Goal: Task Accomplishment & Management: Use online tool/utility

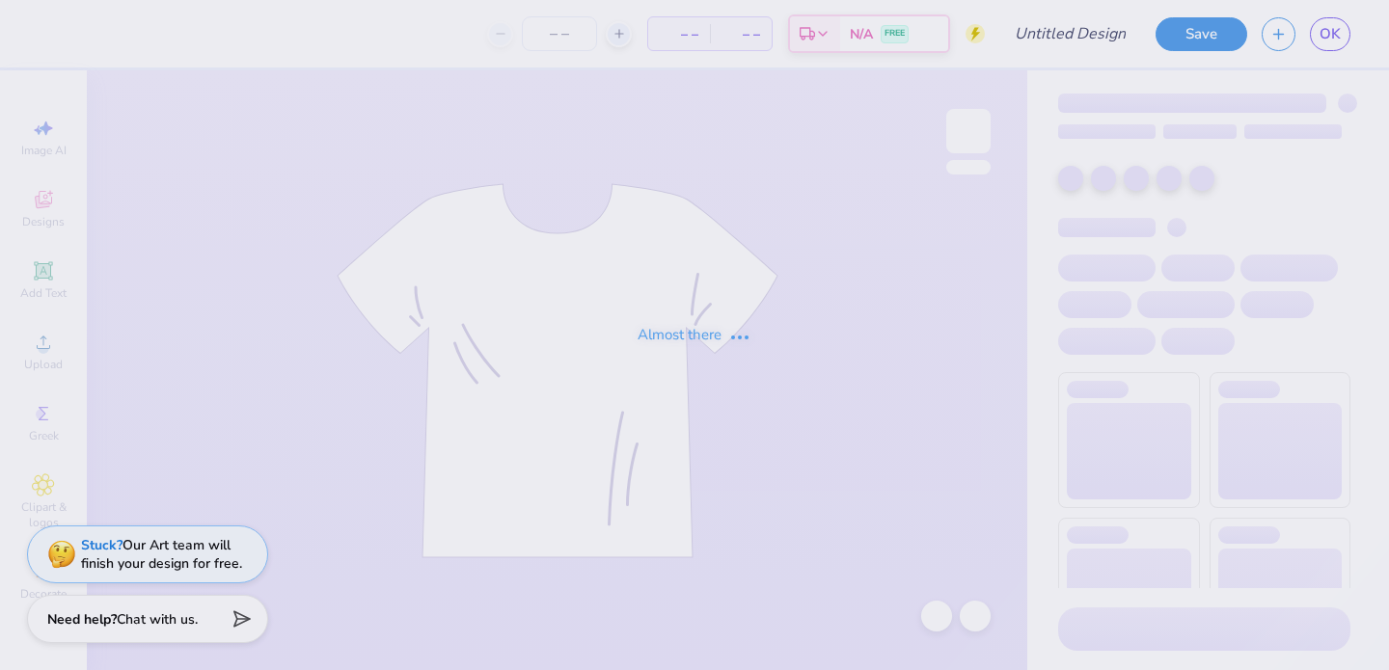
type input "[PERSON_NAME]"
type input "125"
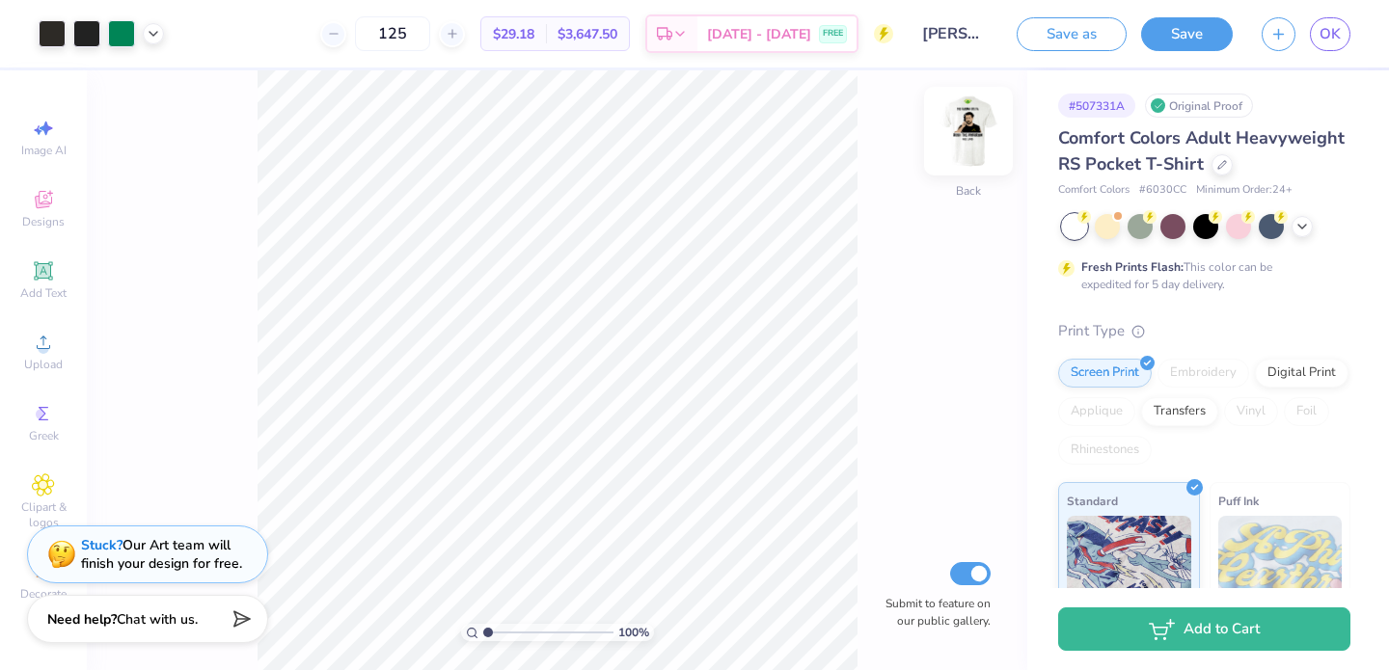
click at [969, 145] on img at bounding box center [968, 131] width 77 height 77
type input "7.16"
drag, startPoint x: 488, startPoint y: 631, endPoint x: 566, endPoint y: 638, distance: 78.5
click at [566, 638] on input "range" at bounding box center [548, 632] width 130 height 17
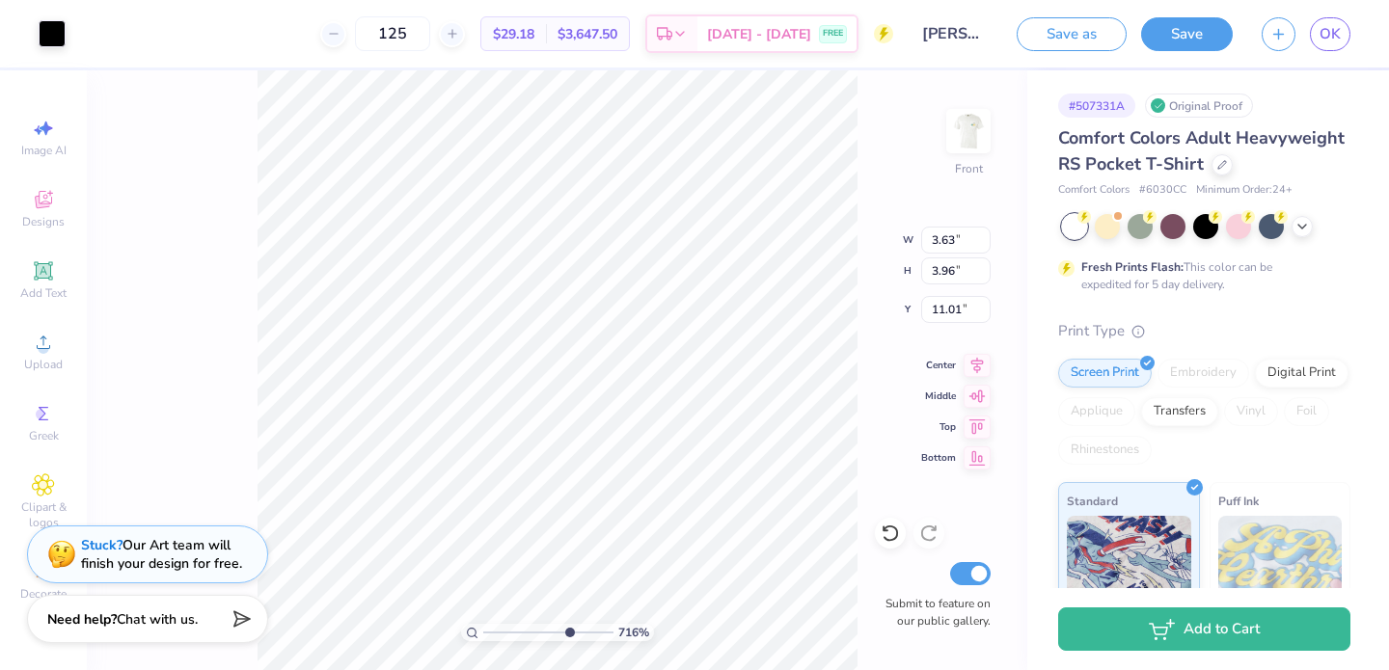
type input "1.18"
type input "0.41"
type input "13.67"
click at [48, 24] on div at bounding box center [52, 31] width 27 height 27
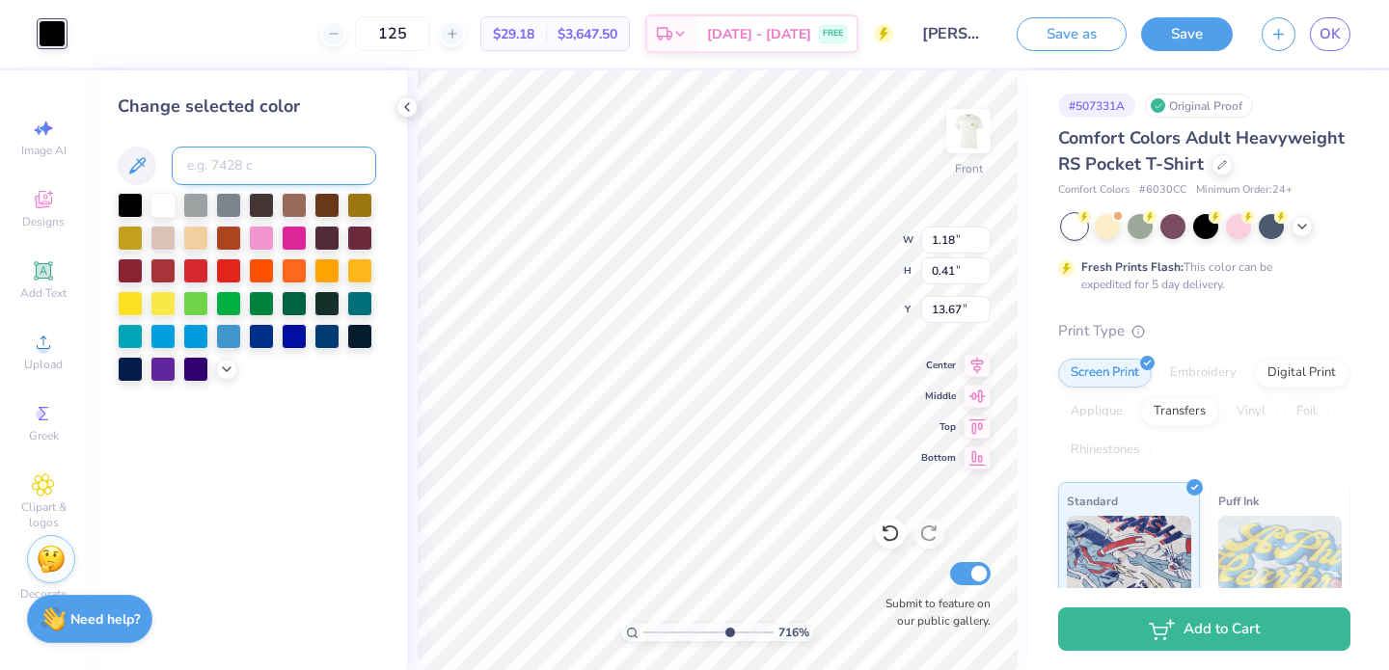
click at [227, 170] on input at bounding box center [274, 166] width 204 height 39
type input "3945"
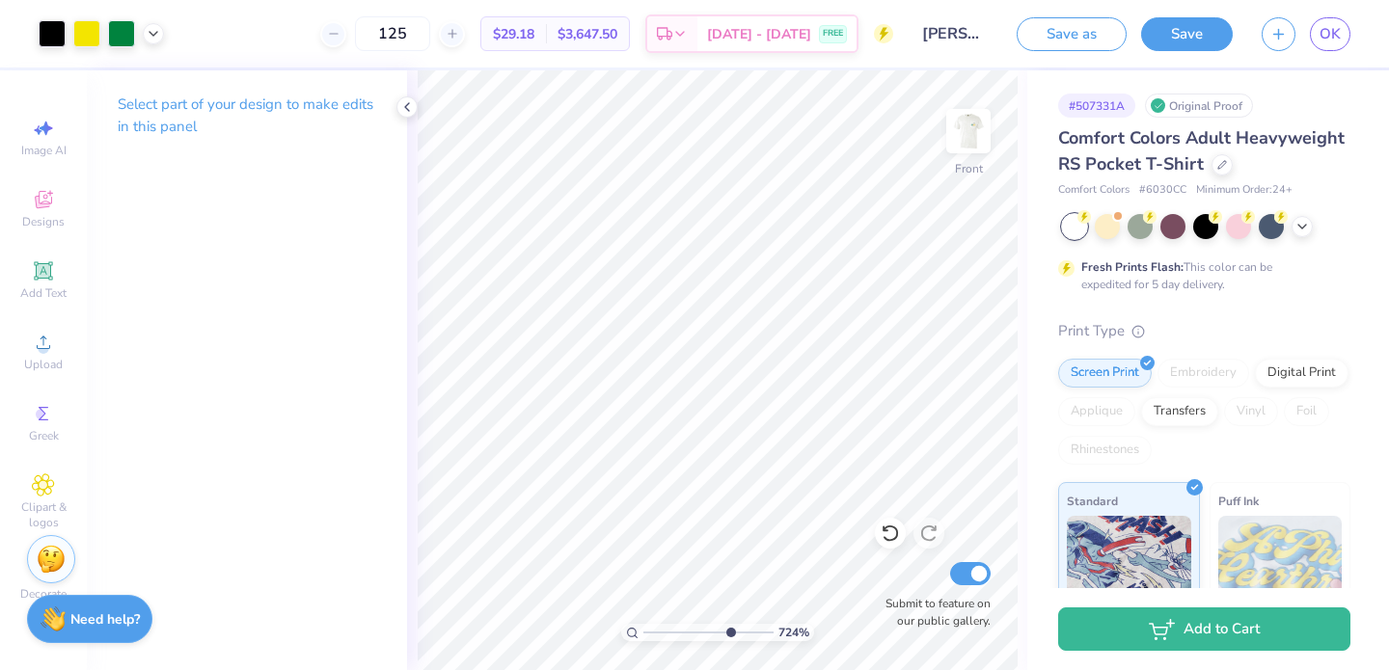
type input "7.18"
click at [727, 630] on input "range" at bounding box center [708, 632] width 130 height 17
click at [894, 527] on icon at bounding box center [890, 533] width 19 height 19
type input "14.15"
click at [598, 632] on div "100 %" at bounding box center [718, 370] width 600 height 600
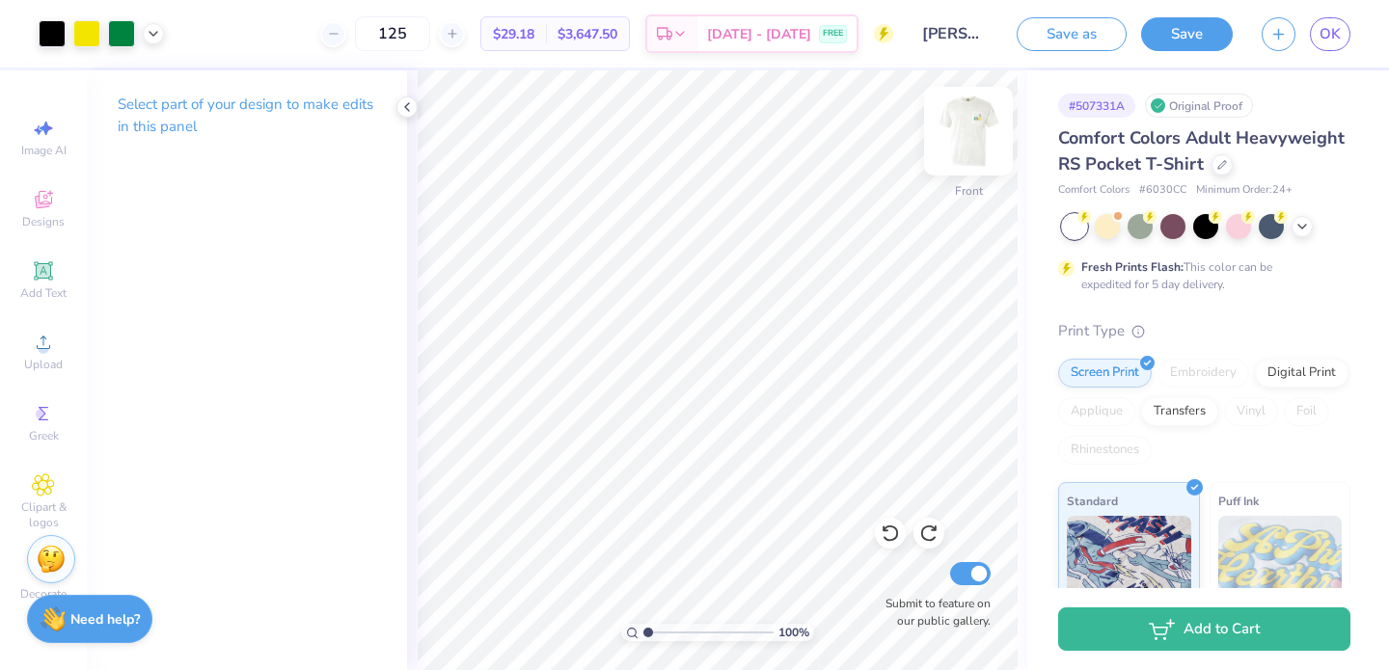
click at [985, 143] on img at bounding box center [968, 131] width 77 height 77
drag, startPoint x: 653, startPoint y: 629, endPoint x: 707, endPoint y: 625, distance: 54.1
type input "5.59"
click at [707, 625] on input "range" at bounding box center [708, 632] width 130 height 17
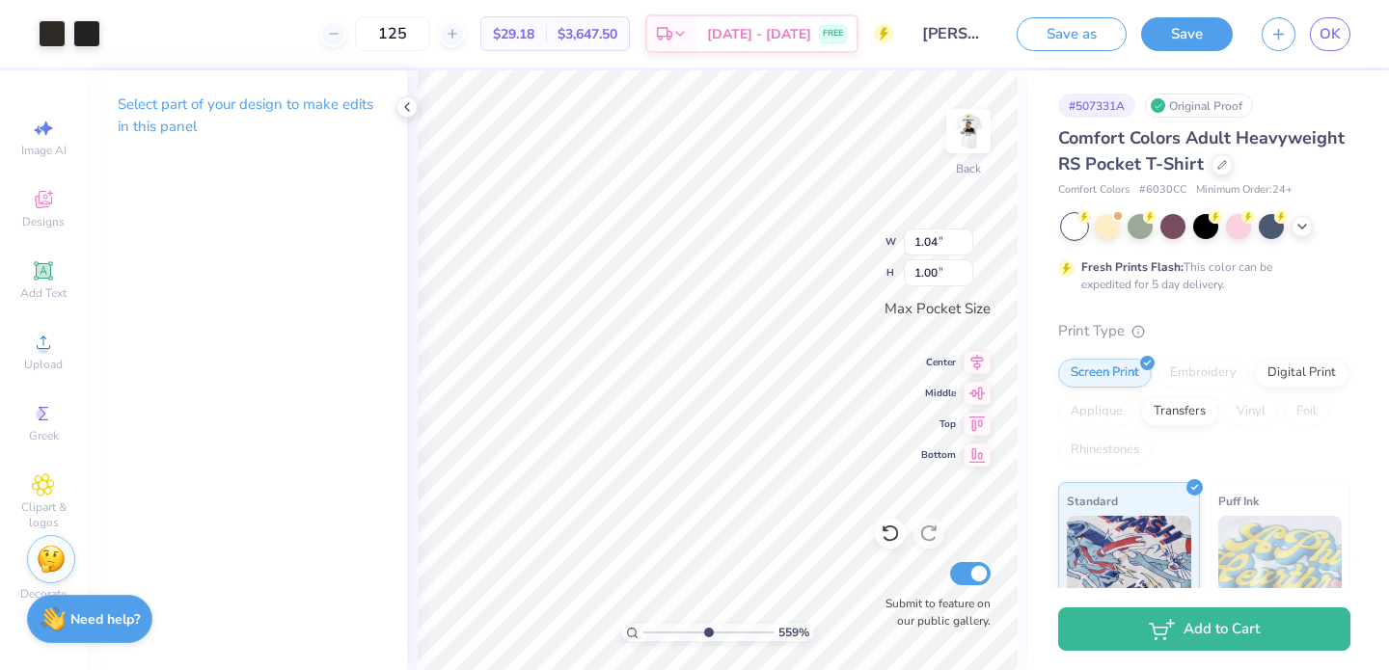
type input "1.13"
type input "1.09"
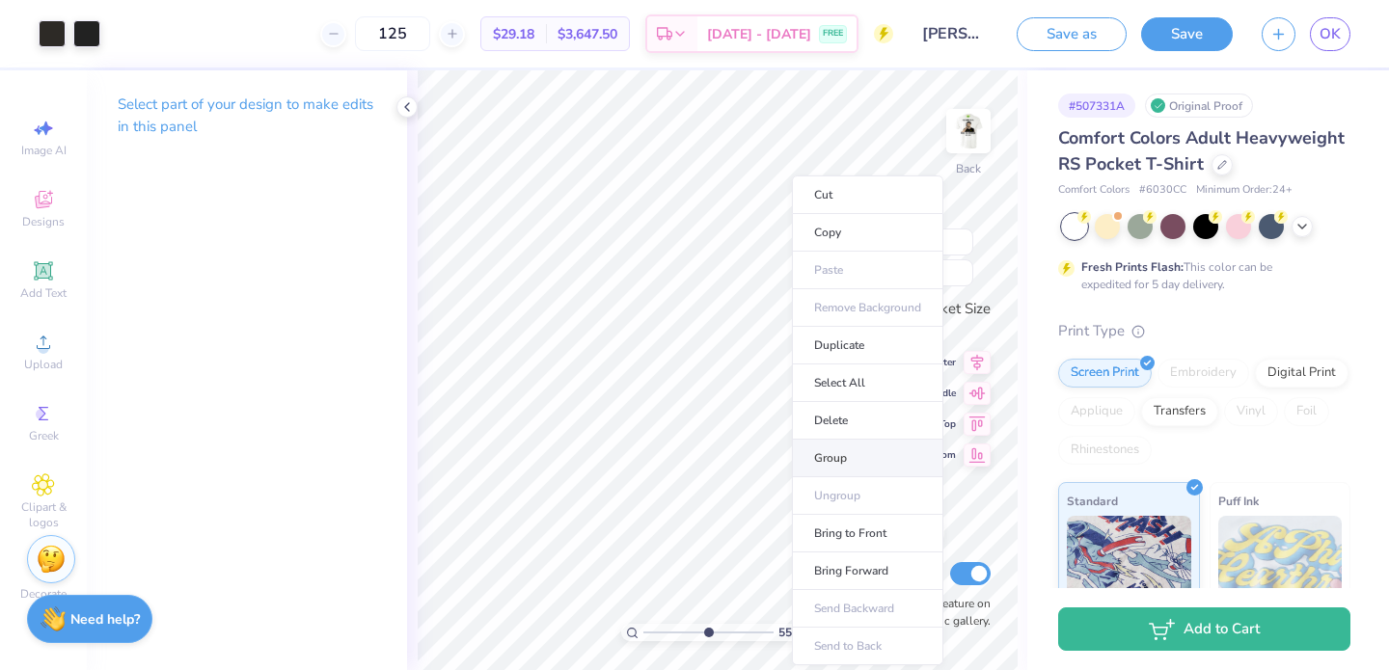
click at [852, 458] on li "Group" at bounding box center [867, 459] width 151 height 38
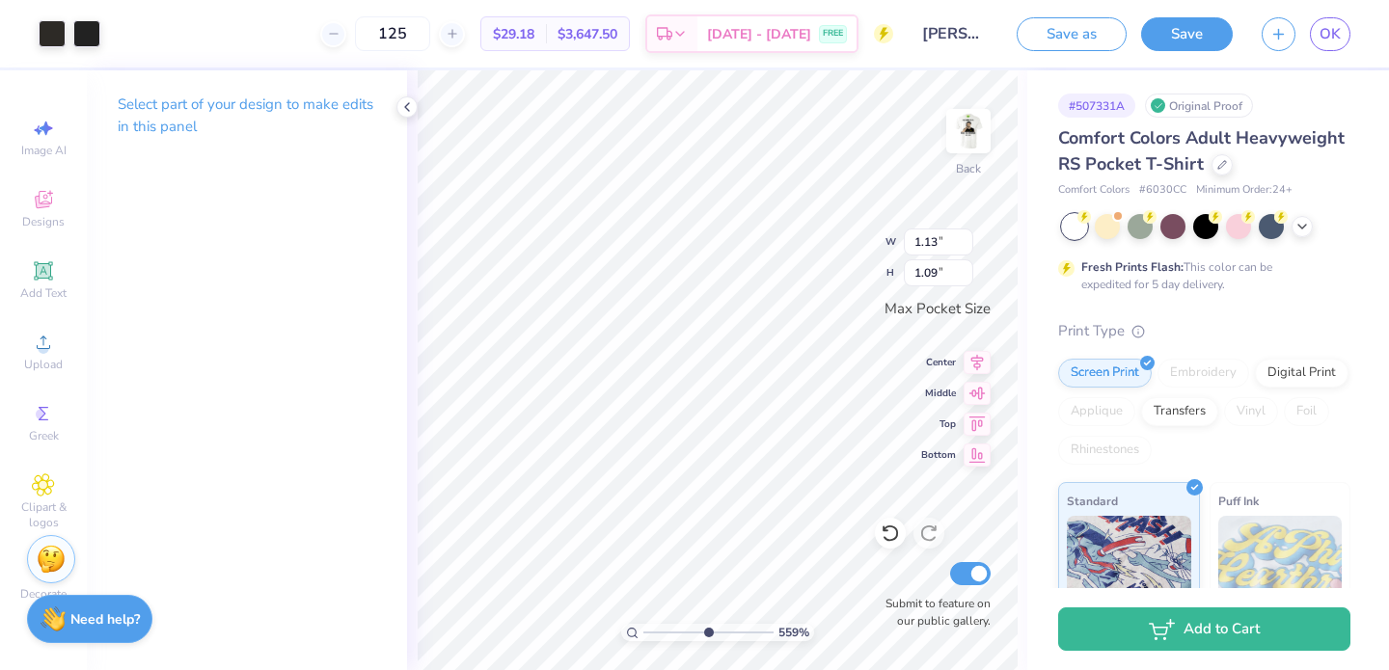
type input "1.08"
type input "1.04"
type input "1.16"
type input "1.11"
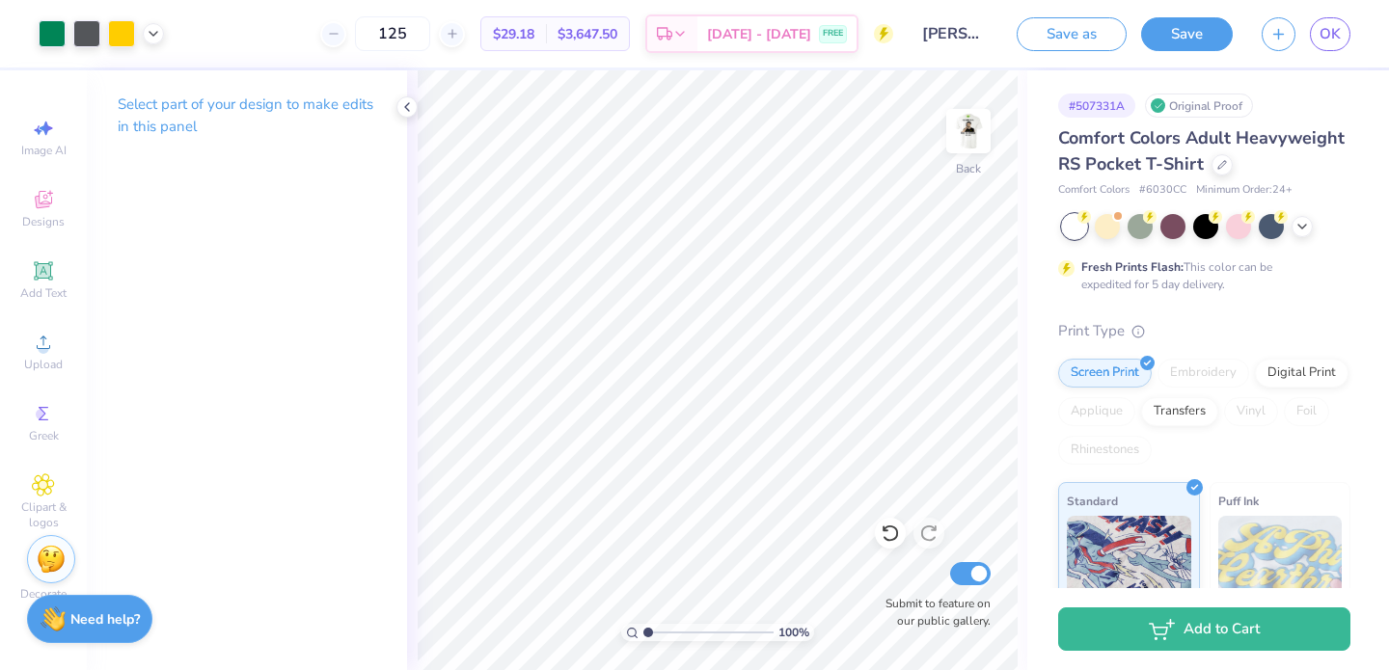
drag, startPoint x: 705, startPoint y: 632, endPoint x: 636, endPoint y: 631, distance: 69.4
type input "1"
click at [643, 631] on input "range" at bounding box center [708, 632] width 130 height 17
click at [159, 37] on icon at bounding box center [153, 31] width 15 height 15
click at [168, 83] on div at bounding box center [171, 81] width 27 height 27
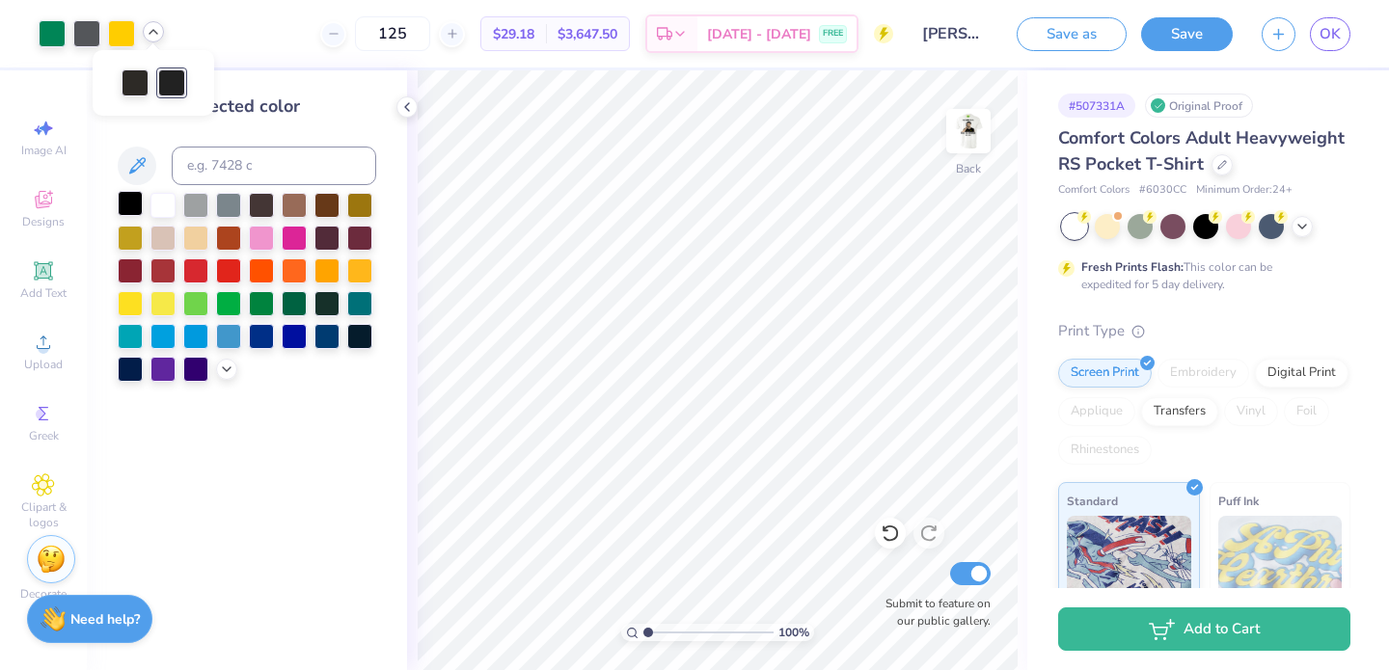
click at [137, 196] on div at bounding box center [130, 203] width 25 height 25
click at [208, 88] on div at bounding box center [208, 81] width 27 height 27
click at [131, 197] on div at bounding box center [130, 203] width 25 height 25
click at [135, 74] on div at bounding box center [135, 81] width 27 height 27
click at [124, 204] on div at bounding box center [130, 203] width 25 height 25
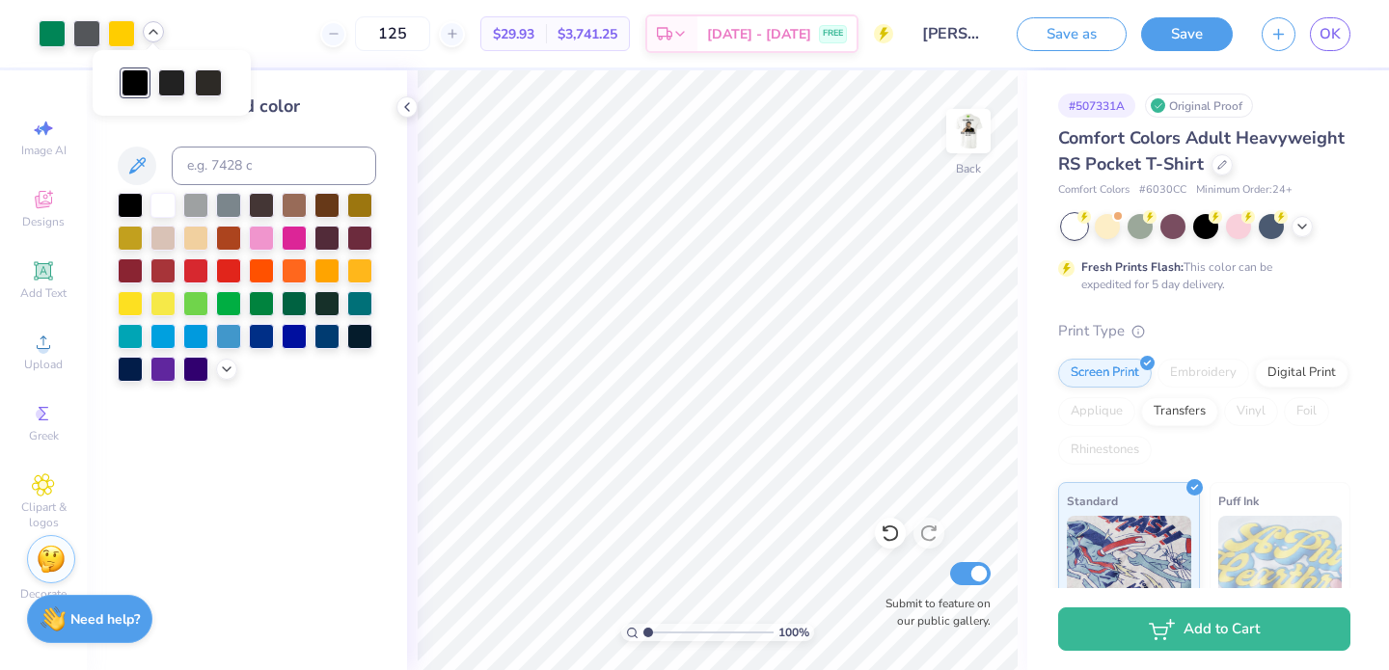
click at [153, 32] on icon at bounding box center [153, 31] width 15 height 15
click at [319, 112] on div "Change selected color" at bounding box center [247, 107] width 258 height 26
click at [162, 43] on div at bounding box center [101, 33] width 125 height 27
click at [156, 36] on icon at bounding box center [153, 31] width 15 height 15
click at [195, 81] on div at bounding box center [190, 81] width 27 height 27
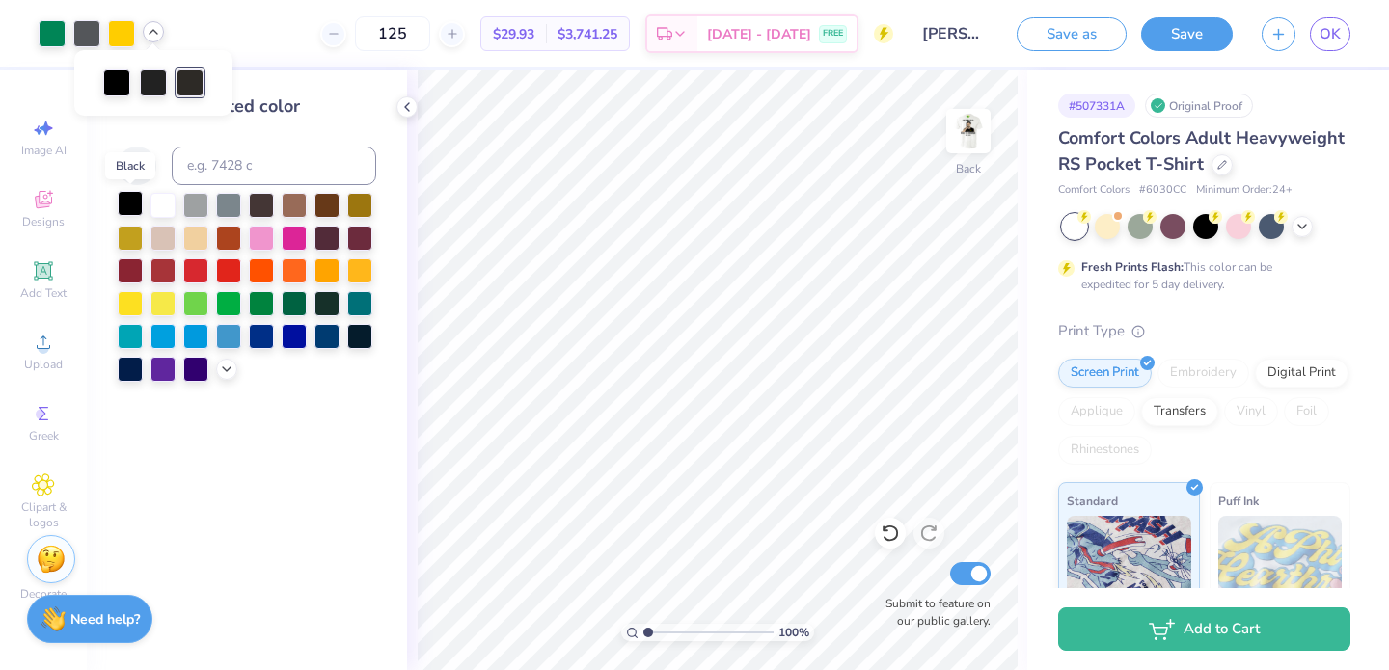
click at [139, 202] on div at bounding box center [130, 203] width 25 height 25
click at [149, 85] on div at bounding box center [153, 81] width 27 height 27
click at [132, 196] on div at bounding box center [130, 203] width 25 height 25
click at [152, 36] on icon at bounding box center [153, 31] width 15 height 15
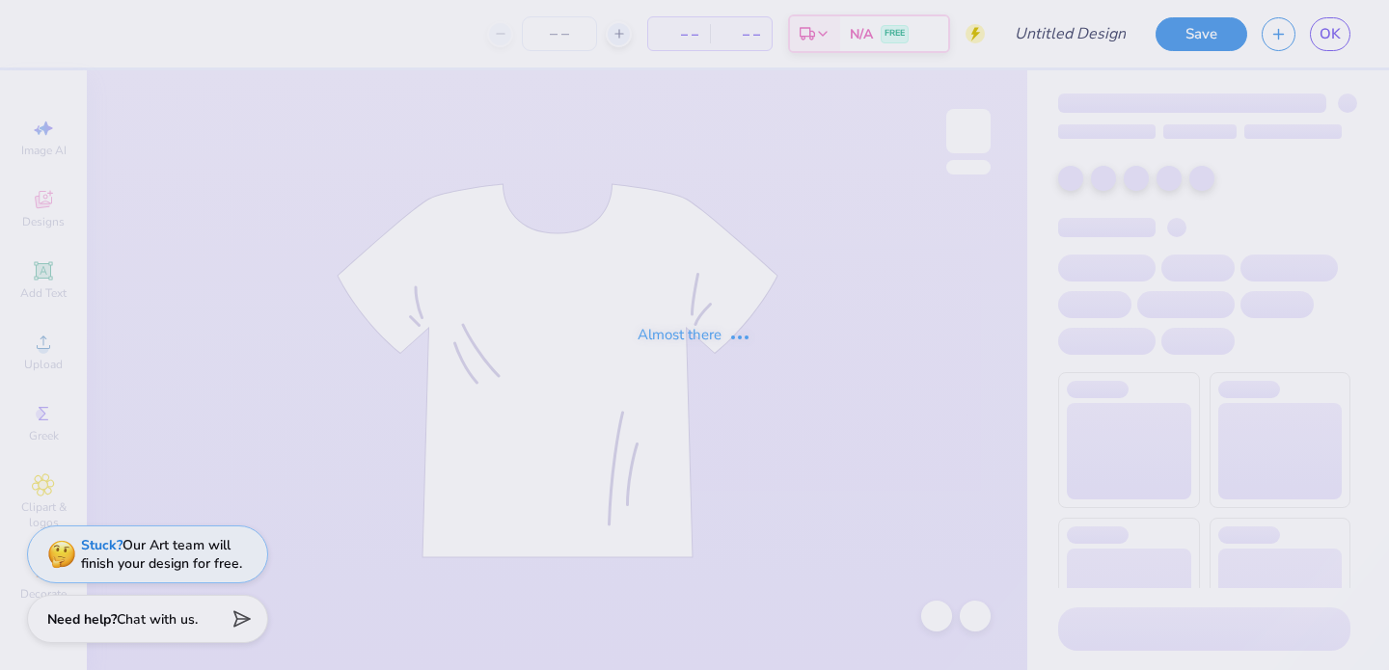
type input "[PERSON_NAME]"
type input "125"
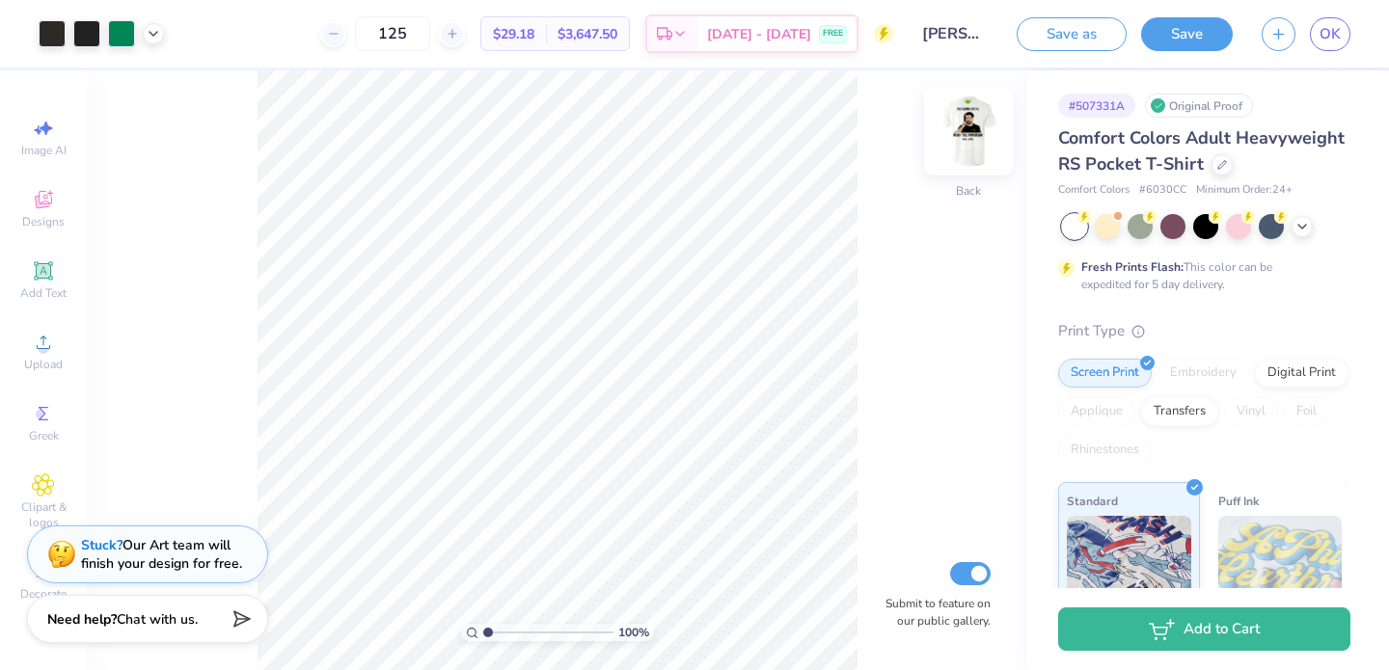
click at [966, 146] on img at bounding box center [968, 131] width 77 height 77
click at [966, 146] on img at bounding box center [968, 131] width 39 height 39
drag, startPoint x: 486, startPoint y: 628, endPoint x: 537, endPoint y: 624, distance: 51.3
click at [537, 624] on input "range" at bounding box center [548, 632] width 130 height 17
type input "5.85"
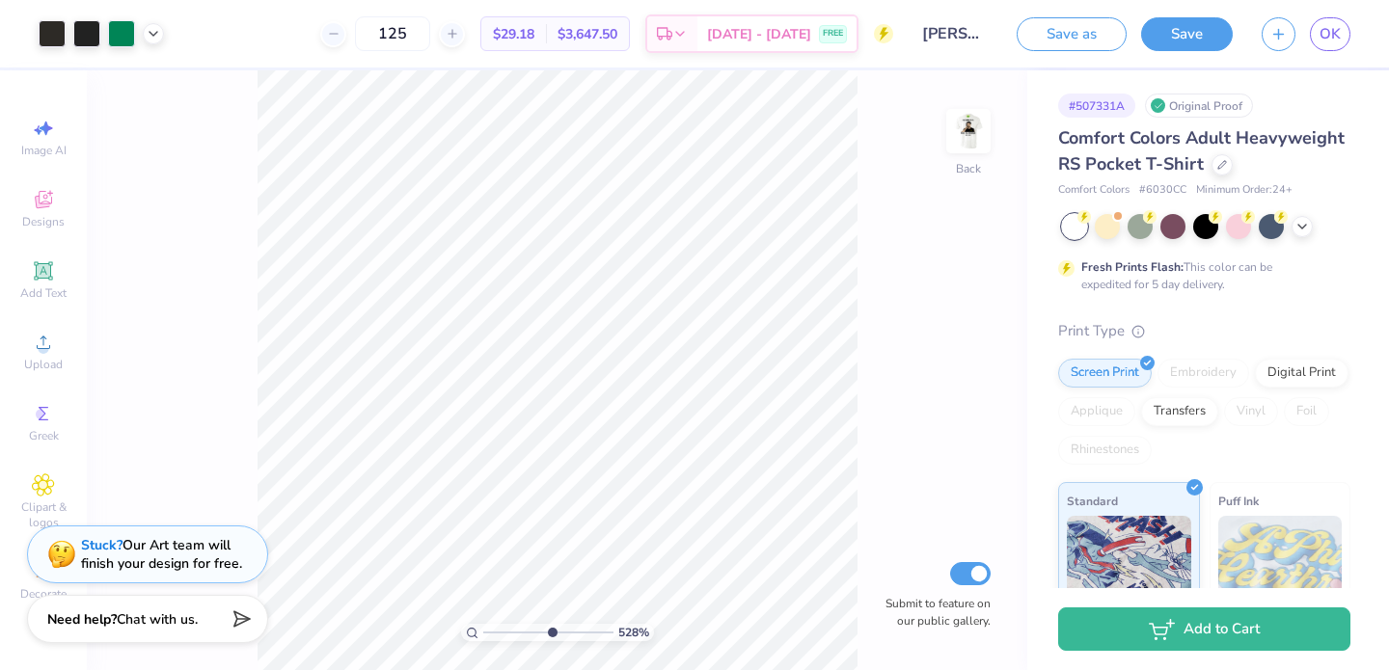
click at [550, 630] on input "range" at bounding box center [548, 632] width 130 height 17
click at [153, 36] on icon at bounding box center [153, 31] width 15 height 15
click at [135, 79] on div at bounding box center [135, 81] width 27 height 27
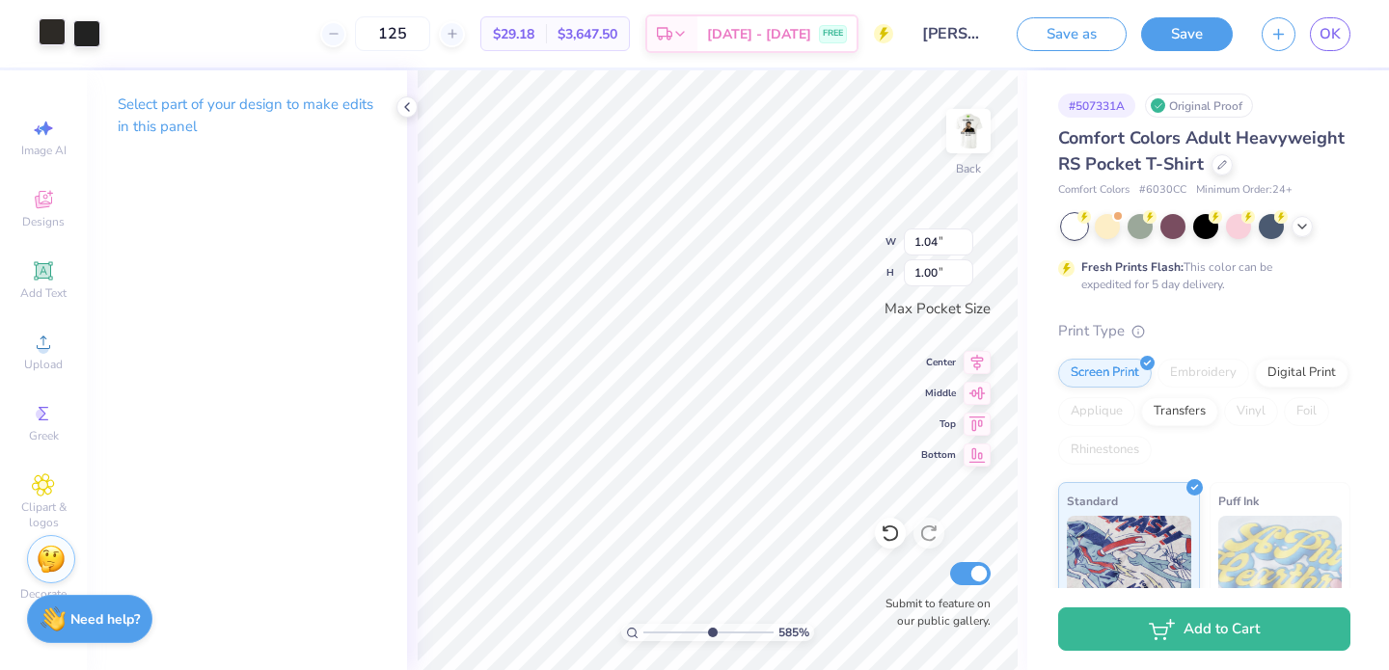
click at [58, 29] on div at bounding box center [52, 31] width 27 height 27
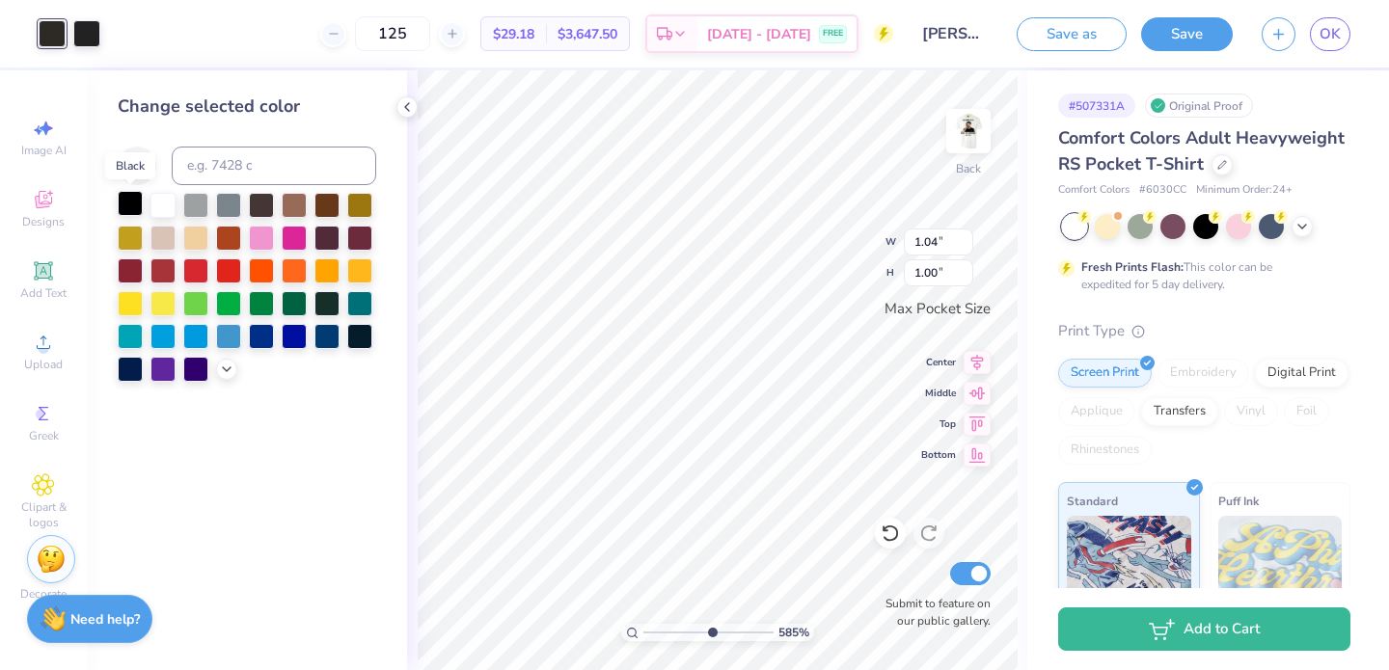
click at [125, 200] on div at bounding box center [130, 203] width 25 height 25
click at [888, 536] on icon at bounding box center [890, 533] width 19 height 19
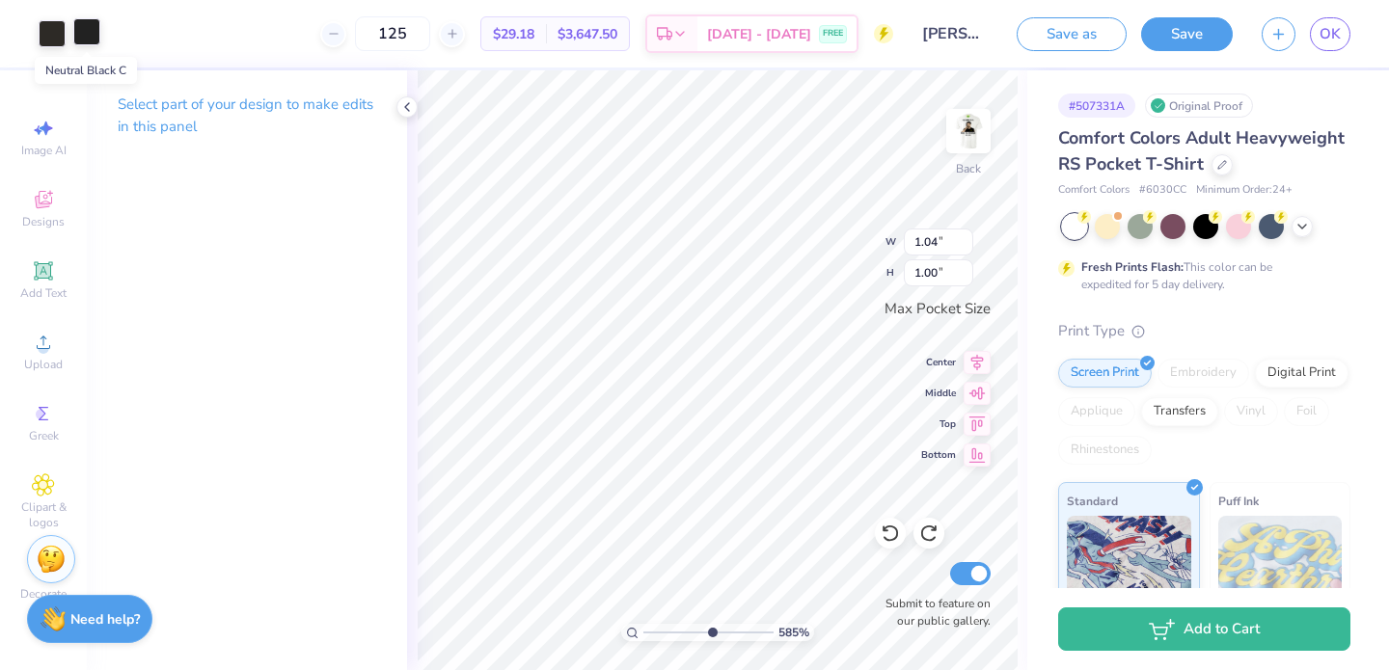
click at [95, 34] on div at bounding box center [86, 31] width 27 height 27
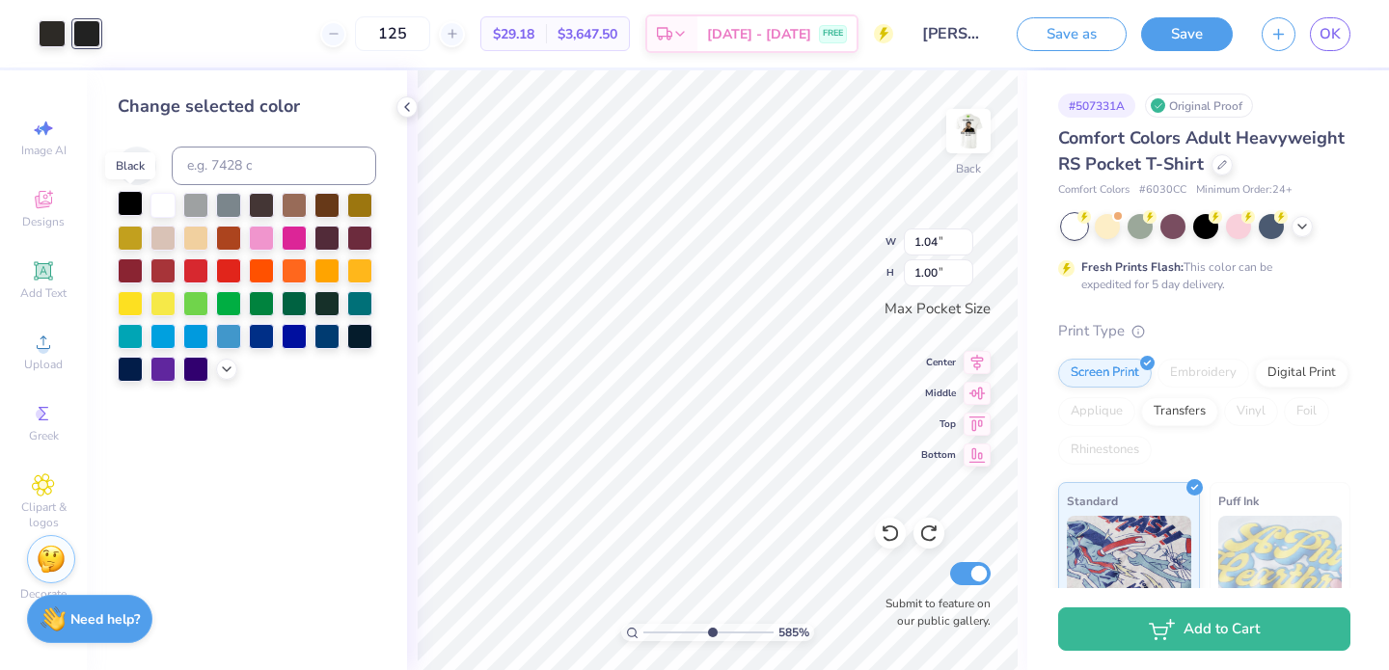
click at [136, 199] on div at bounding box center [130, 203] width 25 height 25
click at [881, 529] on icon at bounding box center [890, 533] width 19 height 19
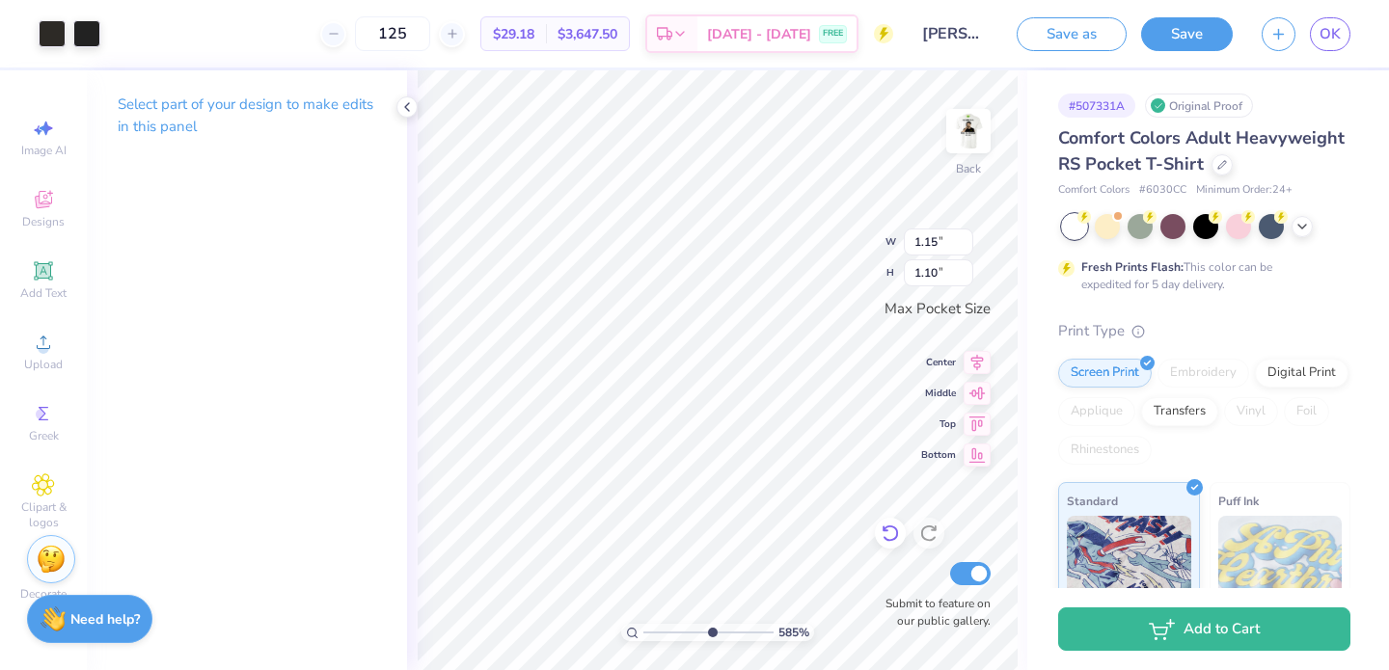
type input "1.15"
type input "1.10"
drag, startPoint x: 710, startPoint y: 633, endPoint x: 824, endPoint y: 633, distance: 113.8
click at [767, 633] on input "range" at bounding box center [704, 632] width 123 height 17
click at [817, 268] on div "1000 % Back W 1.15 1.15 " H 1.10 1.10 " Max Pocket Size Center Middle Top Botto…" at bounding box center [717, 370] width 620 height 600
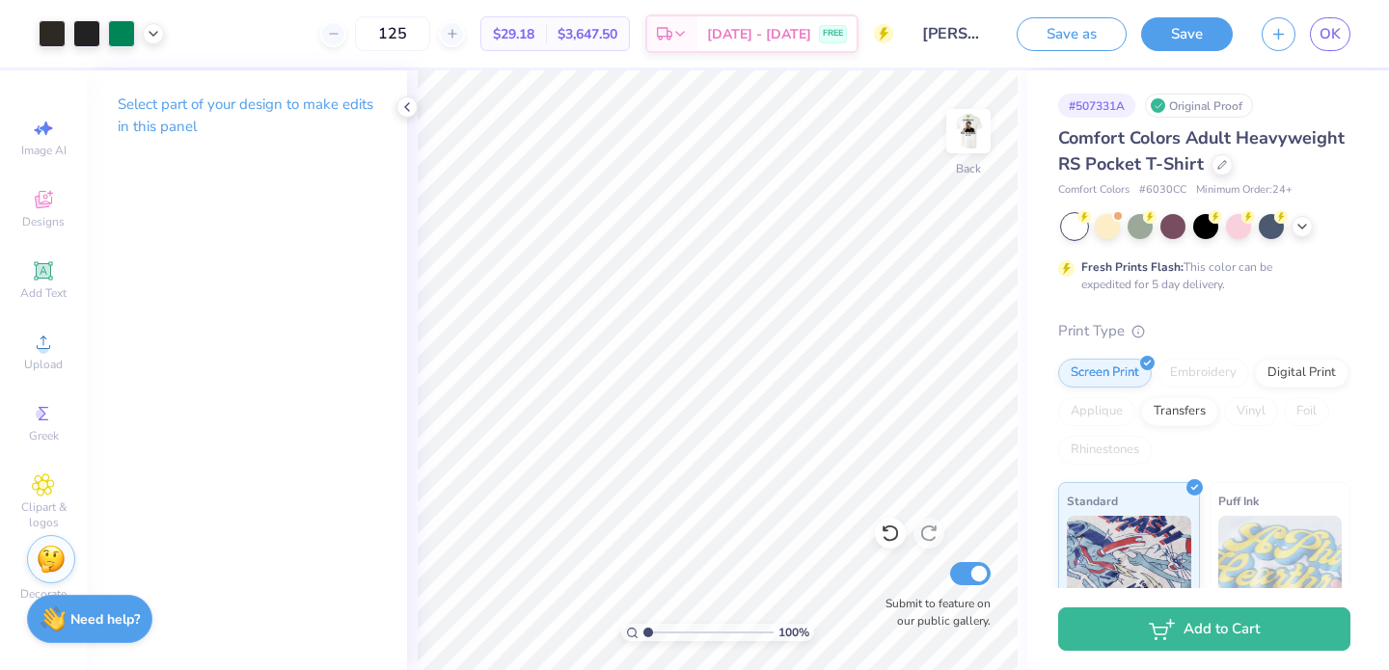
click at [614, 626] on div "100 %" at bounding box center [718, 370] width 600 height 600
click at [956, 127] on img at bounding box center [968, 131] width 77 height 77
drag, startPoint x: 652, startPoint y: 629, endPoint x: 730, endPoint y: 629, distance: 78.1
type input "7.41"
click at [730, 629] on input "range" at bounding box center [708, 632] width 130 height 17
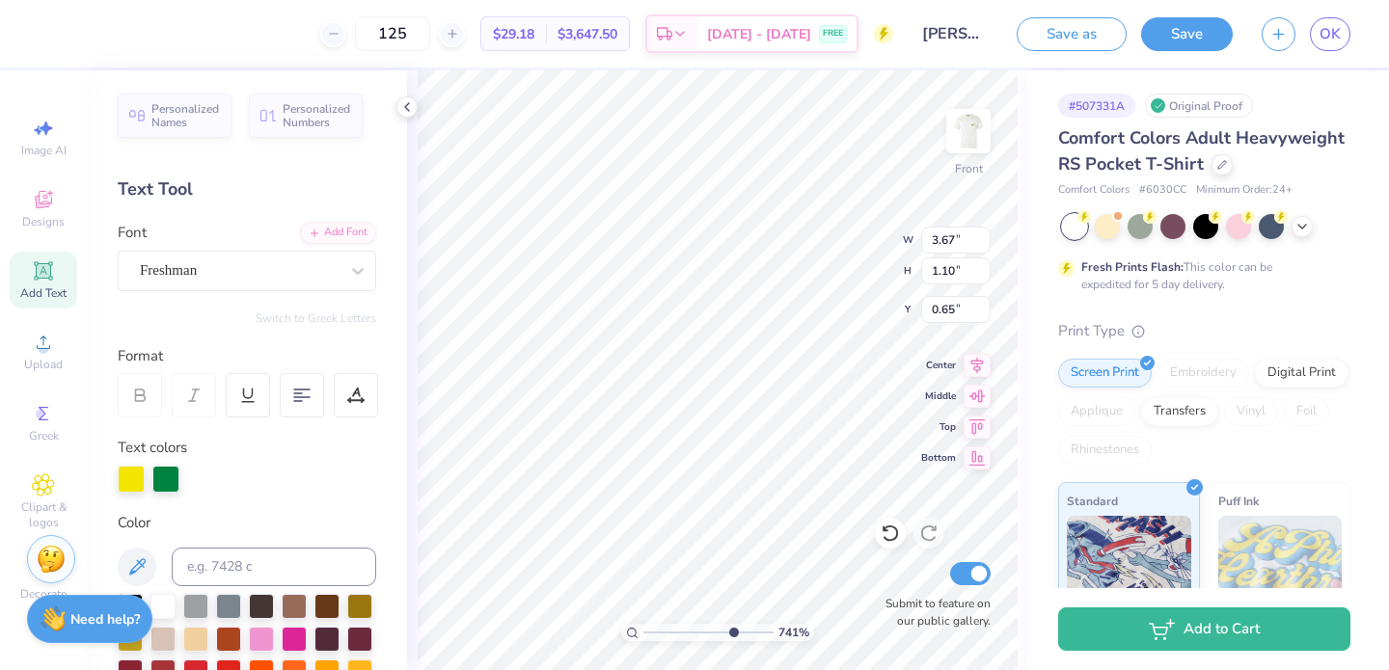
type input "3.67"
type input "1.10"
type input "0.67"
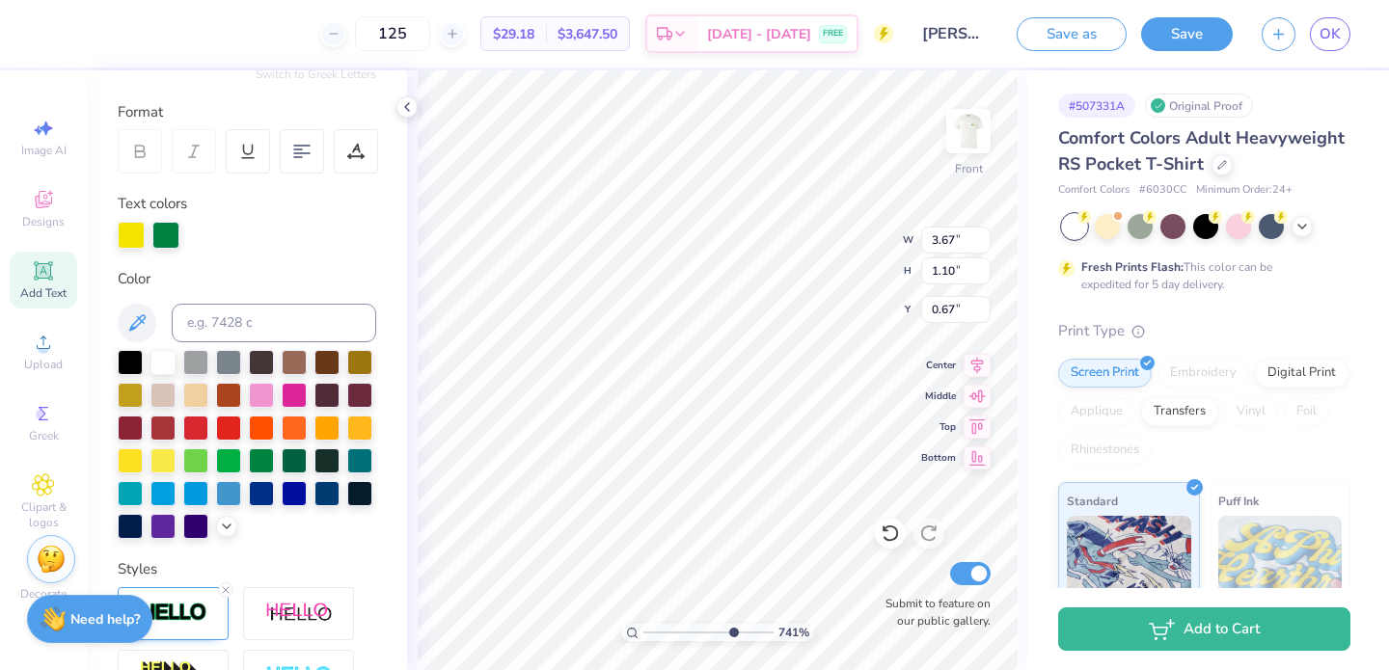
scroll to position [526, 0]
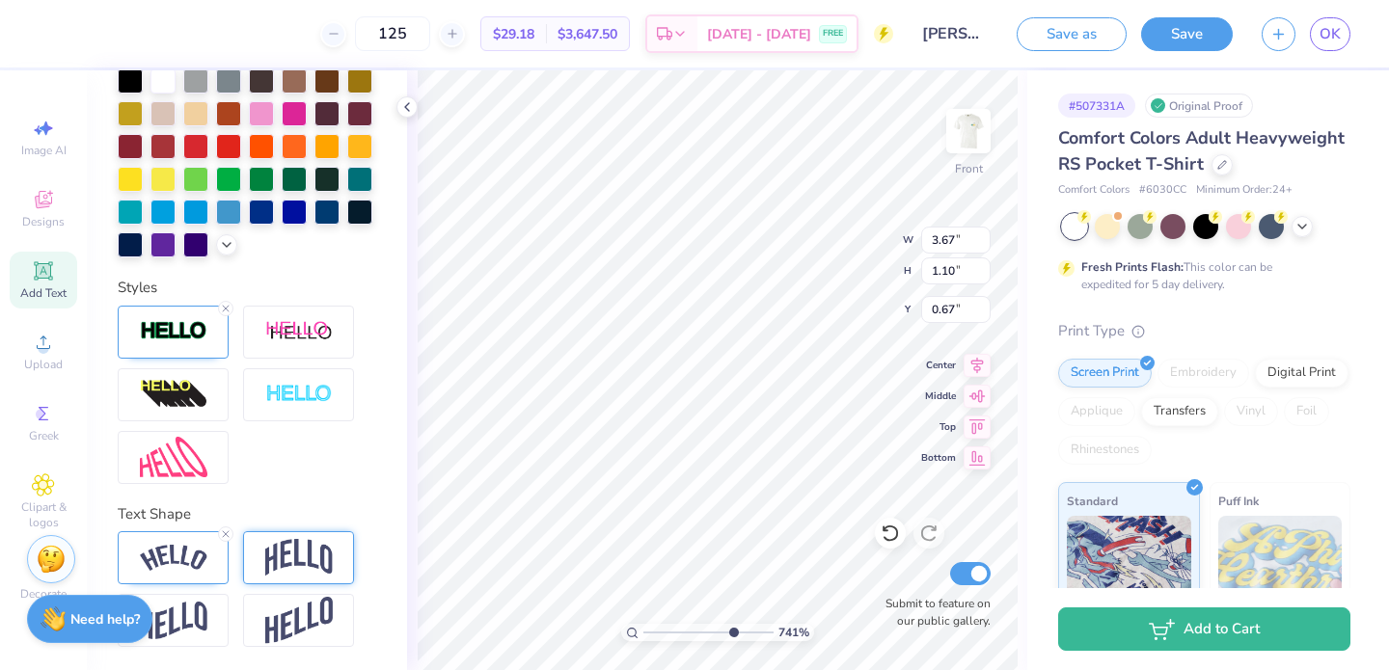
click at [270, 542] on img at bounding box center [299, 557] width 68 height 37
type input "3.03"
type input "1.24"
type input "0.60"
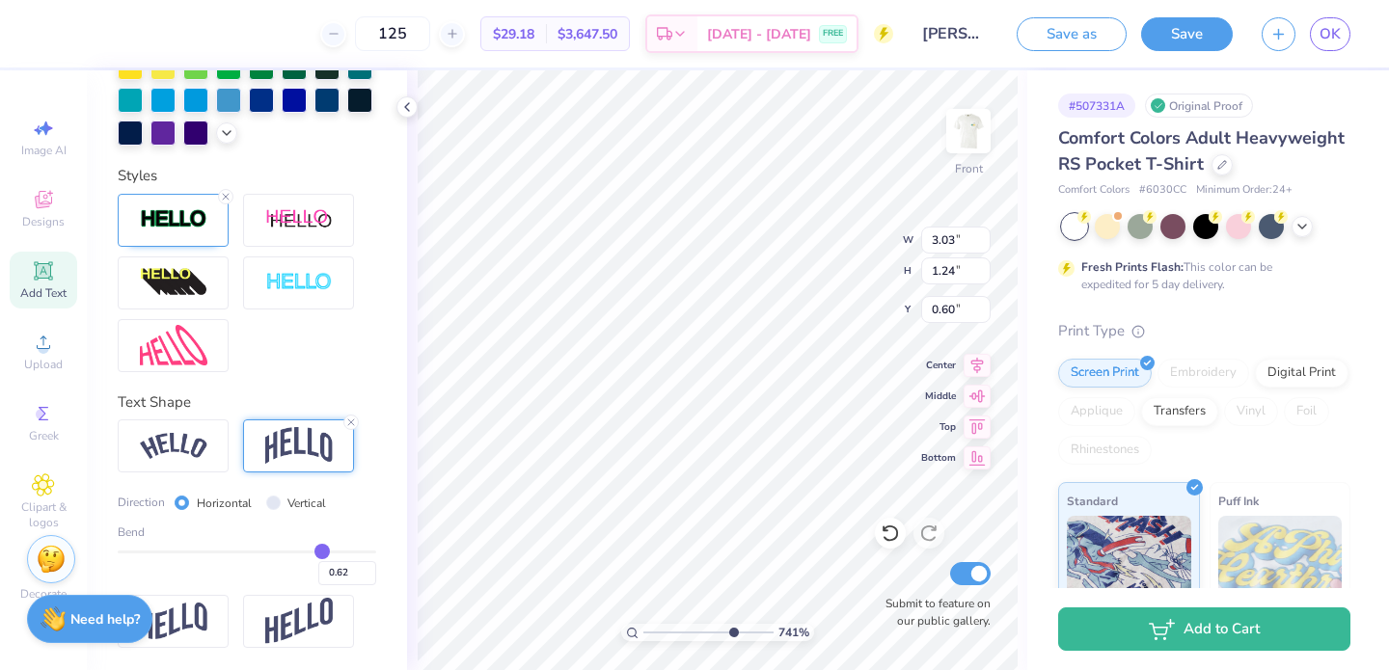
type input "0.48"
type input "0.47"
type input "0.46"
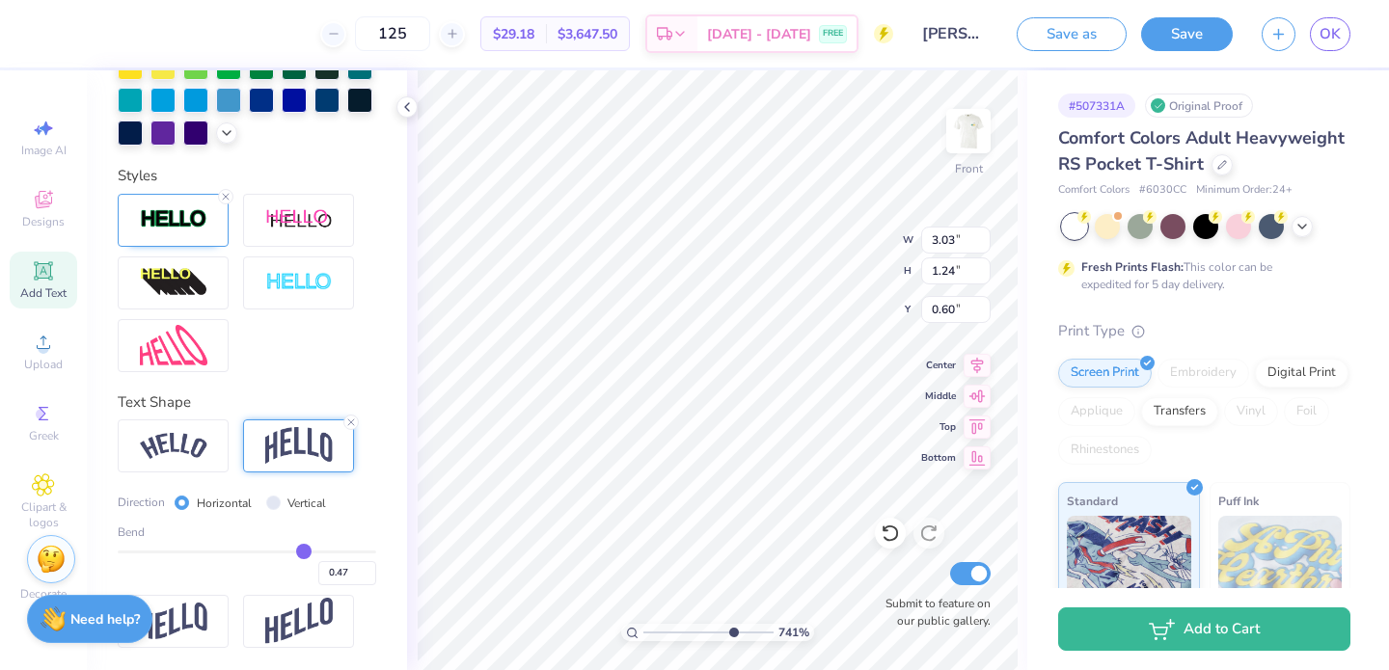
type input "0.46"
type input "0.45"
type input "0.44"
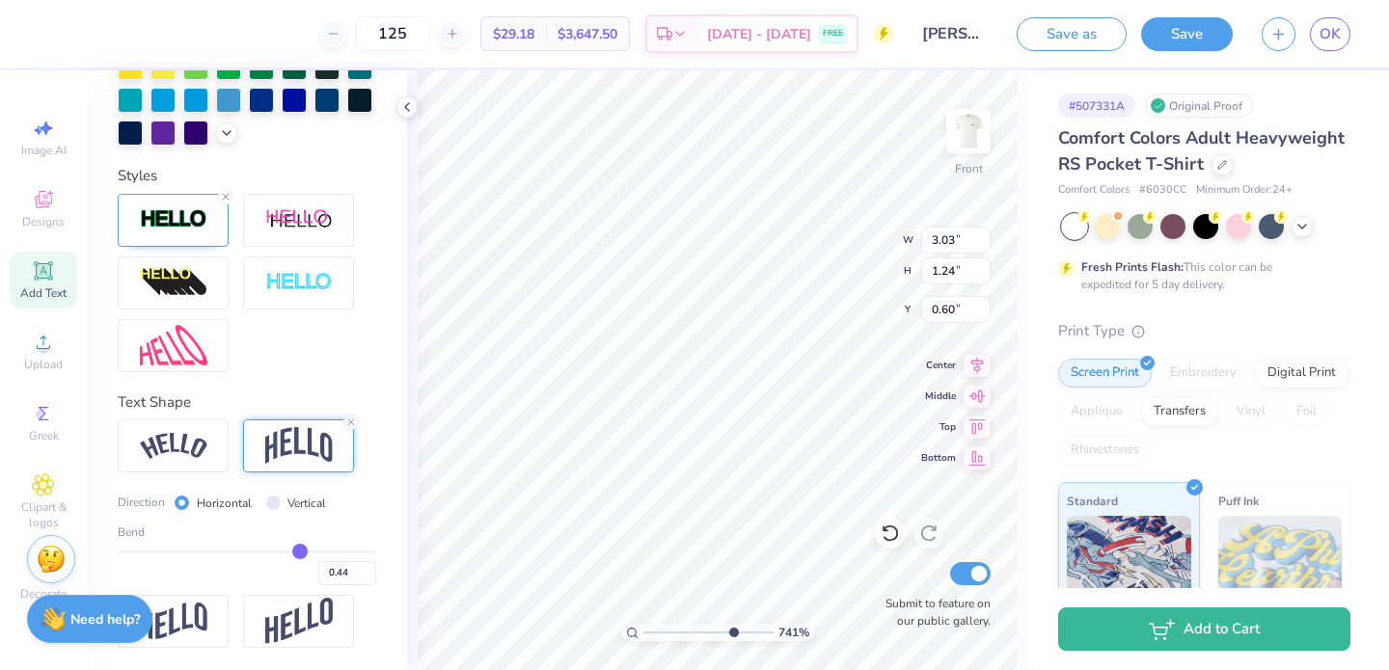
type input "0.43"
type input "0.42"
type input "0.97"
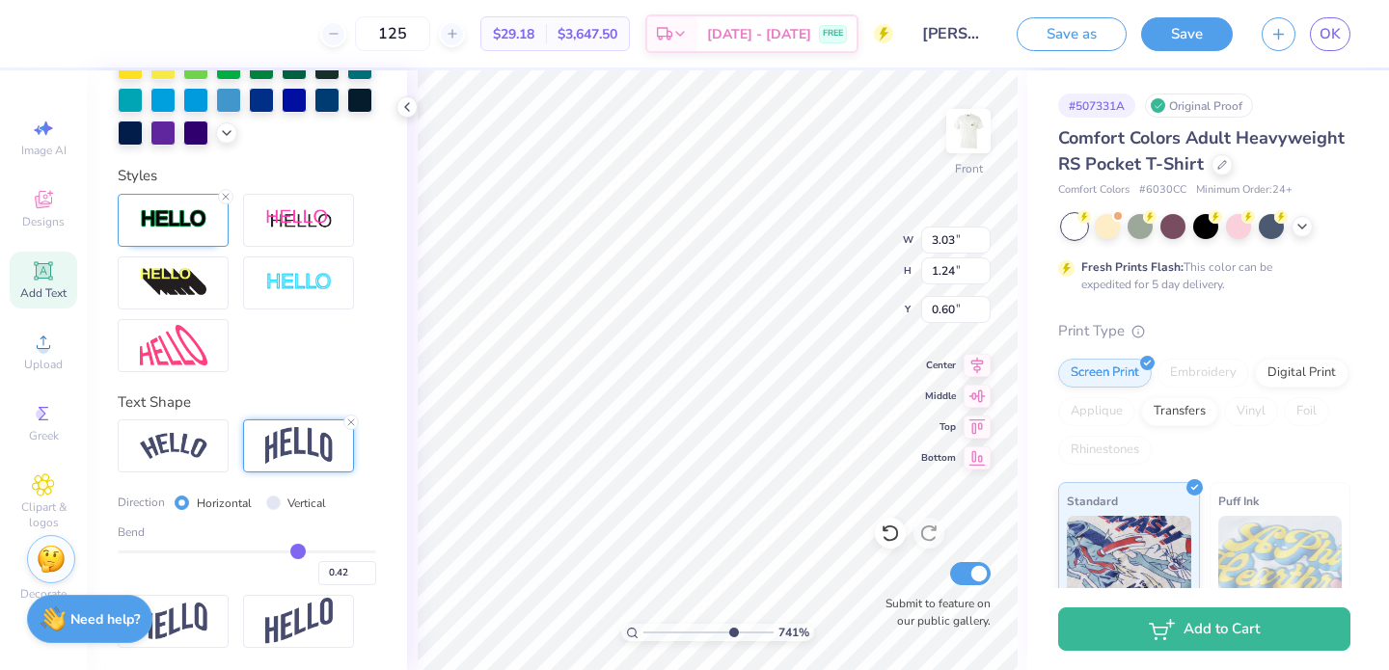
type input "0.73"
type input "0.41"
type input "0.4"
type input "0.40"
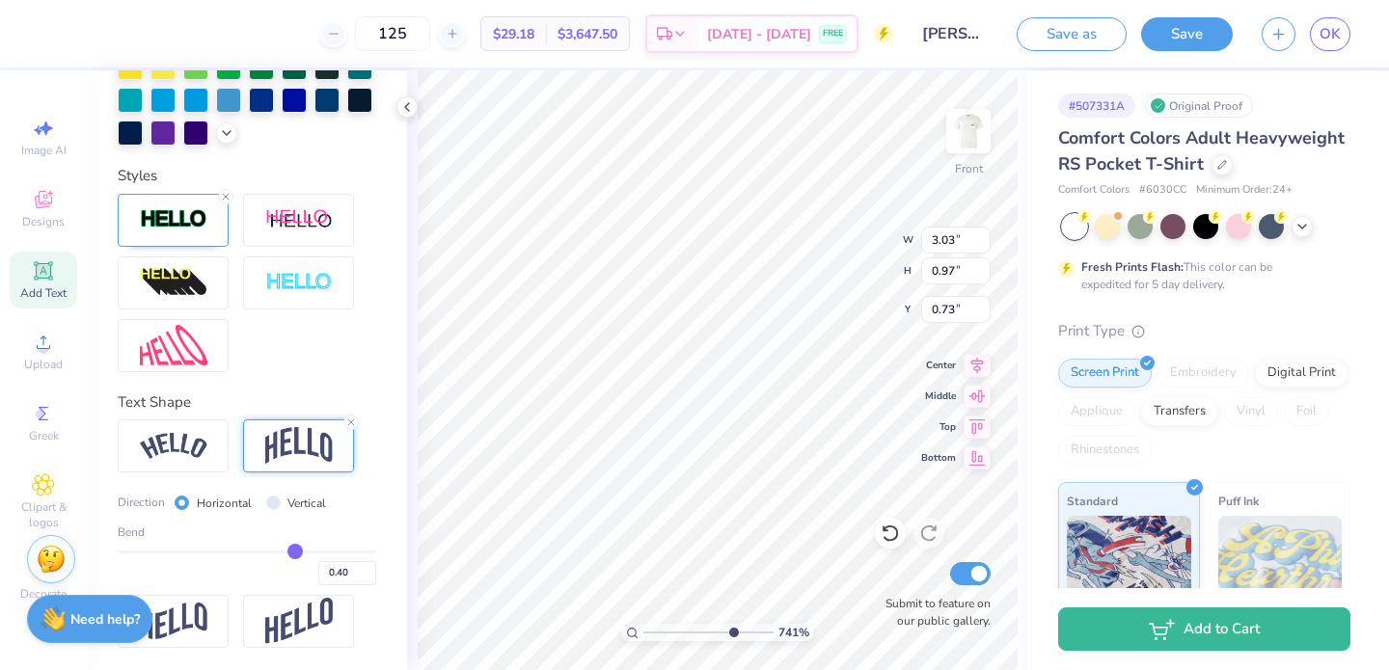
type input "0.4"
click at [295, 552] on input "range" at bounding box center [247, 552] width 258 height 3
type input "0.93"
type input "0.70"
drag, startPoint x: 727, startPoint y: 630, endPoint x: 656, endPoint y: 629, distance: 71.4
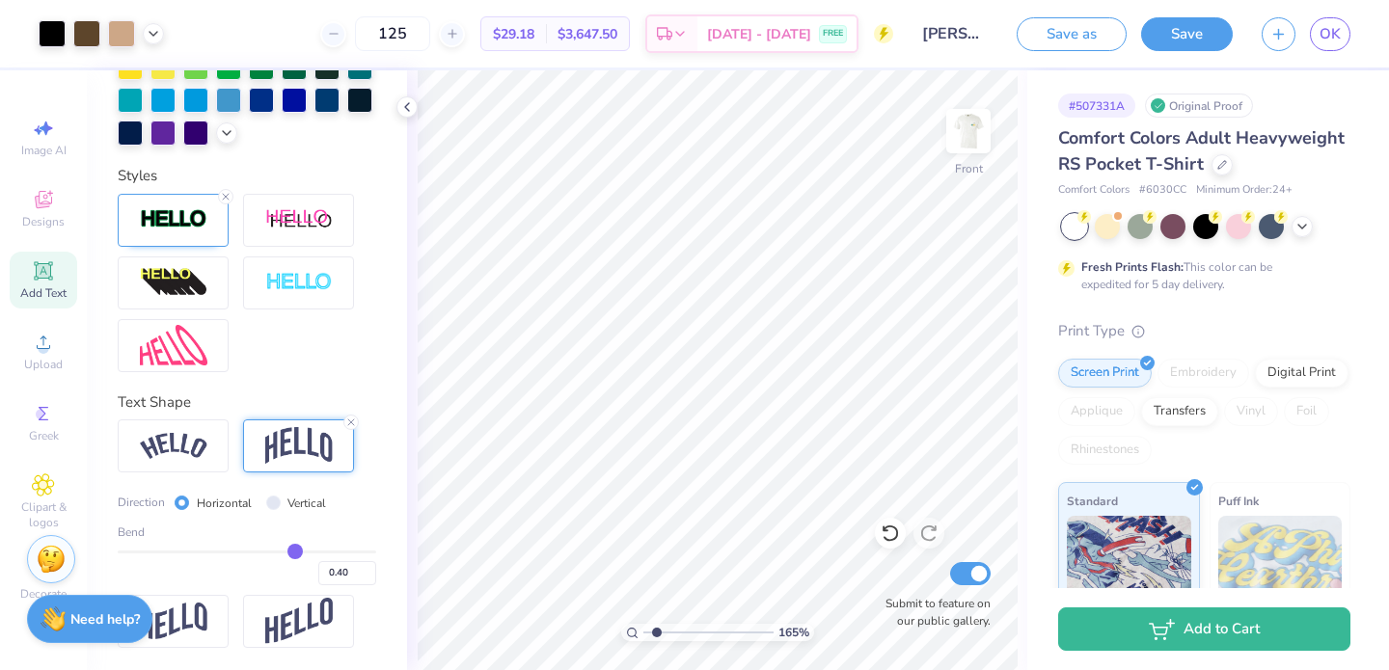
click at [656, 629] on input "range" at bounding box center [708, 632] width 130 height 17
drag, startPoint x: 657, startPoint y: 631, endPoint x: 720, endPoint y: 630, distance: 62.7
type input "6.56"
click at [720, 630] on input "range" at bounding box center [708, 632] width 130 height 17
type input "0.45"
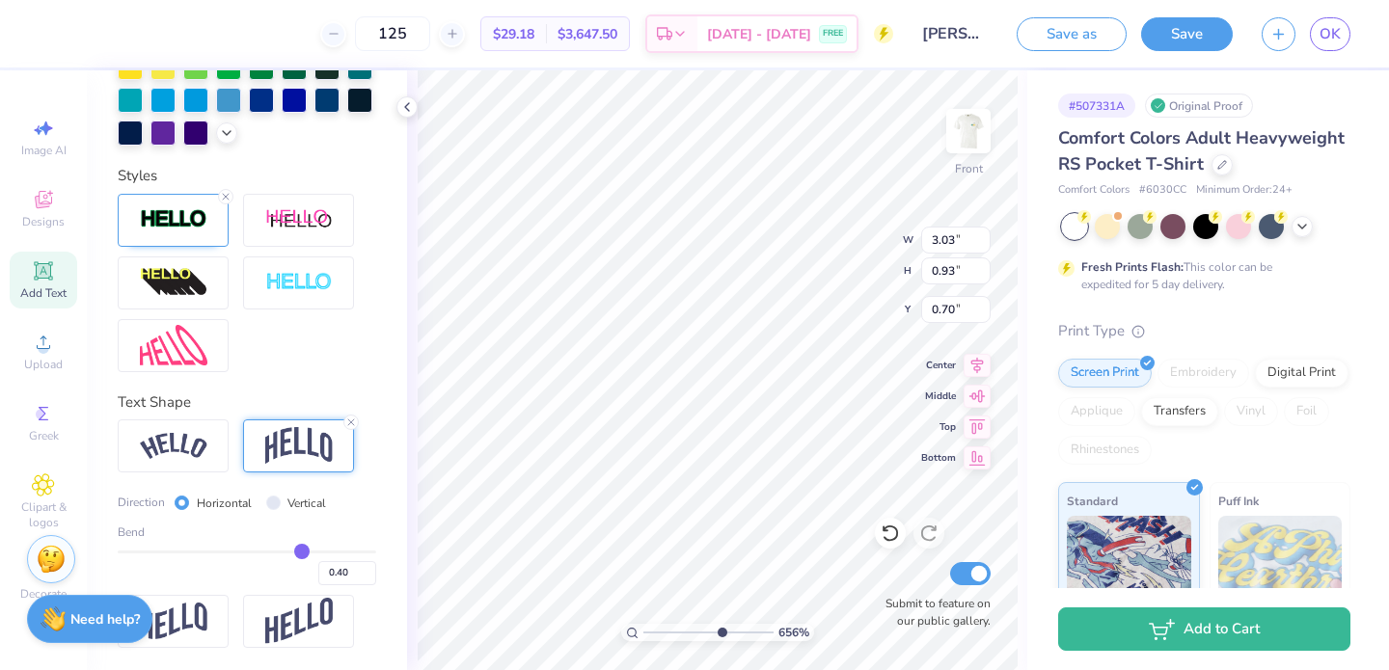
type input "0.45"
type input "0.46"
type input "0.47"
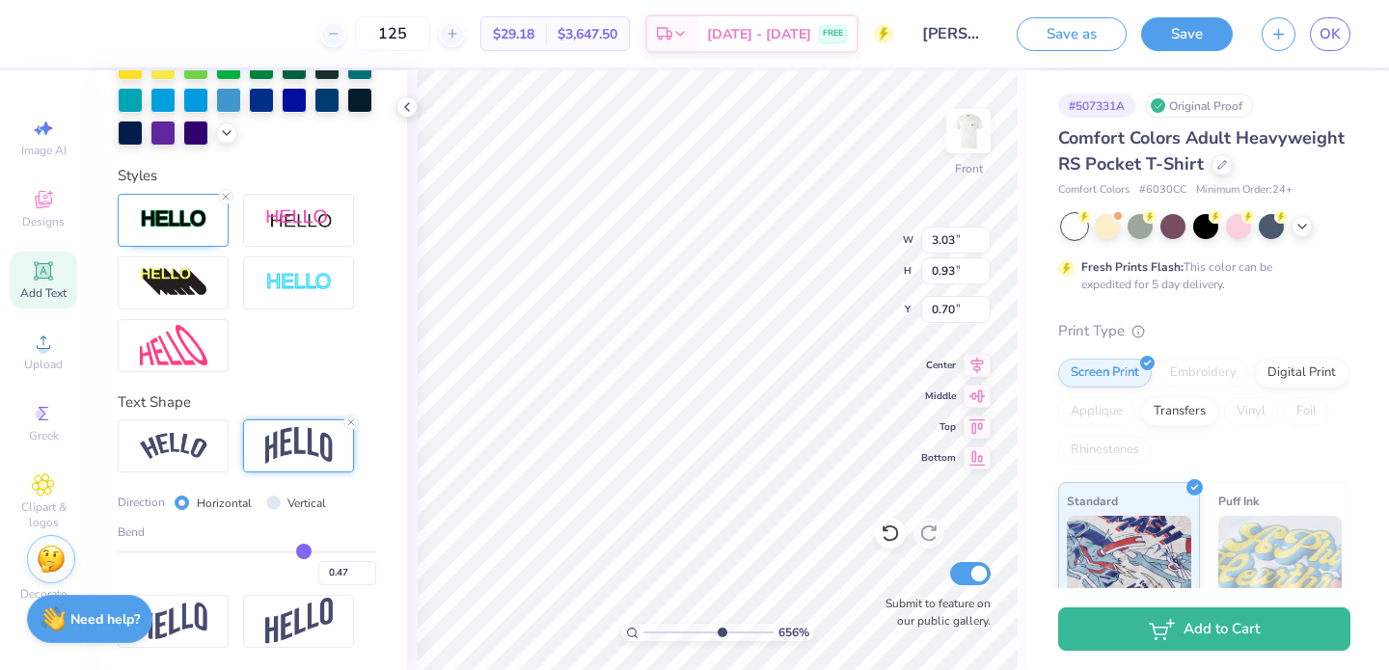
type input "0.48"
click at [305, 551] on input "range" at bounding box center [247, 552] width 258 height 3
type input "1.04"
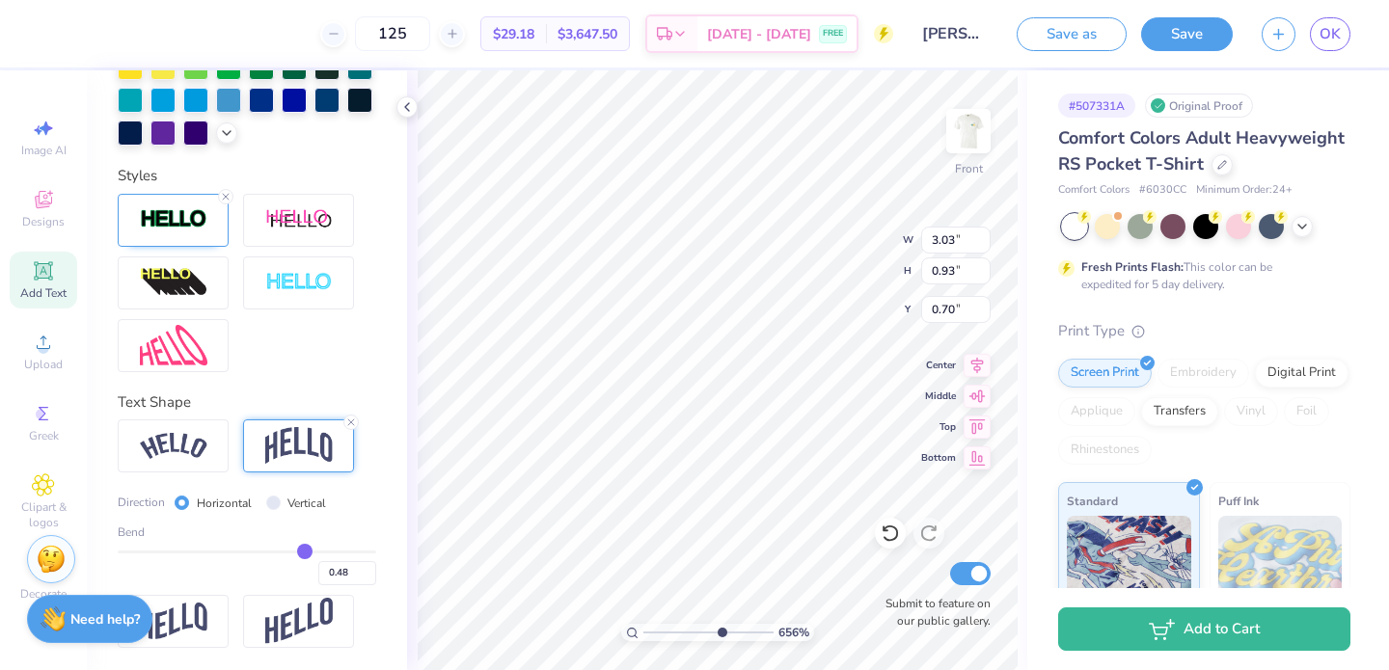
type input "0.64"
click at [204, 427] on div at bounding box center [173, 446] width 111 height 53
type input "3.56"
type input "0.85"
type input "0.74"
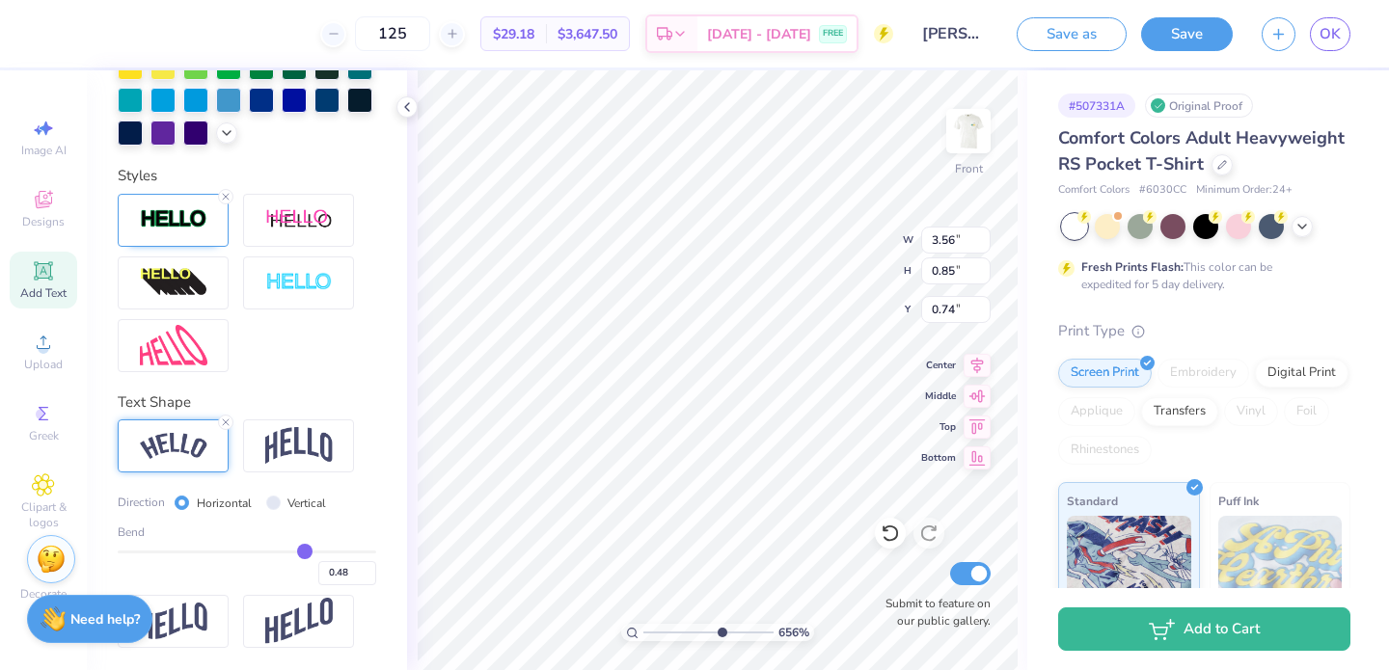
type input "0.76"
type input "0.77"
type input "3.77"
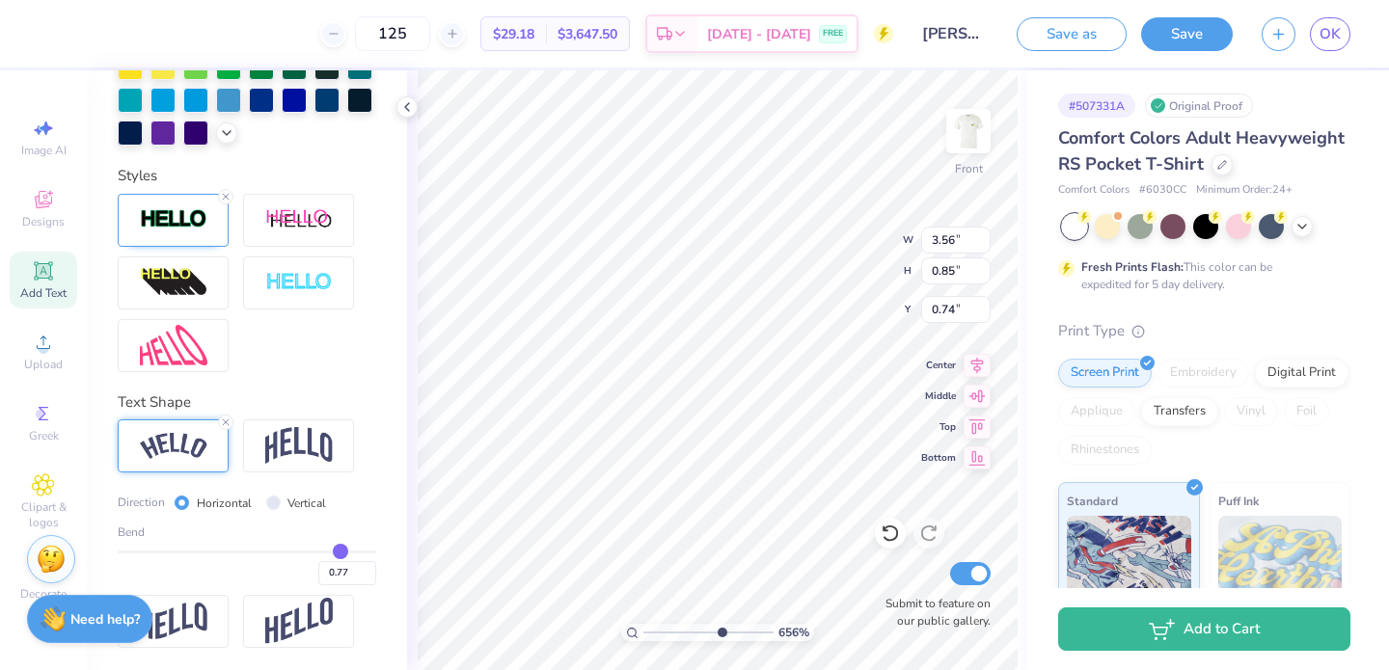
type input "1.39"
type input "0.53"
type input "1.41"
type input "0.52"
type input "0.76"
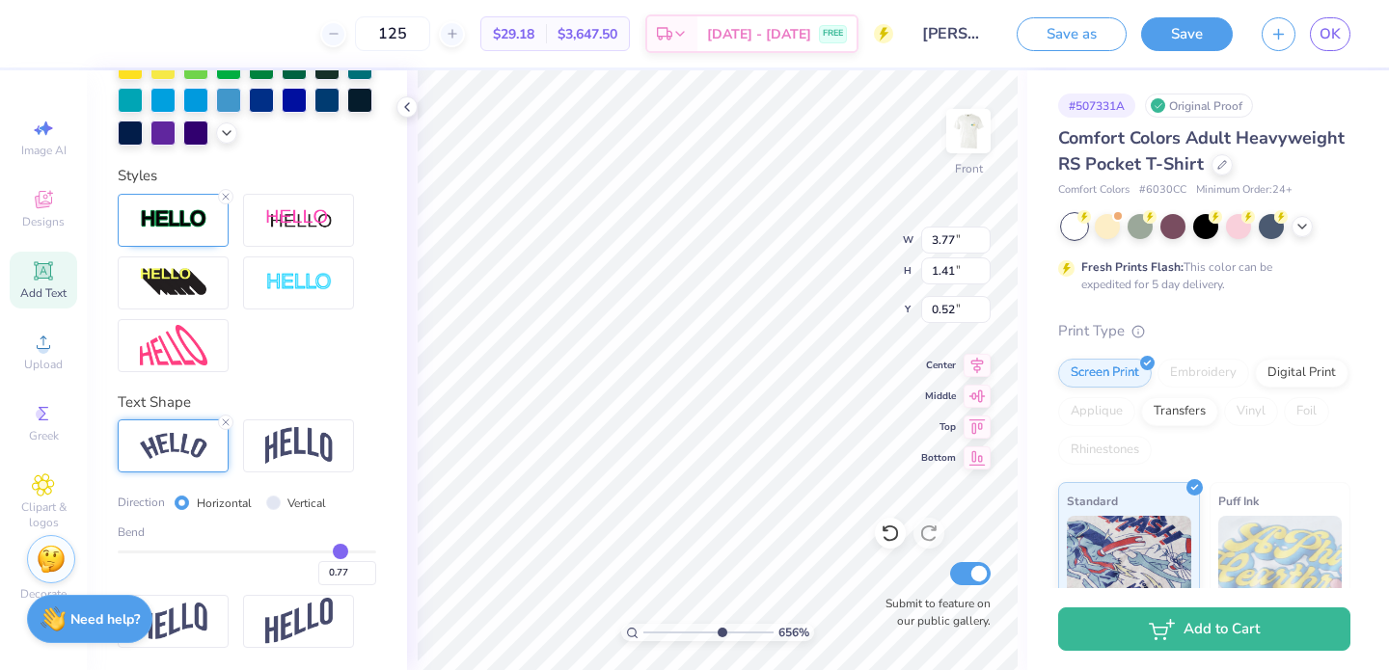
type input "0.76"
type input "0.75"
type input "0.74"
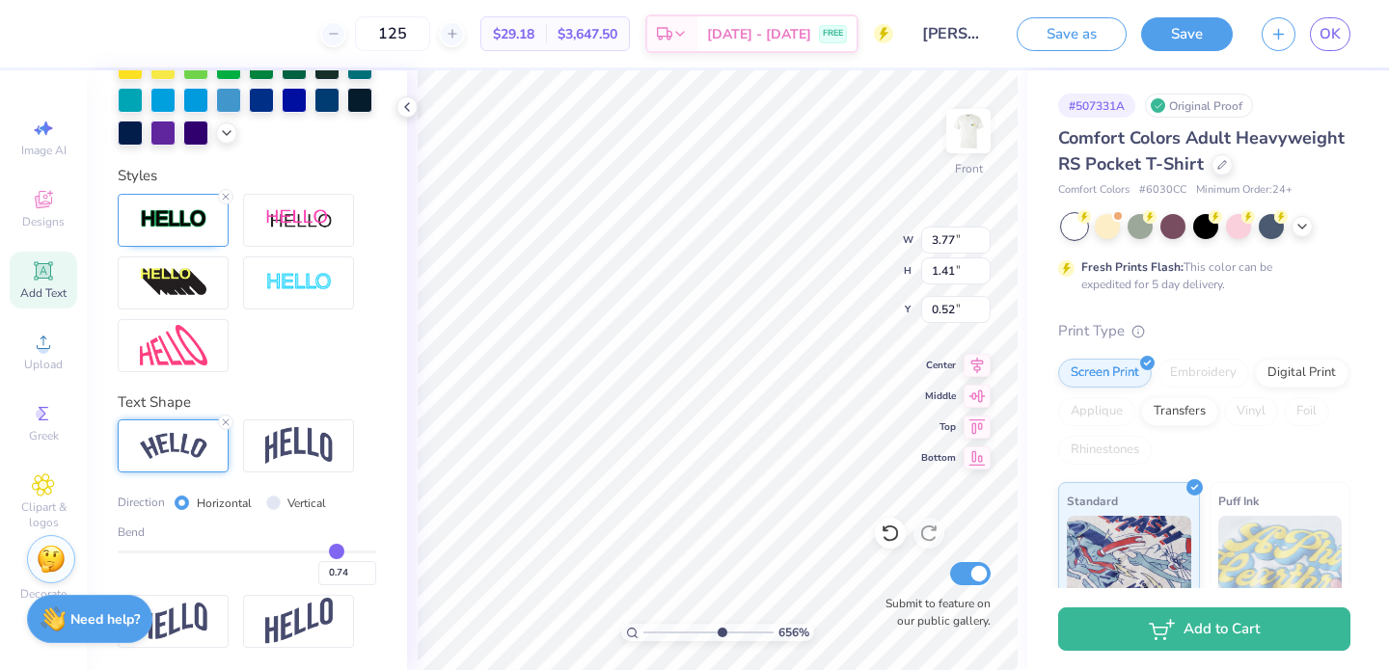
type input "0.73"
type input "0.72"
type input "0.71"
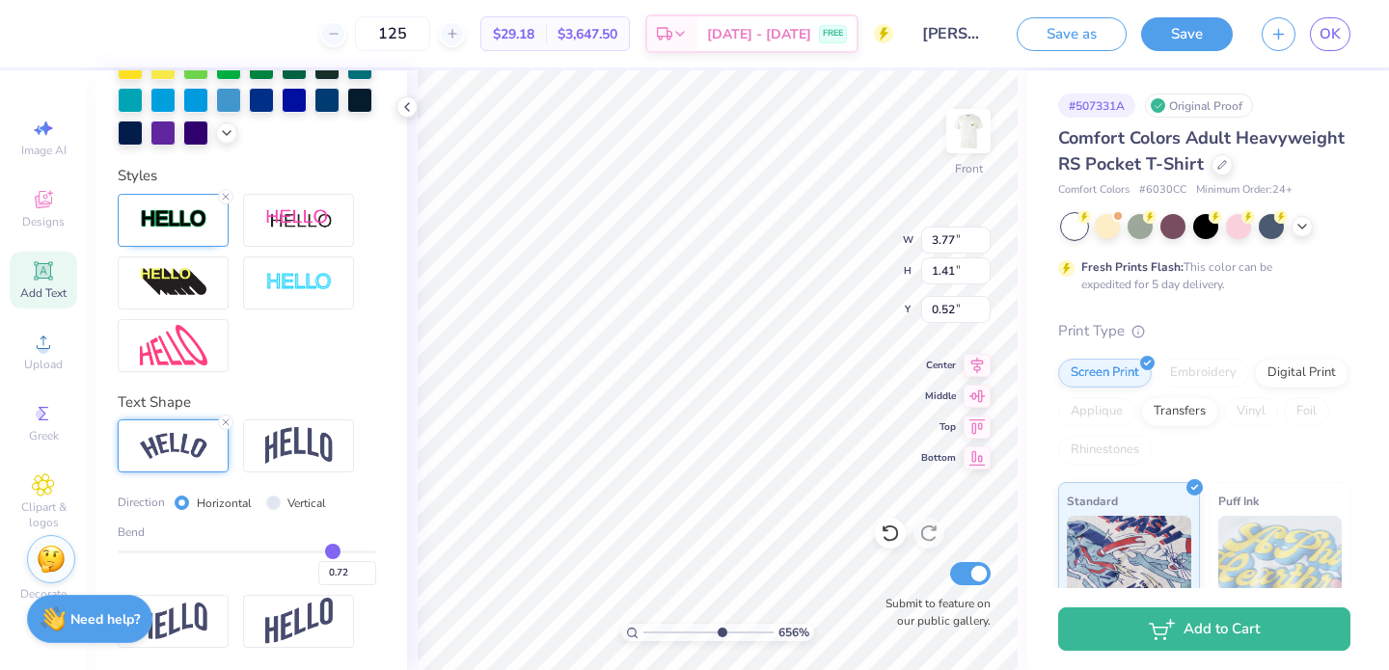
type input "0.71"
type input "0.7"
type input "0.70"
type input "0.69"
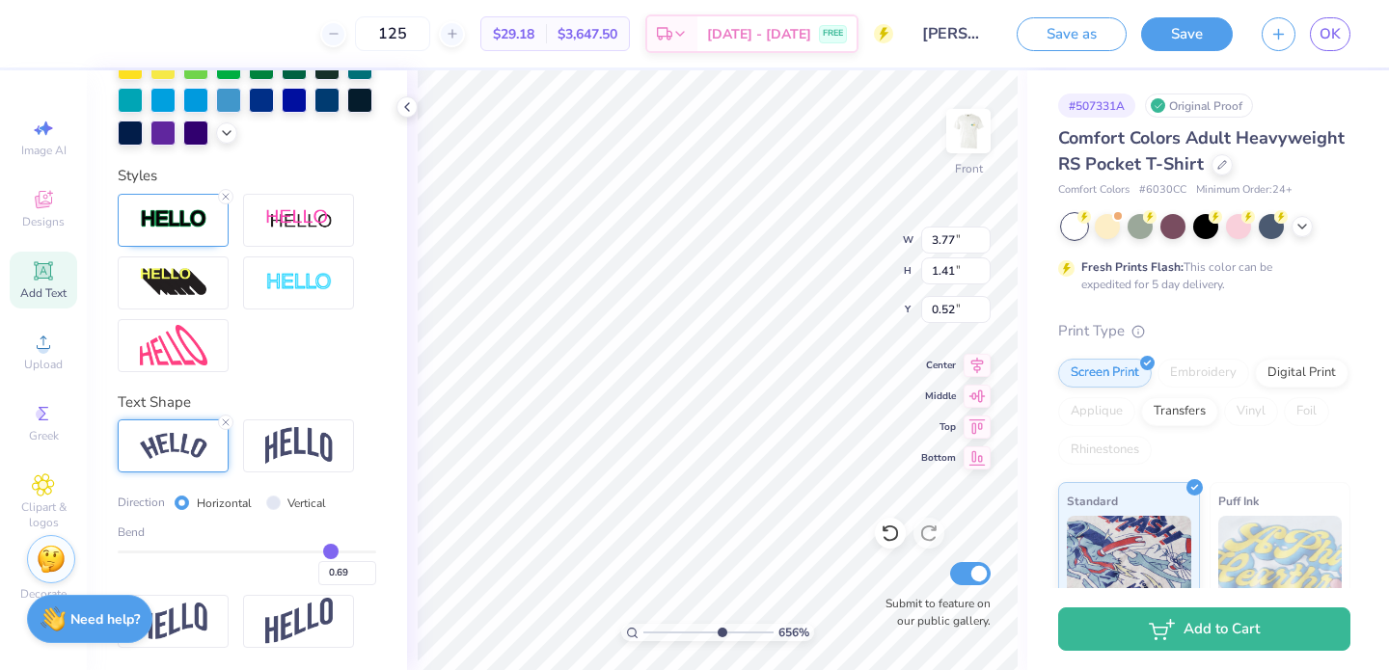
type input "0.68"
type input "0.67"
type input "0.66"
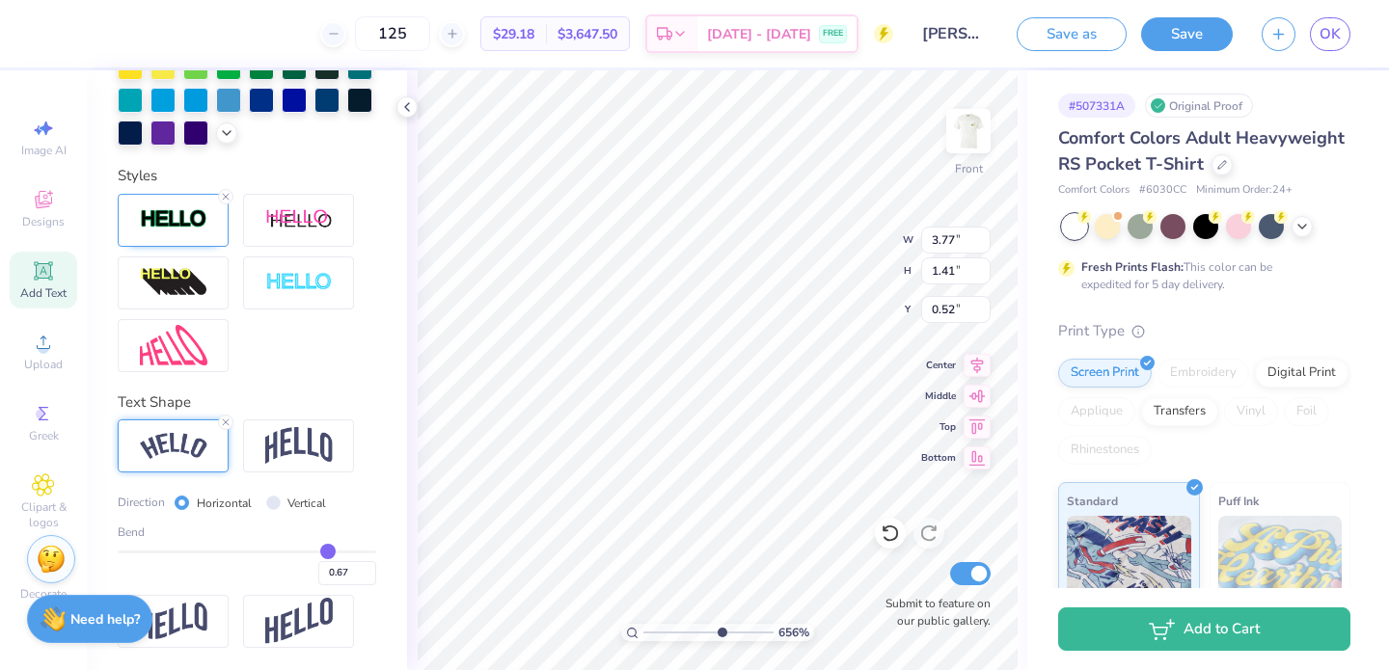
type input "0.66"
type input "0.65"
type input "0.64"
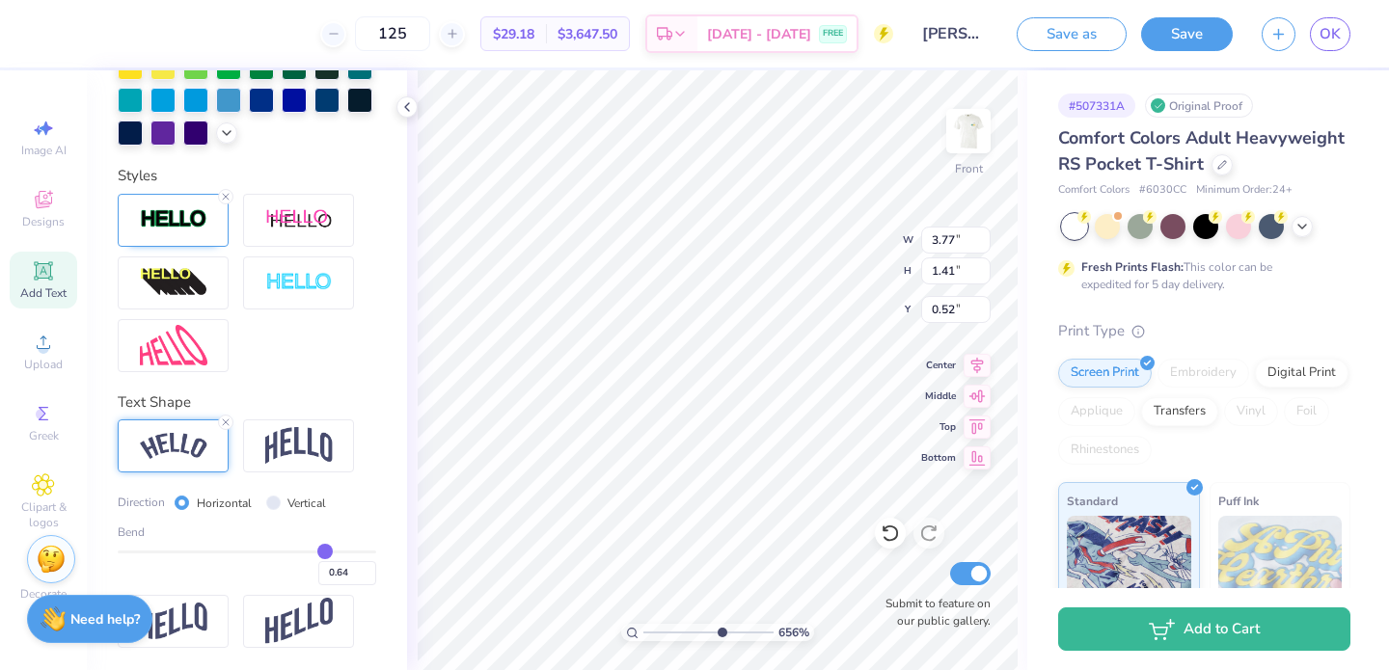
type input "3.68"
type input "1.14"
type input "0.66"
type input "0.63"
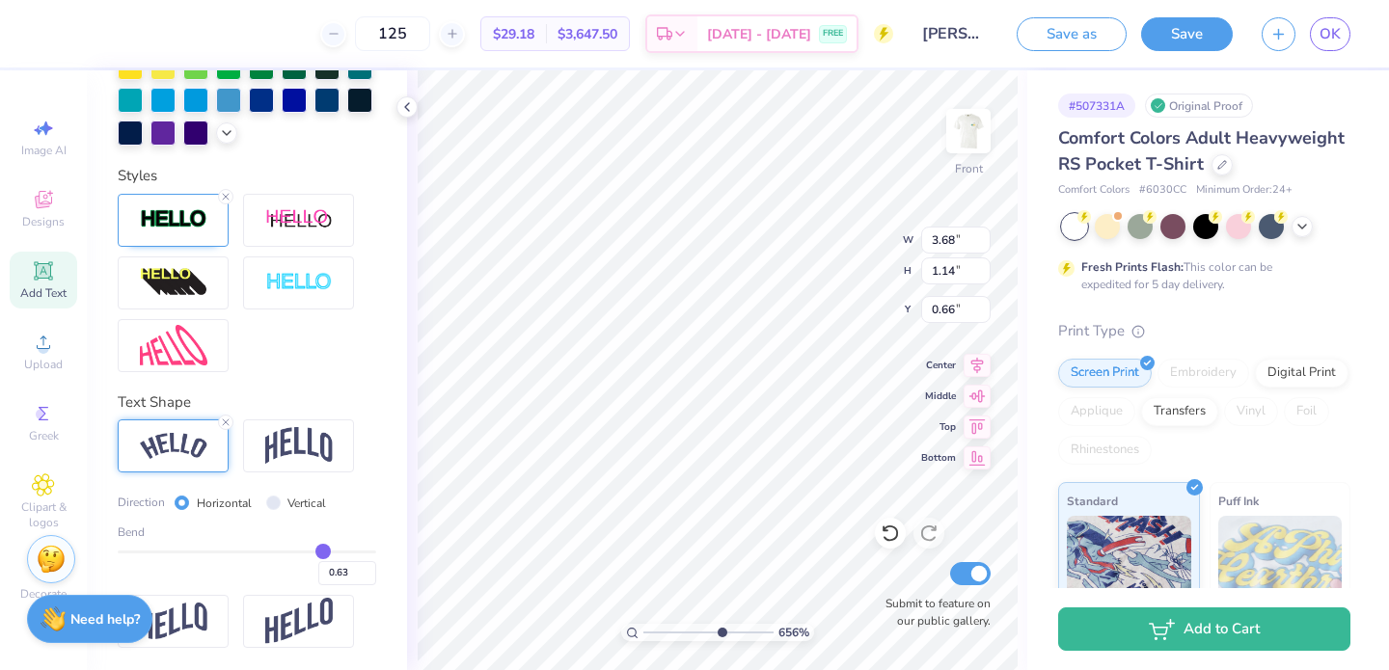
type input "0.62"
type input "0.61"
type input "0.62"
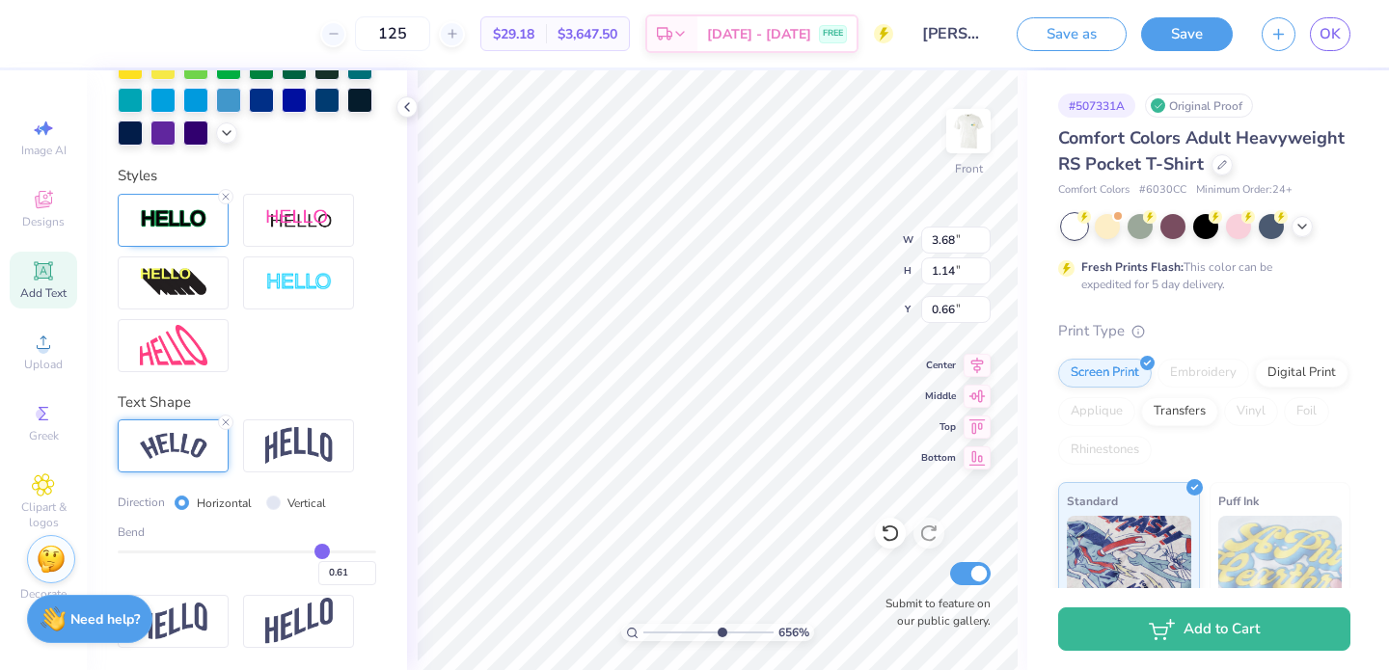
type input "0.62"
type input "0.63"
type input "0.64"
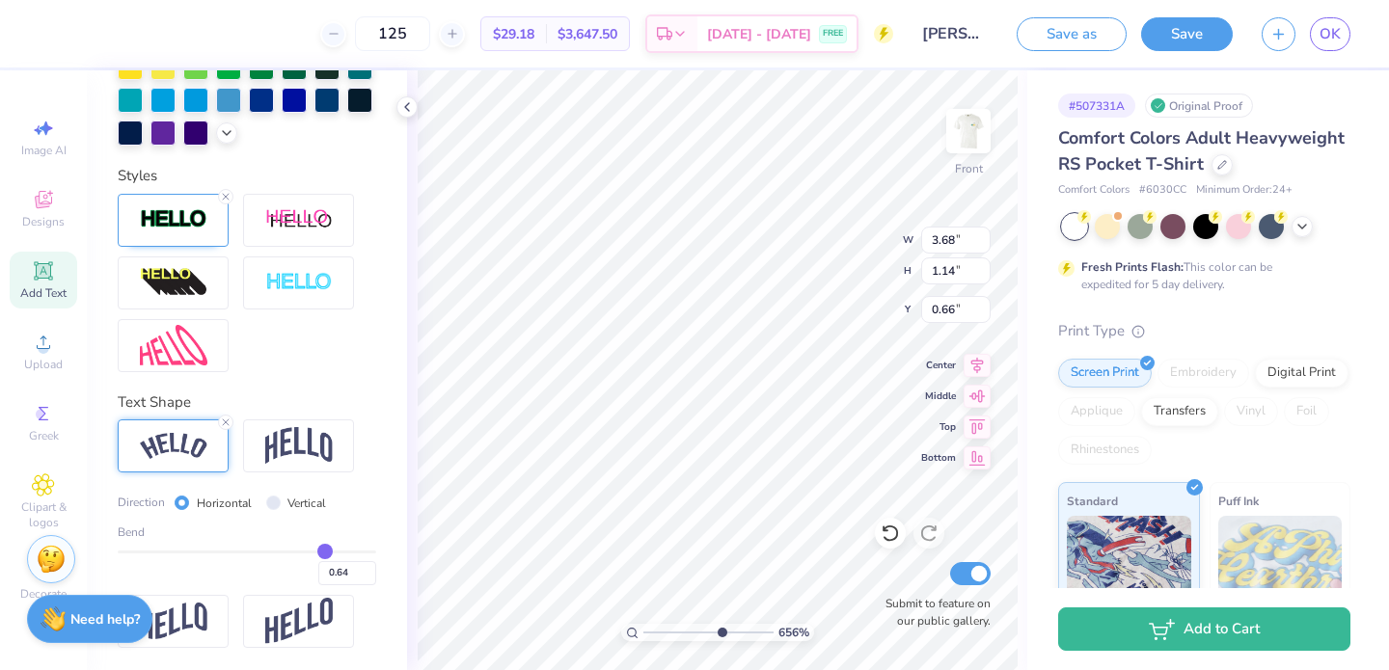
type input "0.65"
type input "0.66"
type input "0.67"
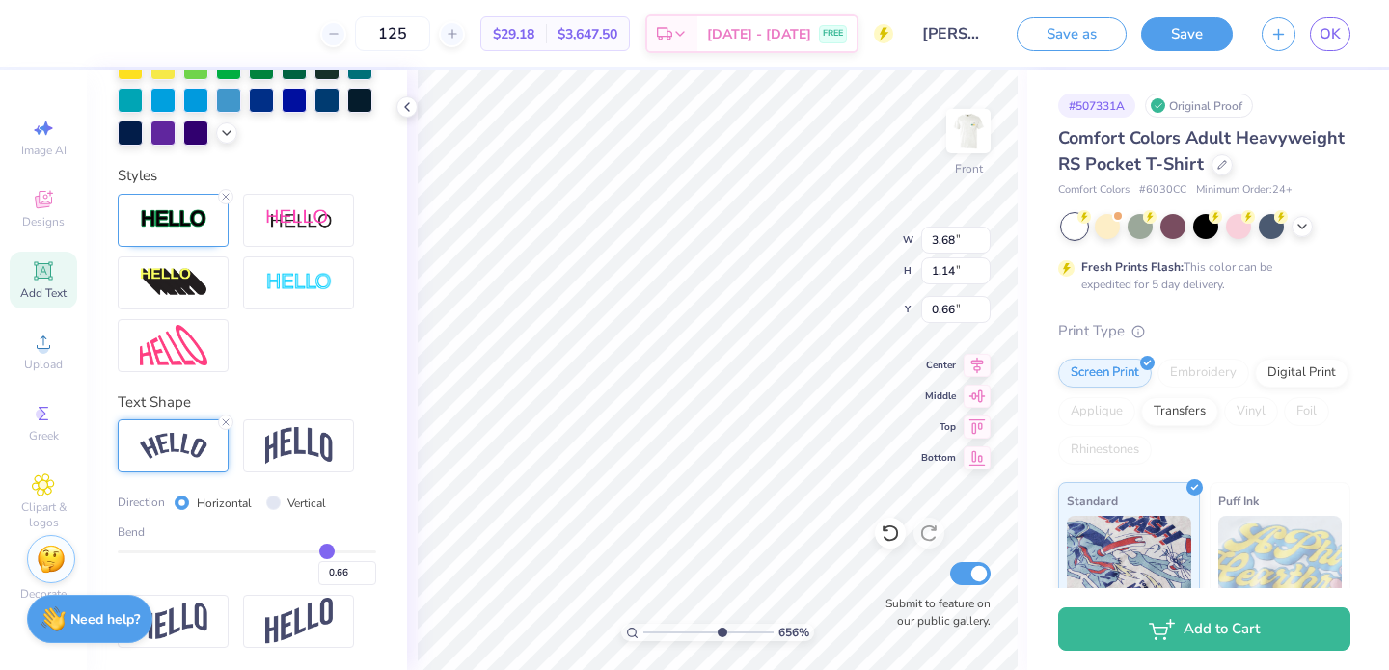
type input "0.67"
type input "0.68"
type input "0.69"
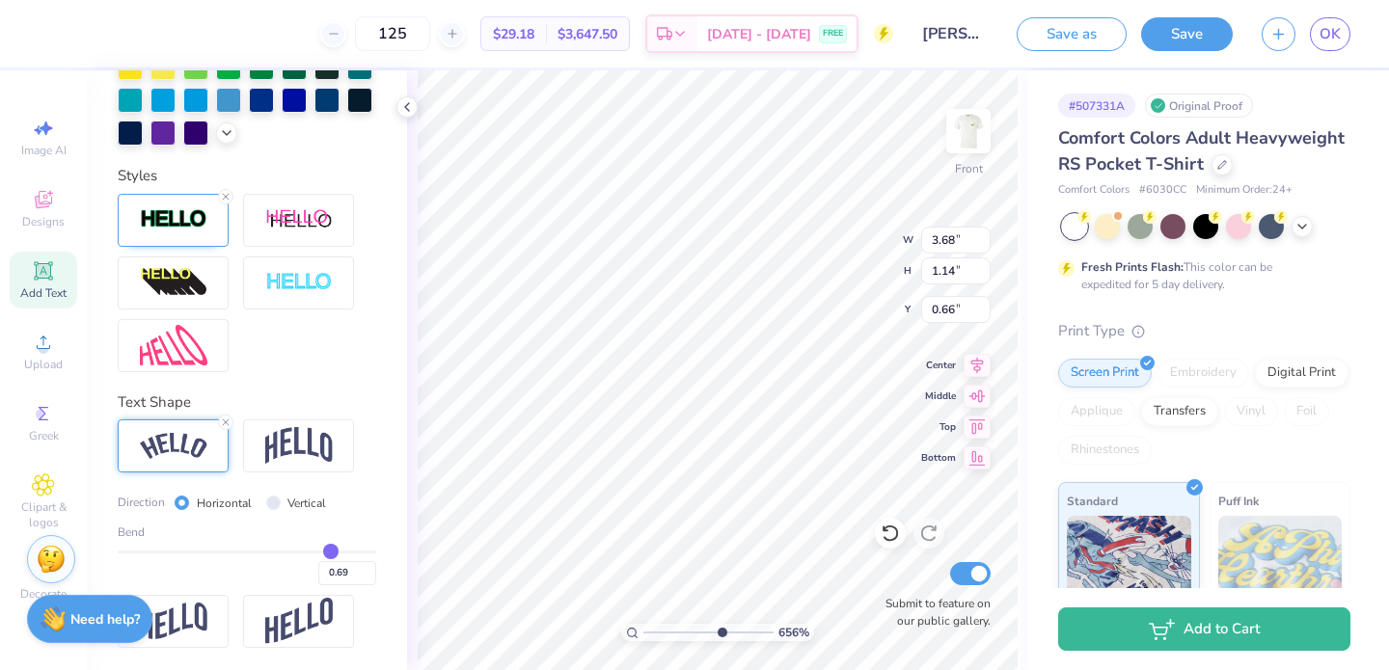
type input "3.72"
type input "1.24"
type input "0.61"
type input "0.7"
type input "0.70"
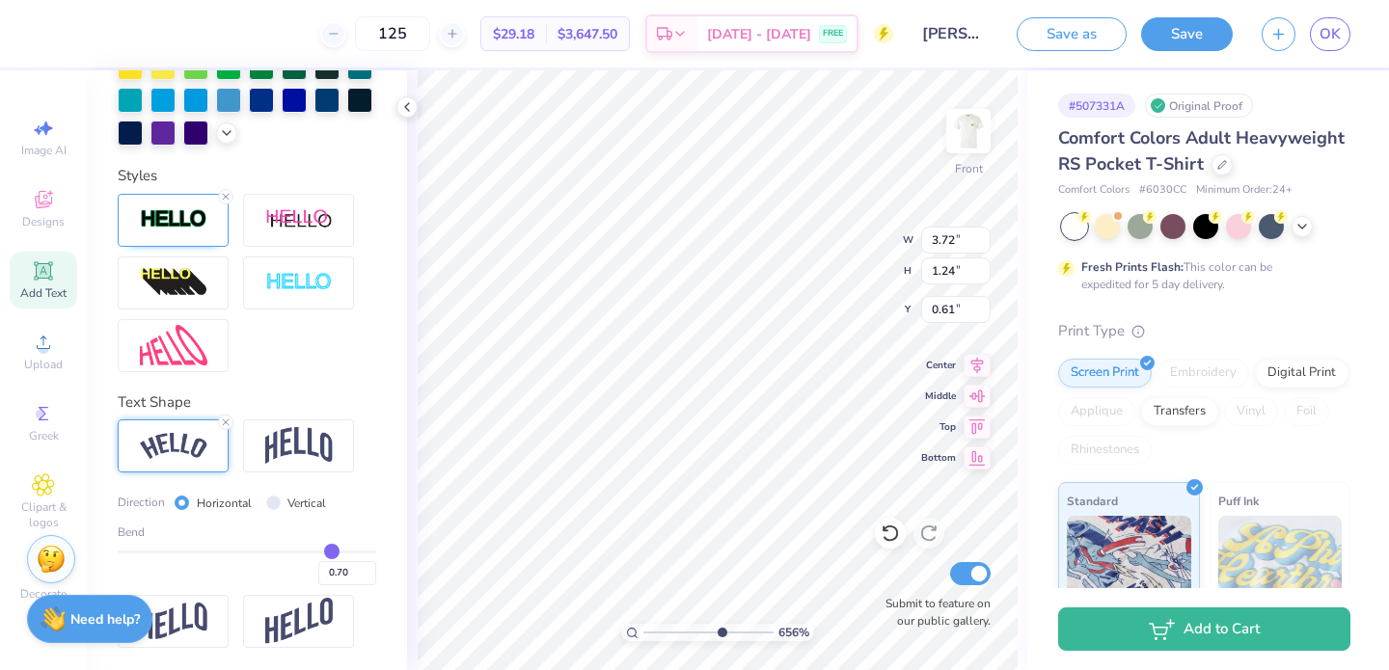
type input "0.68"
type input "3.73"
type input "1.26"
type input "0.60"
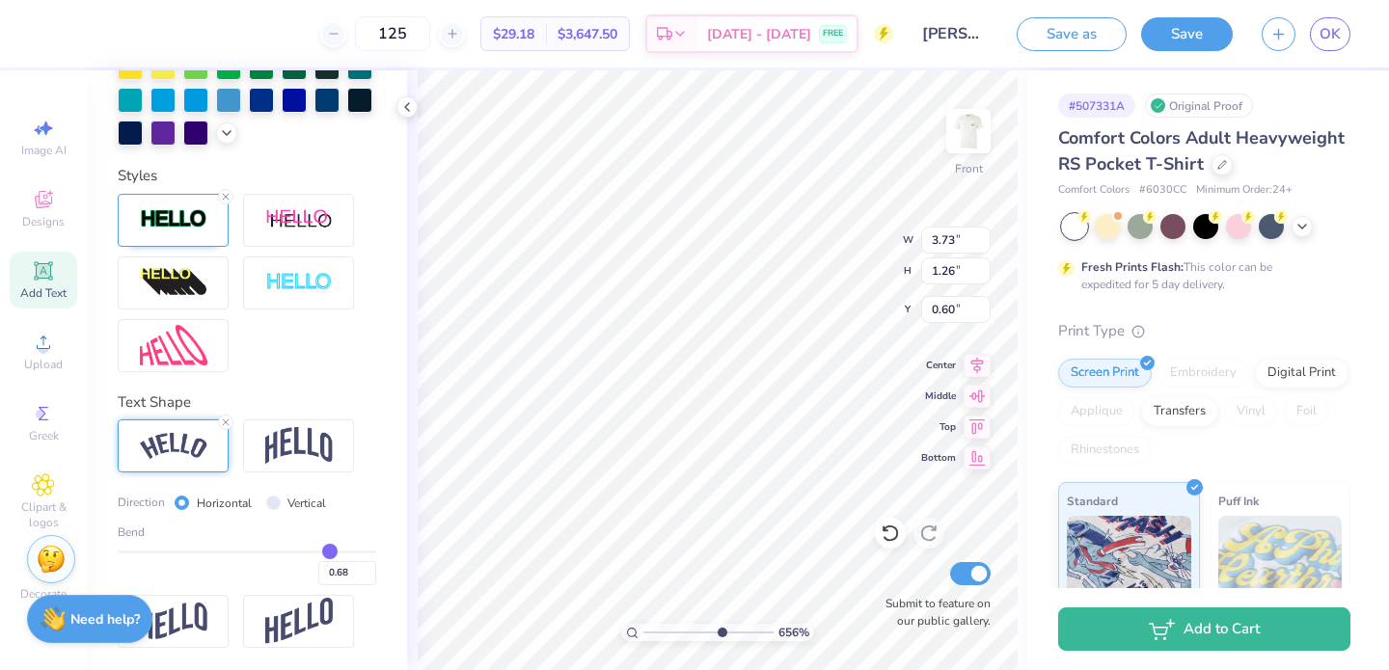
type input "0.67"
type input "0.66"
type input "0.65"
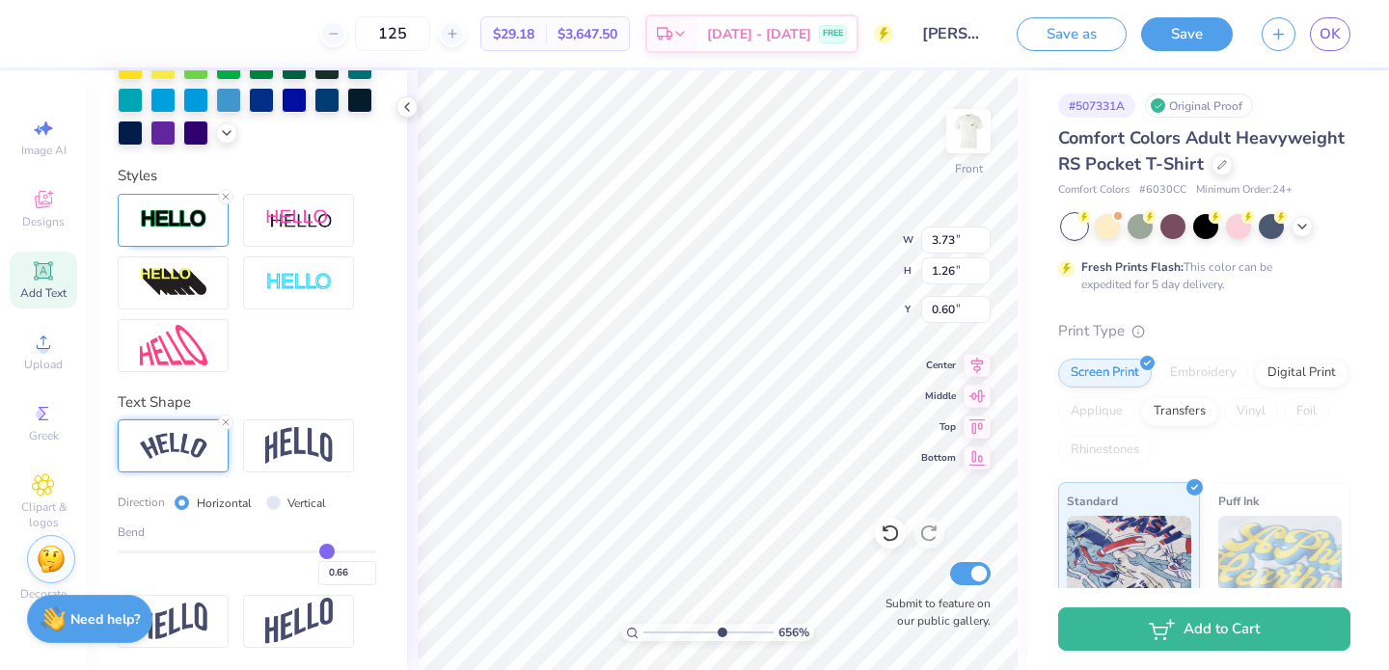
type input "0.65"
type input "3.70"
type input "1.18"
type input "0.64"
drag, startPoint x: 339, startPoint y: 549, endPoint x: 326, endPoint y: 551, distance: 13.6
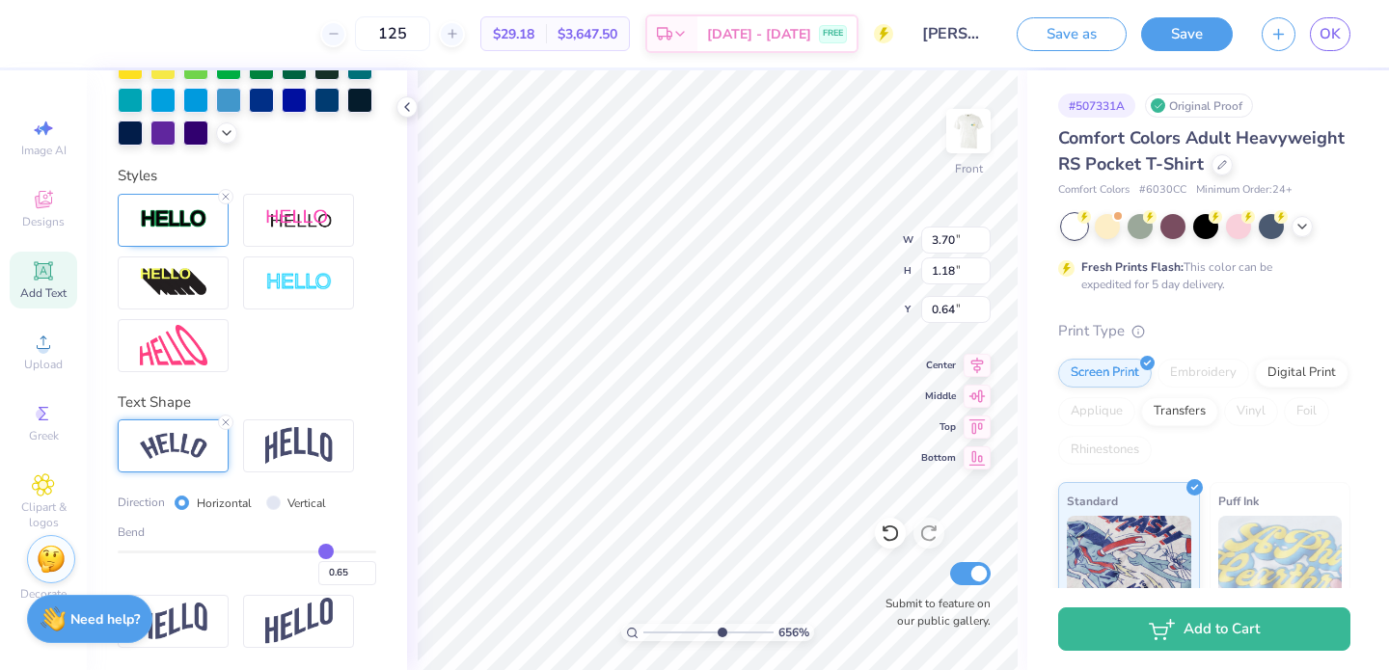
type input "0.65"
click at [326, 551] on input "range" at bounding box center [247, 552] width 258 height 3
type input "3.69"
type input "1.16"
type input "0.65"
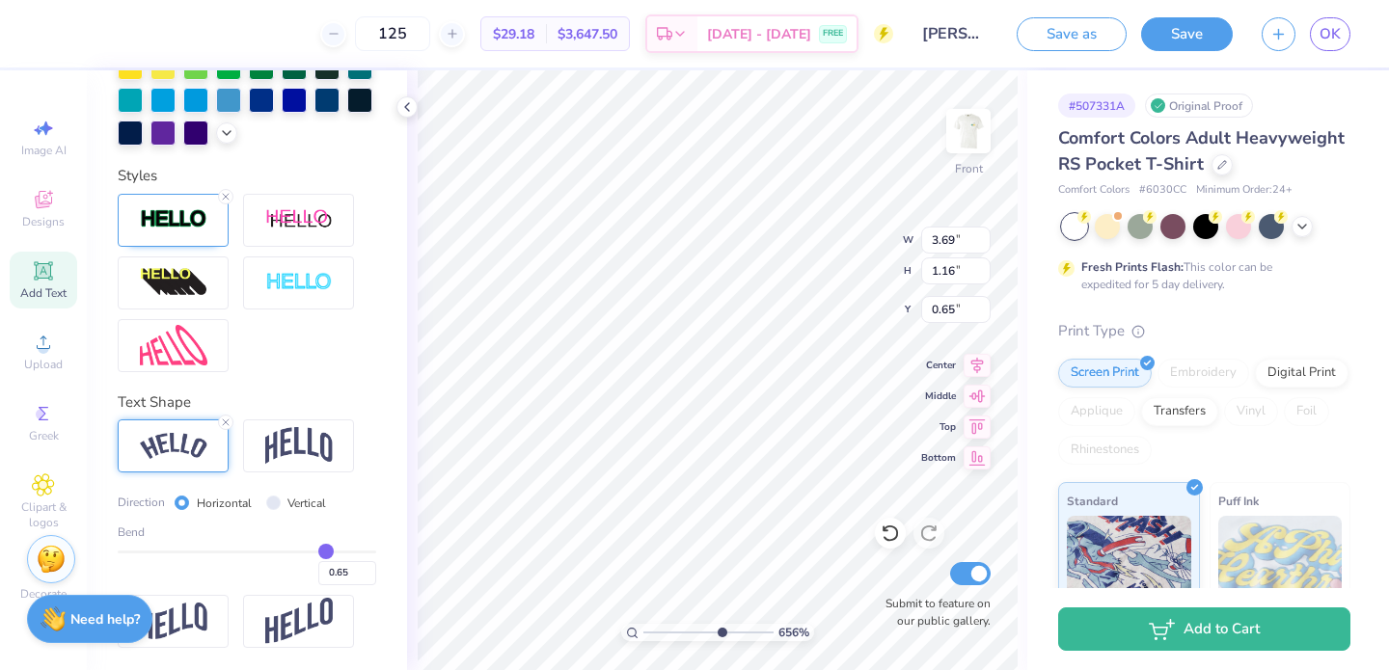
type input "0.57"
type input "0.59"
type input "3.63"
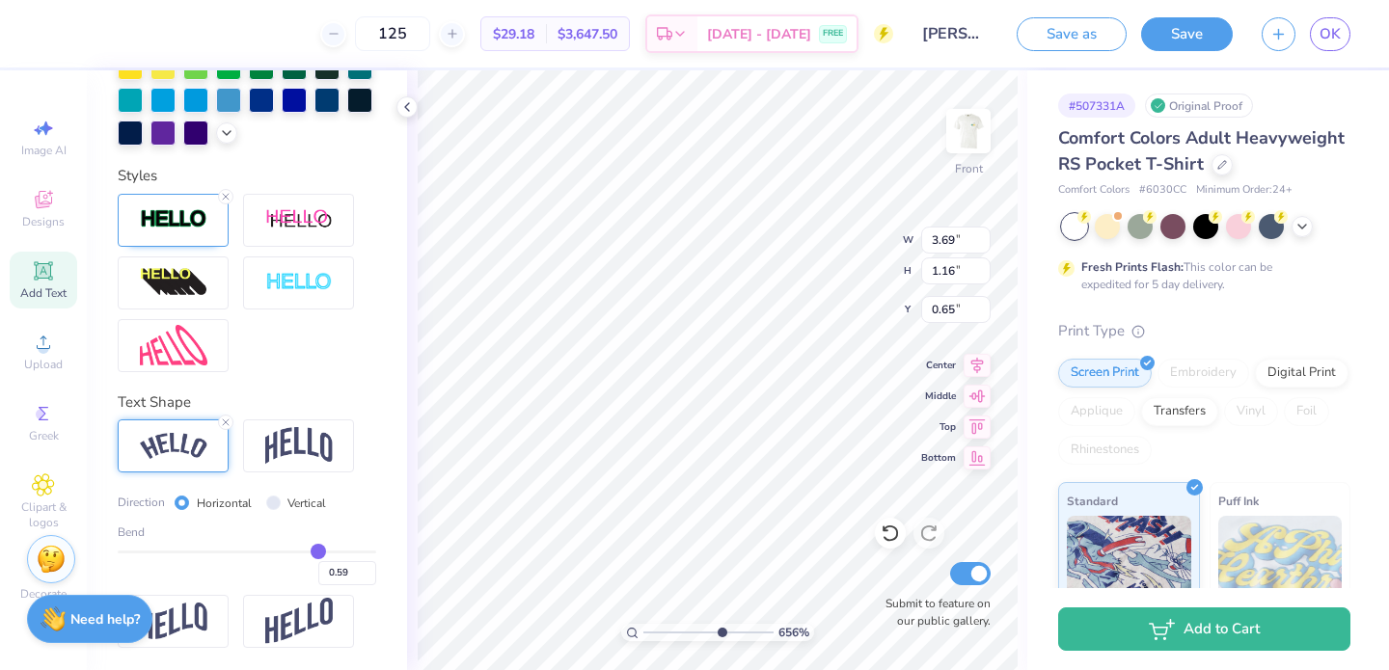
type input "1.01"
type input "0.73"
type input "0.6"
type input "0.60"
type input "0.6"
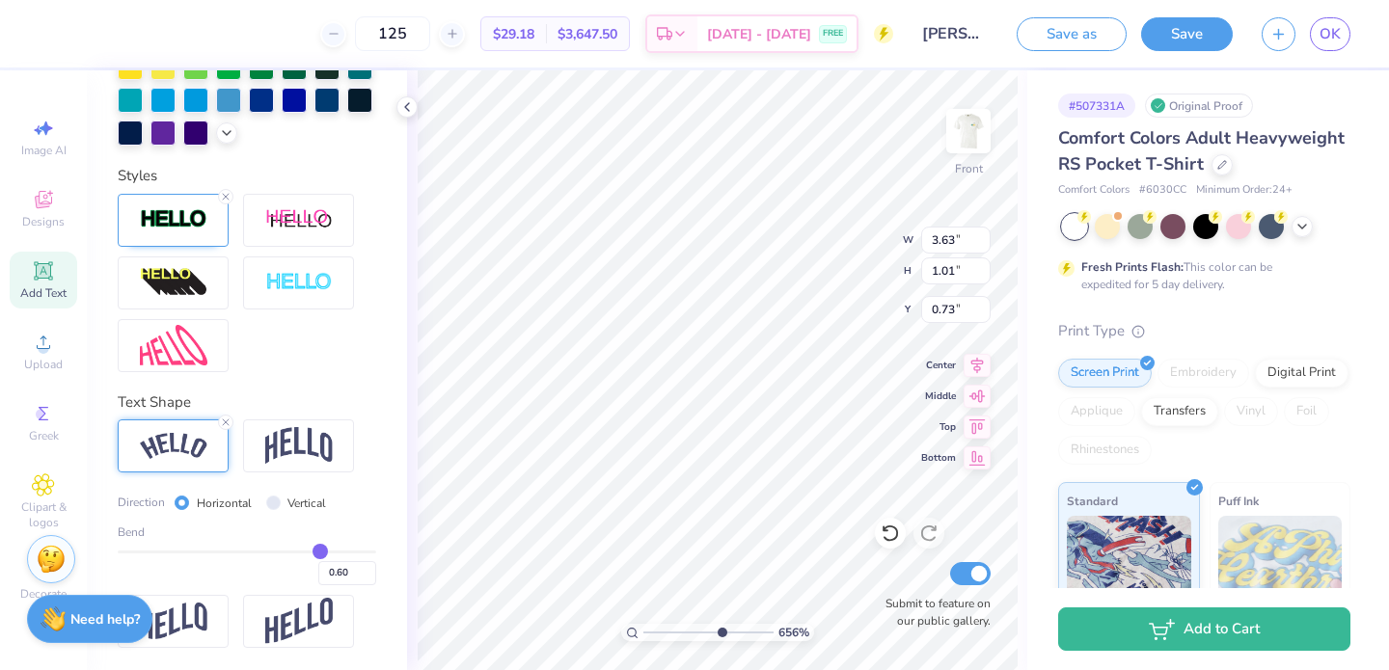
click at [319, 552] on input "range" at bounding box center [247, 552] width 258 height 3
type input "3.65"
type input "1.06"
type input "0.70"
drag, startPoint x: 717, startPoint y: 629, endPoint x: 592, endPoint y: 625, distance: 124.5
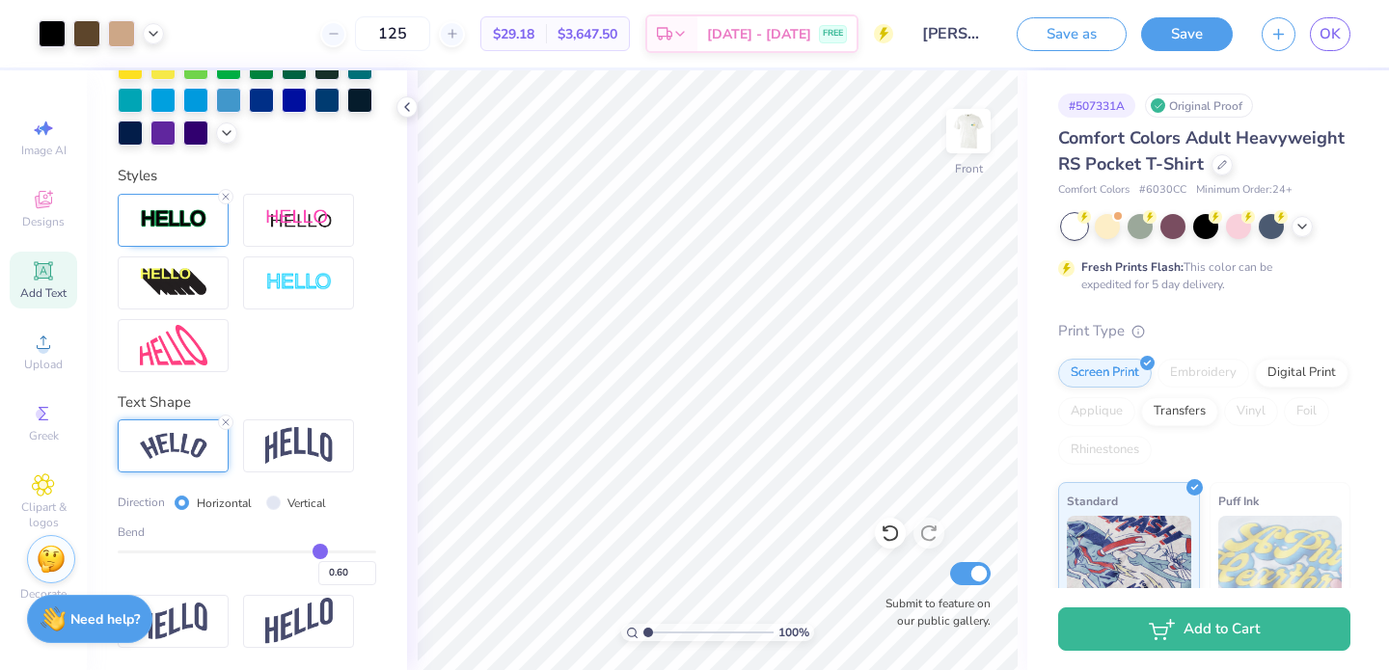
click at [643, 625] on input "range" at bounding box center [708, 632] width 130 height 17
drag, startPoint x: 648, startPoint y: 629, endPoint x: 665, endPoint y: 628, distance: 16.4
click at [665, 628] on input "range" at bounding box center [708, 632] width 130 height 17
drag, startPoint x: 666, startPoint y: 633, endPoint x: 695, endPoint y: 635, distance: 29.0
click at [695, 635] on input "range" at bounding box center [708, 632] width 130 height 17
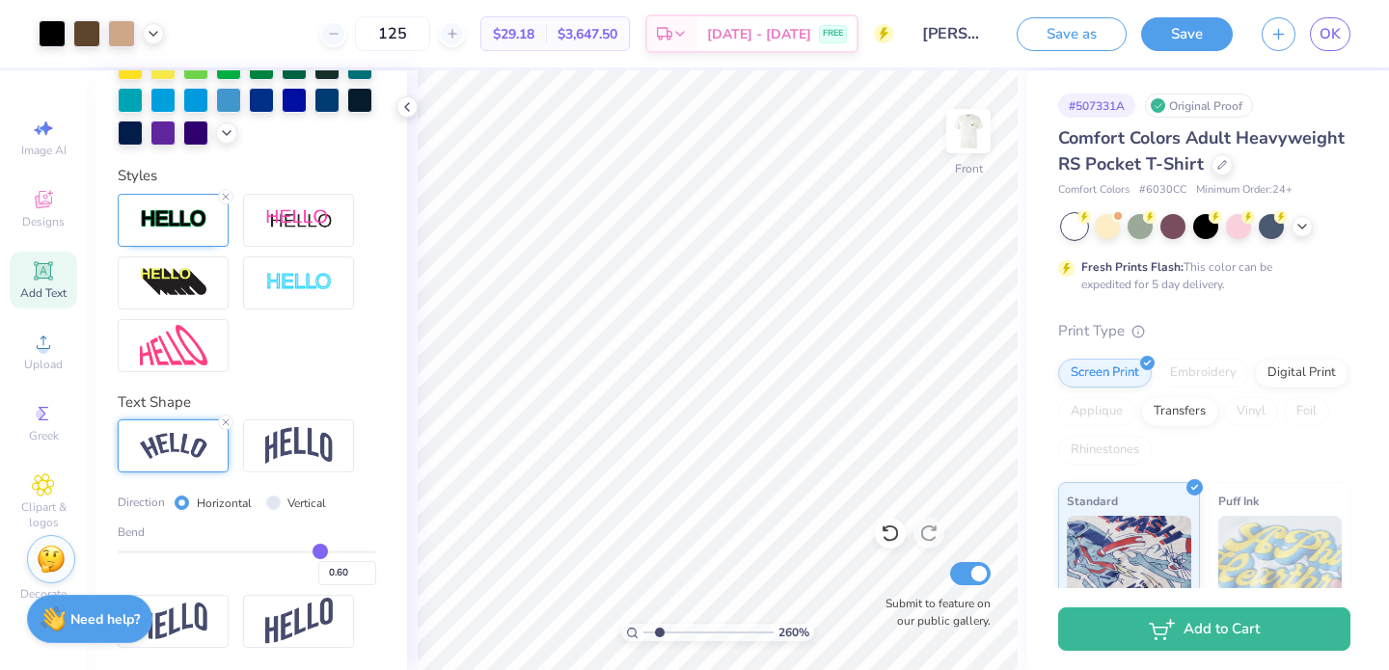
drag, startPoint x: 693, startPoint y: 629, endPoint x: 659, endPoint y: 629, distance: 34.7
type input "1.87"
click at [659, 629] on input "range" at bounding box center [708, 632] width 130 height 17
click at [1108, 231] on div at bounding box center [1107, 224] width 25 height 25
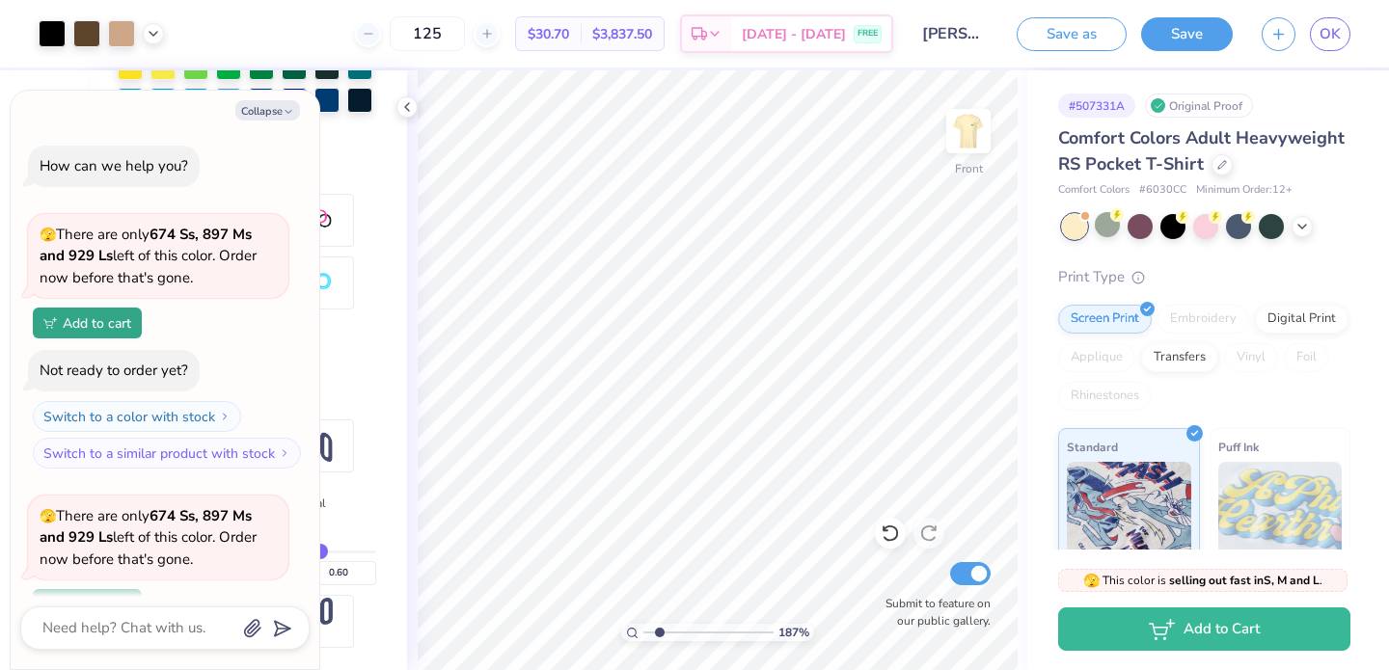
scroll to position [168, 0]
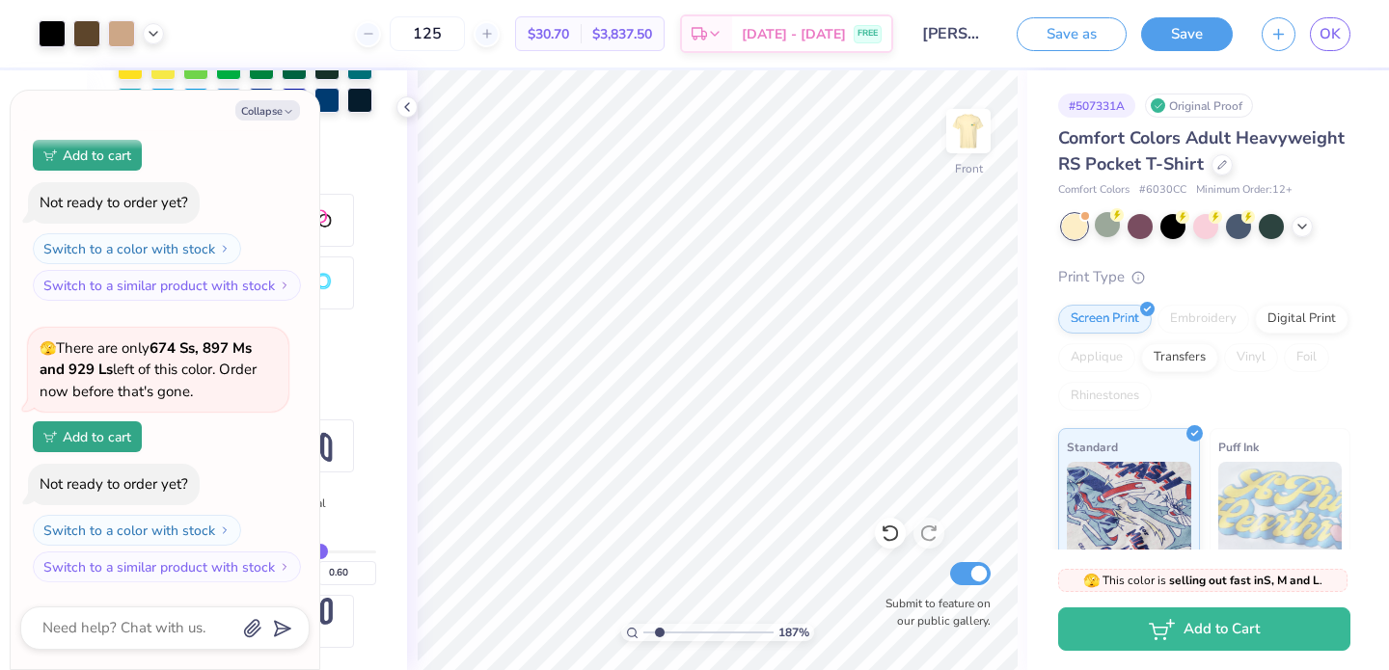
type textarea "x"
drag, startPoint x: 660, startPoint y: 636, endPoint x: 606, endPoint y: 635, distance: 54.0
type input "1"
click at [643, 635] on input "range" at bounding box center [708, 632] width 130 height 17
click at [1305, 227] on icon at bounding box center [1301, 224] width 15 height 15
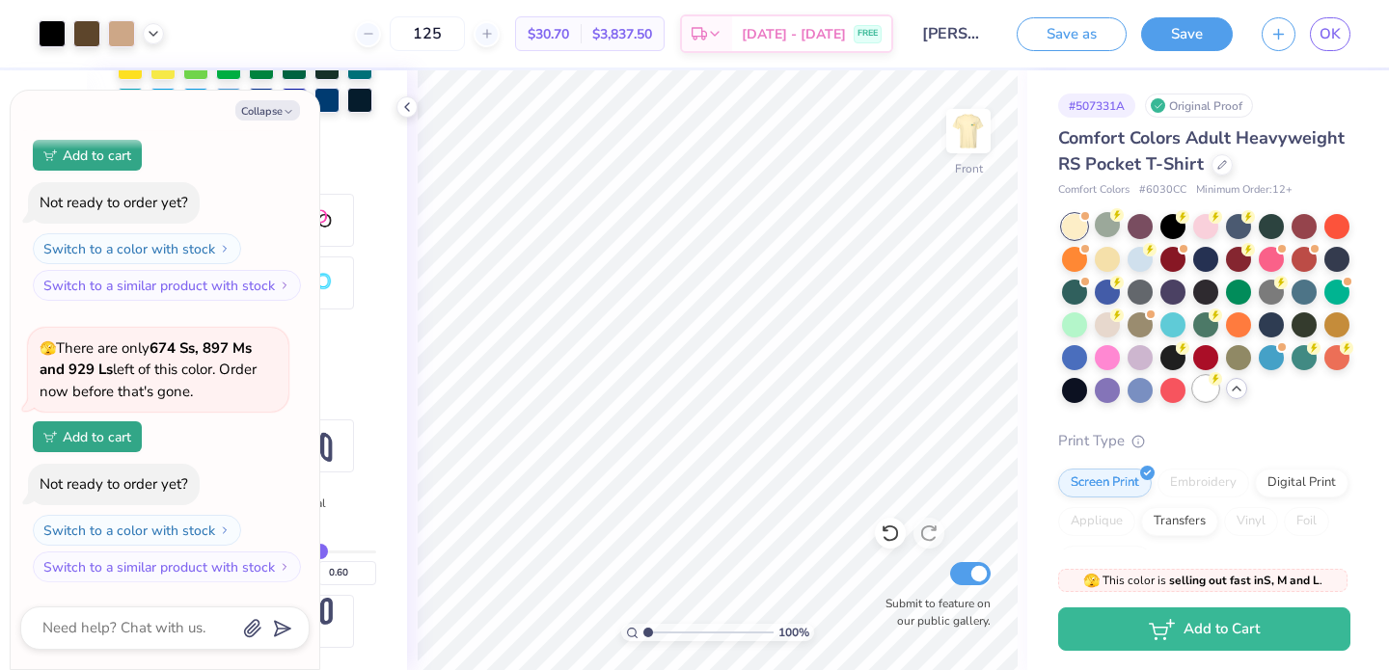
click at [1207, 400] on div at bounding box center [1205, 388] width 25 height 25
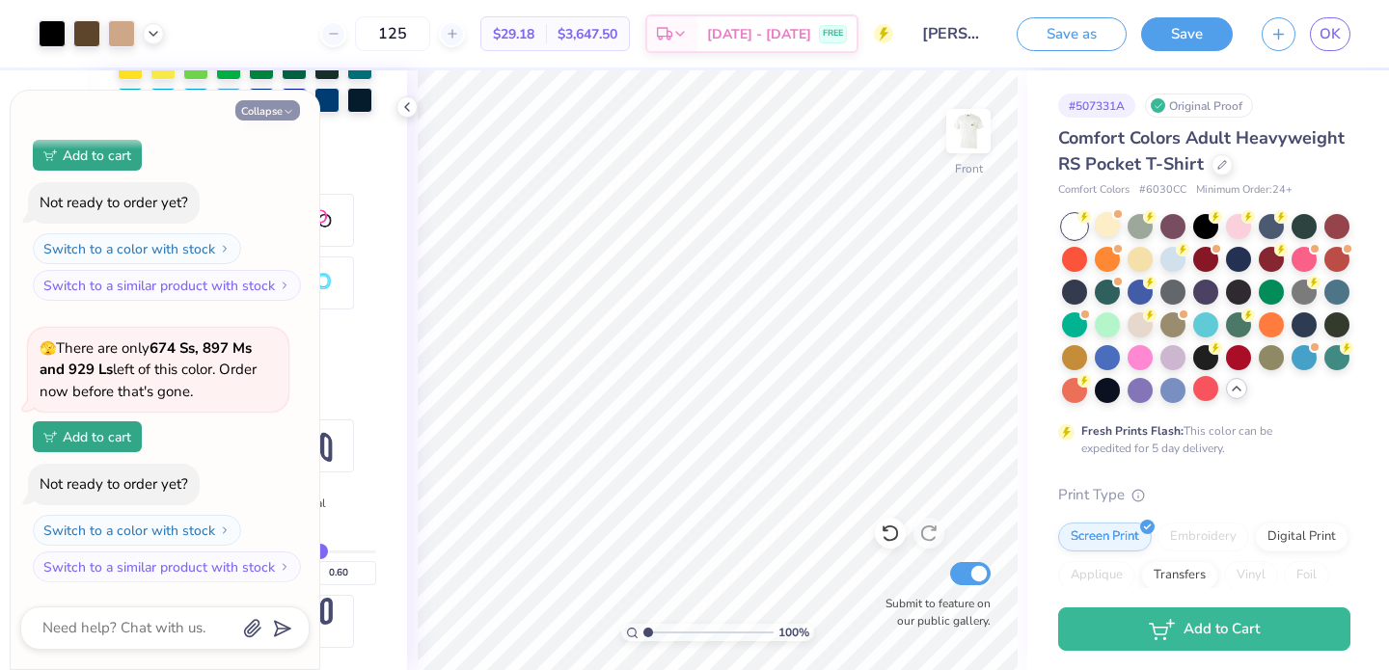
click at [267, 112] on button "Collapse" at bounding box center [267, 110] width 65 height 20
type textarea "x"
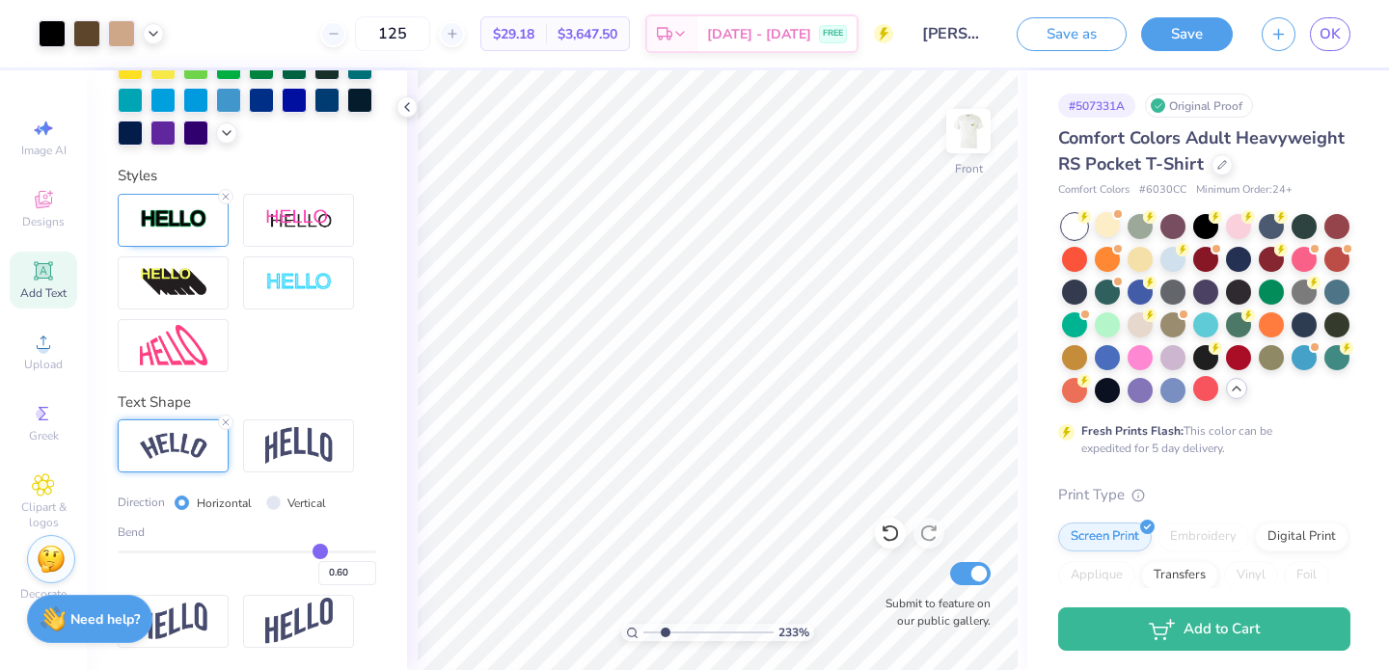
click at [665, 631] on input "range" at bounding box center [708, 632] width 130 height 17
drag, startPoint x: 666, startPoint y: 633, endPoint x: 624, endPoint y: 633, distance: 42.4
type input "1"
click at [643, 633] on input "range" at bounding box center [708, 632] width 130 height 17
type input "4.68"
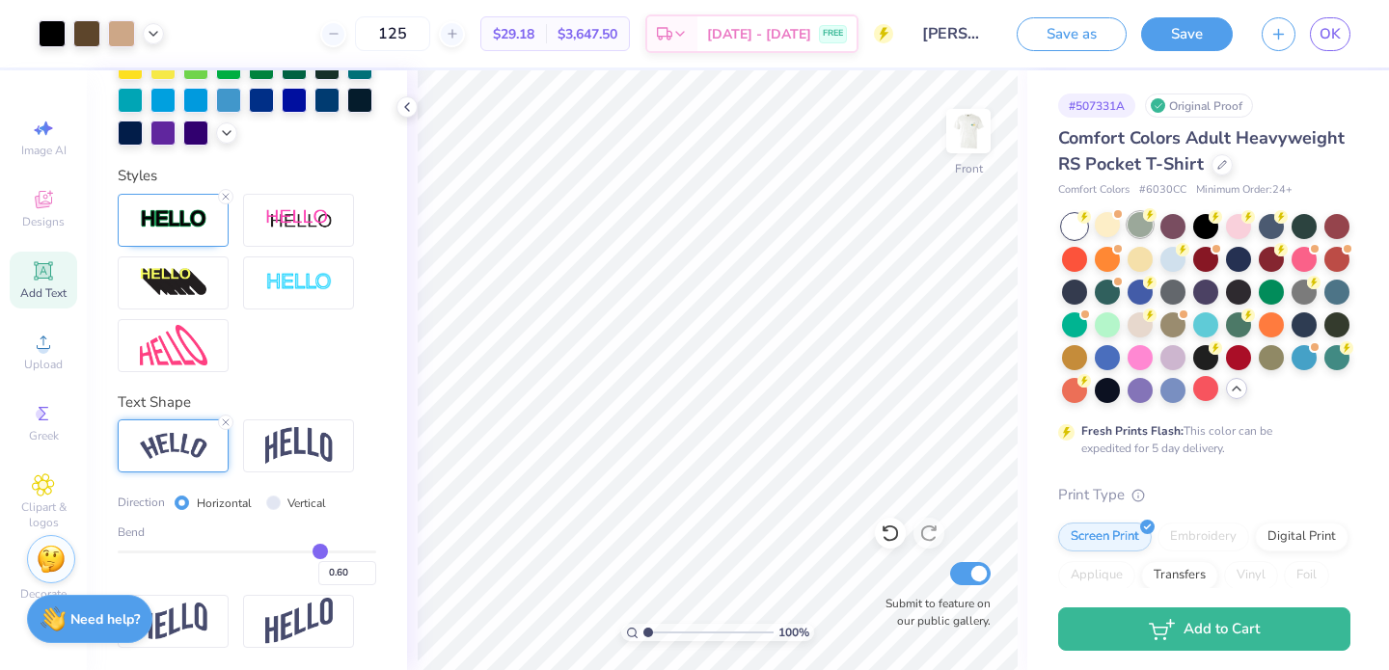
click at [1142, 232] on div at bounding box center [1139, 224] width 25 height 25
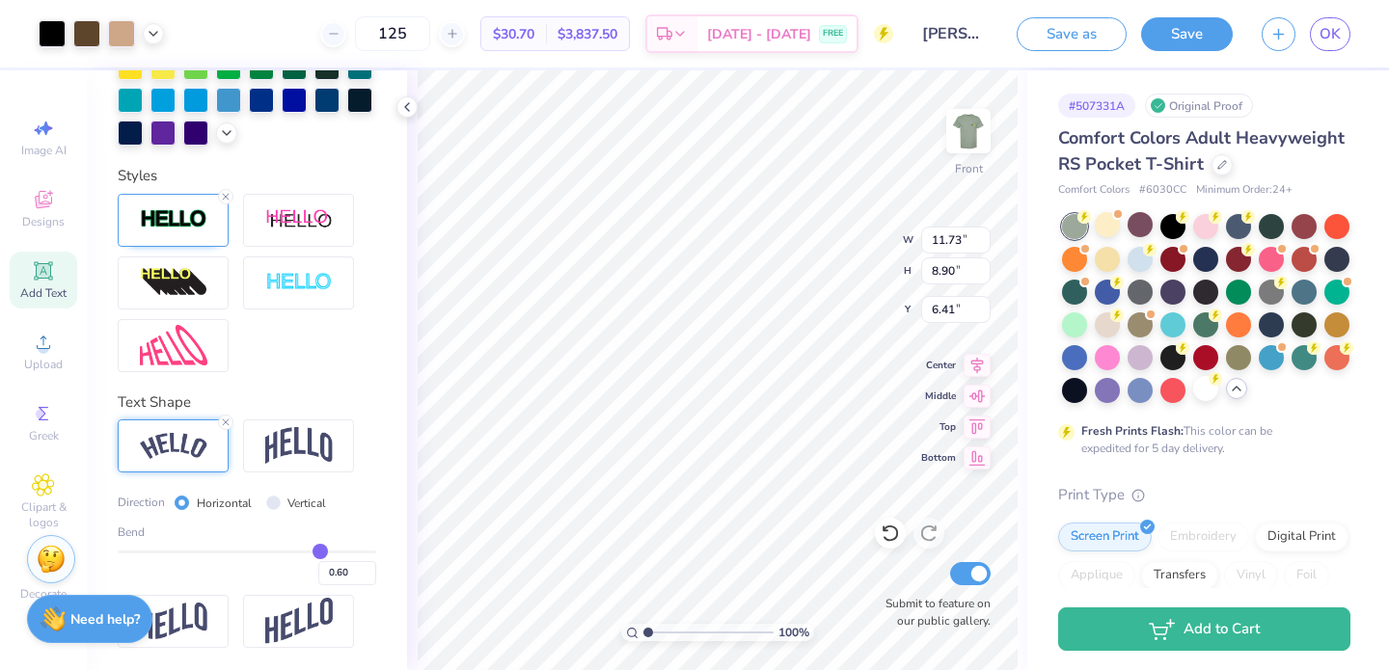
type input "6.41"
drag, startPoint x: 651, startPoint y: 633, endPoint x: 670, endPoint y: 632, distance: 19.3
click at [670, 632] on input "range" at bounding box center [708, 632] width 130 height 17
drag, startPoint x: 673, startPoint y: 629, endPoint x: 618, endPoint y: 627, distance: 55.0
click at [643, 627] on input "range" at bounding box center [708, 632] width 130 height 17
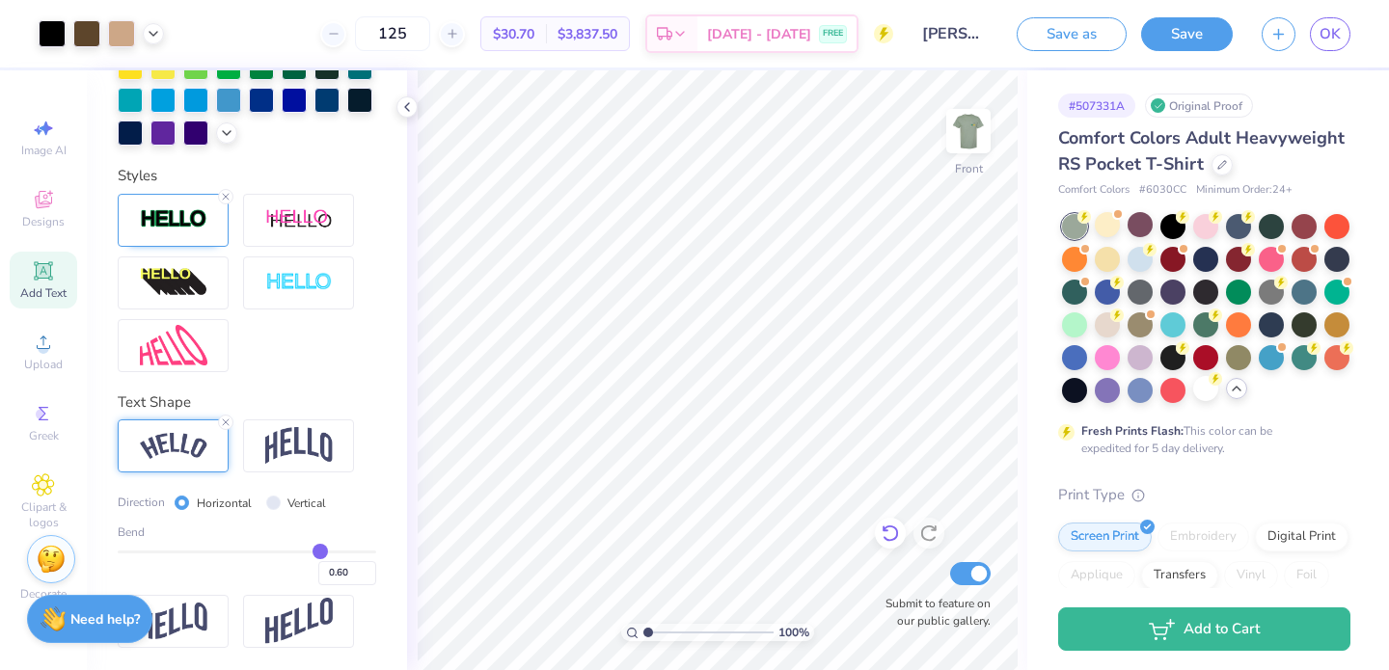
click at [896, 539] on icon at bounding box center [890, 533] width 19 height 19
click at [1200, 387] on div at bounding box center [1205, 388] width 25 height 25
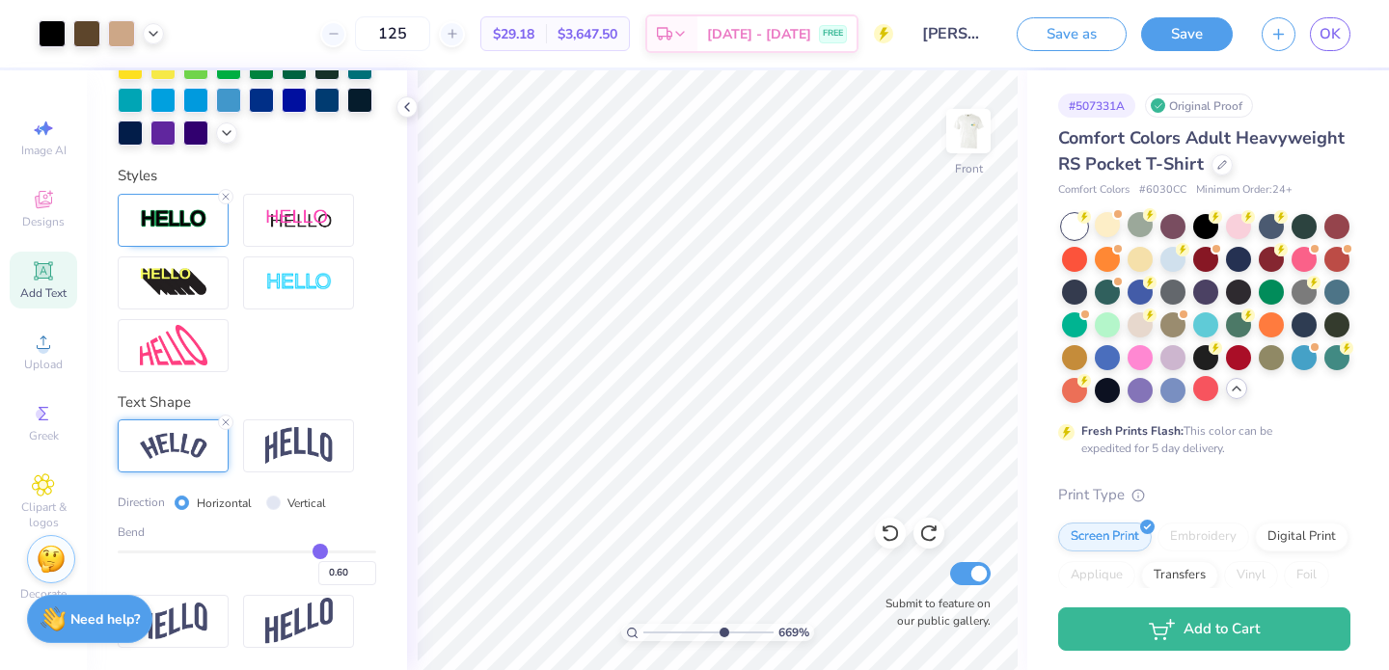
drag, startPoint x: 647, startPoint y: 631, endPoint x: 720, endPoint y: 629, distance: 73.3
click at [720, 629] on input "range" at bounding box center [708, 632] width 130 height 17
drag, startPoint x: 723, startPoint y: 631, endPoint x: 704, endPoint y: 622, distance: 21.2
type input "5.43"
click at [704, 624] on input "range" at bounding box center [708, 632] width 130 height 17
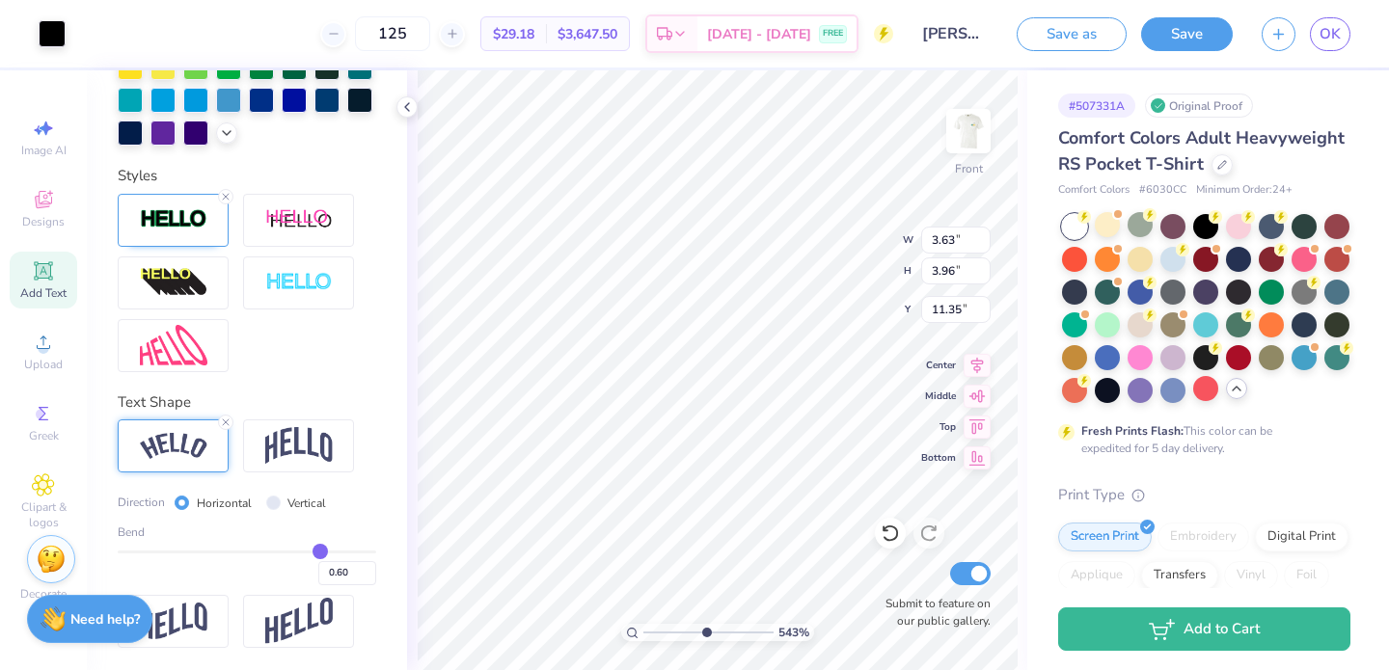
type input "12.39"
type input "1.18"
type input "0.41"
click at [892, 535] on icon at bounding box center [890, 533] width 19 height 19
type input "14.00"
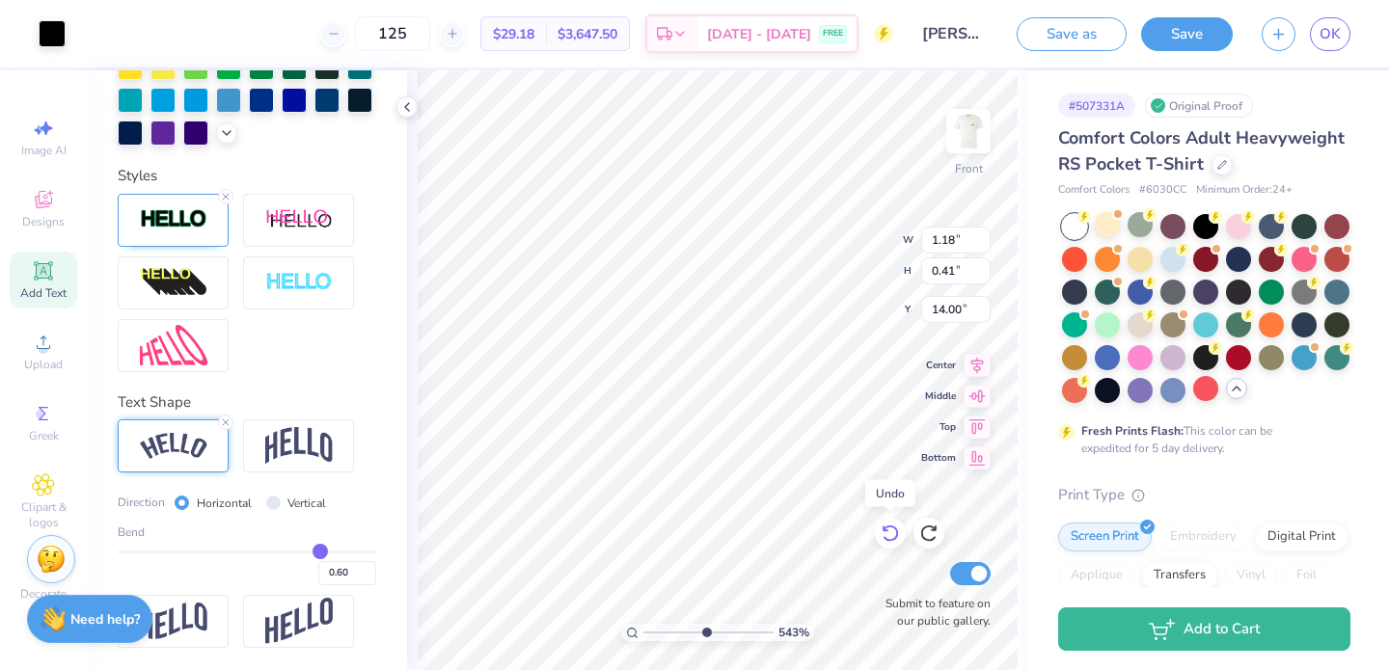
click at [892, 535] on icon at bounding box center [890, 533] width 19 height 19
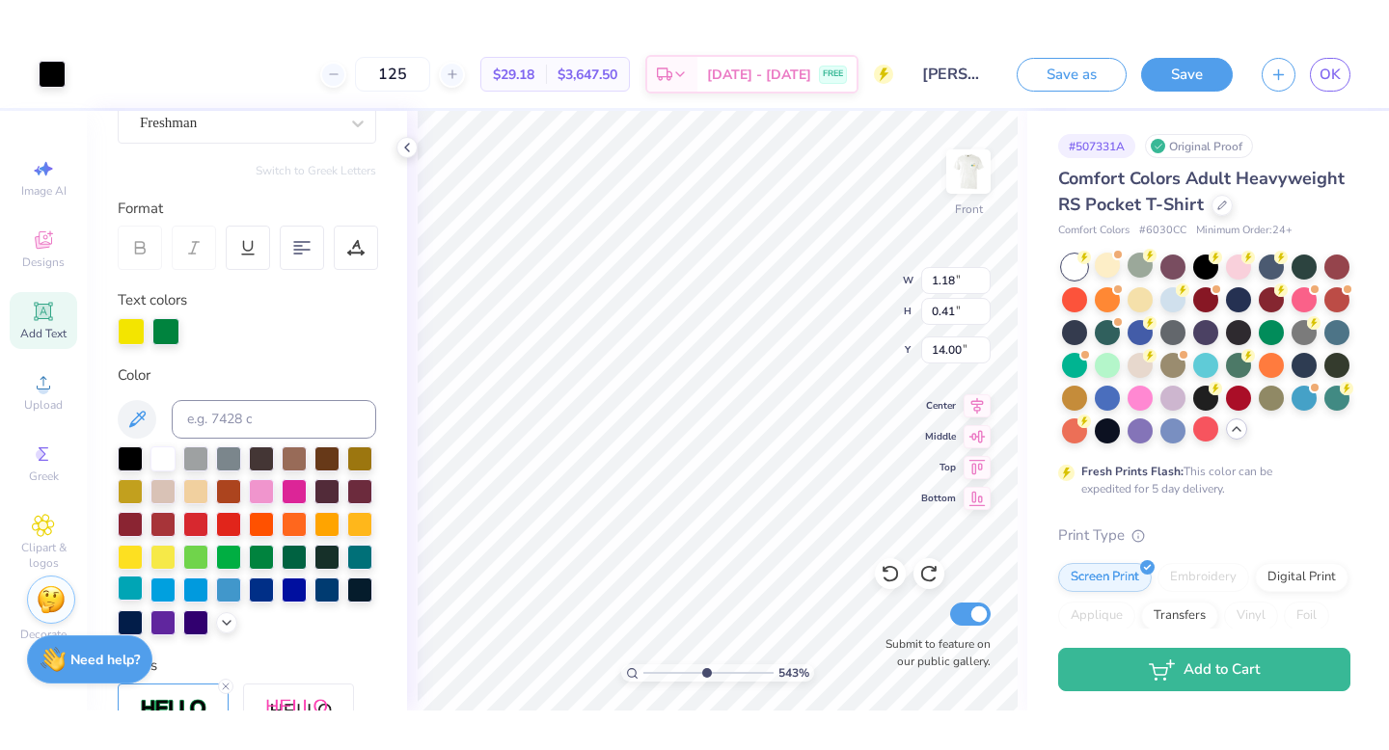
scroll to position [105, 0]
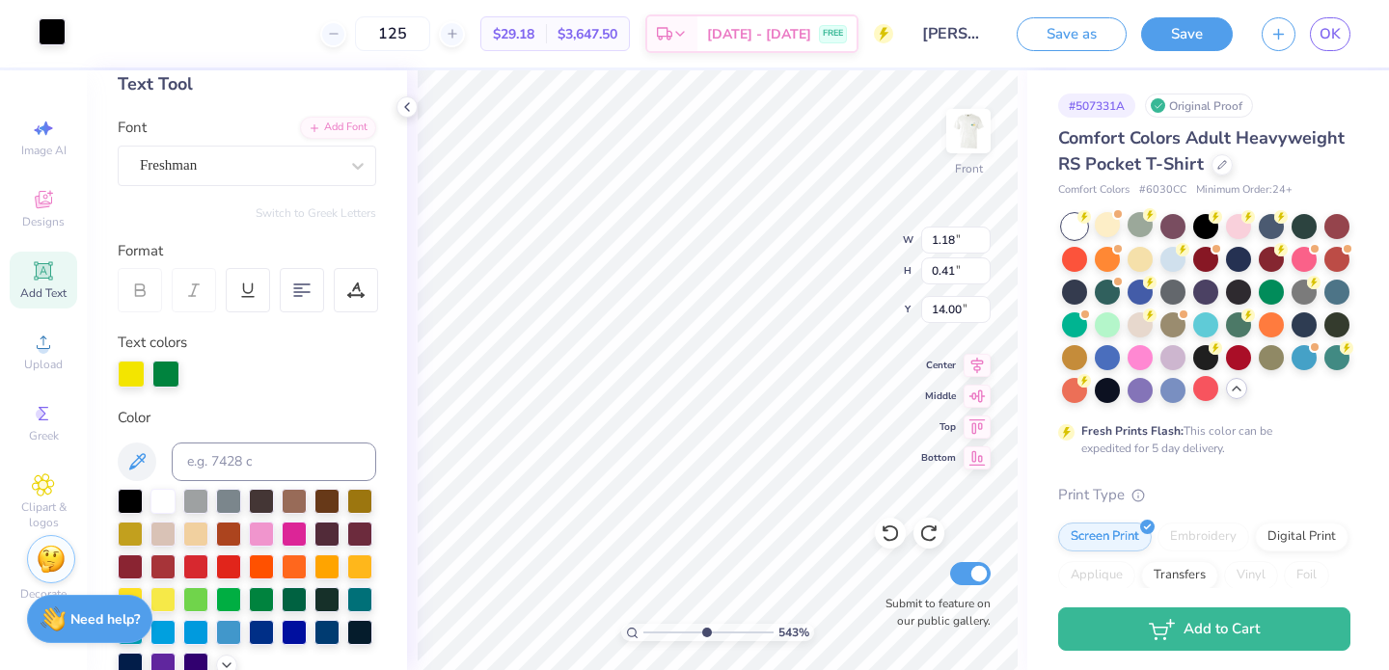
click at [66, 33] on div at bounding box center [52, 31] width 27 height 27
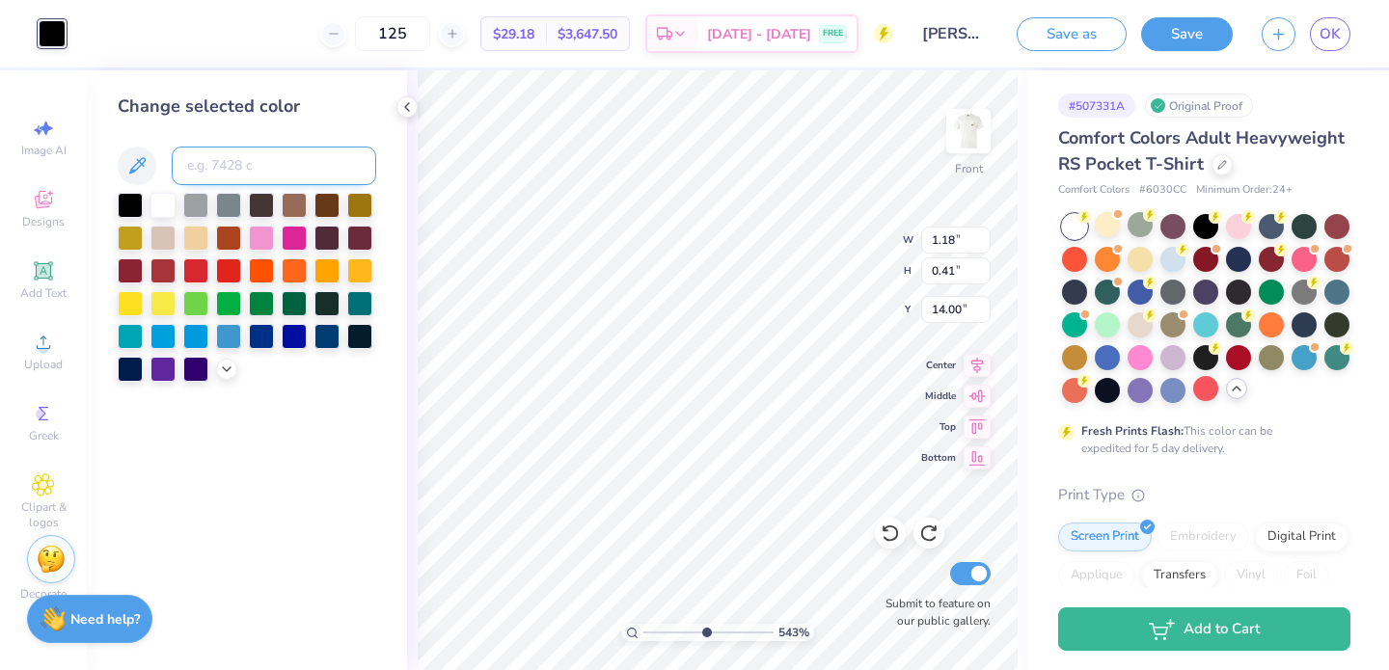
click at [204, 161] on input at bounding box center [274, 166] width 204 height 39
type input "3945"
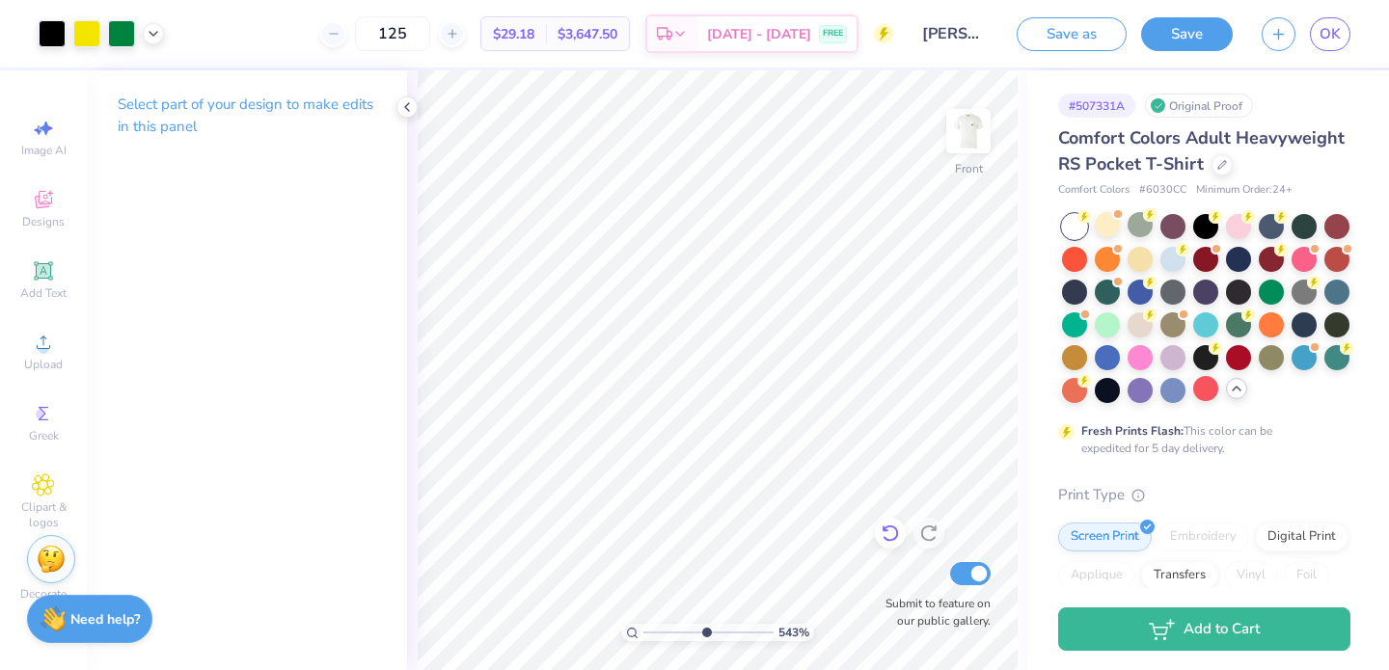
click at [883, 537] on icon at bounding box center [890, 533] width 19 height 19
click at [883, 537] on icon at bounding box center [890, 534] width 16 height 17
click at [934, 540] on icon at bounding box center [928, 533] width 19 height 19
click at [887, 529] on icon at bounding box center [890, 533] width 19 height 19
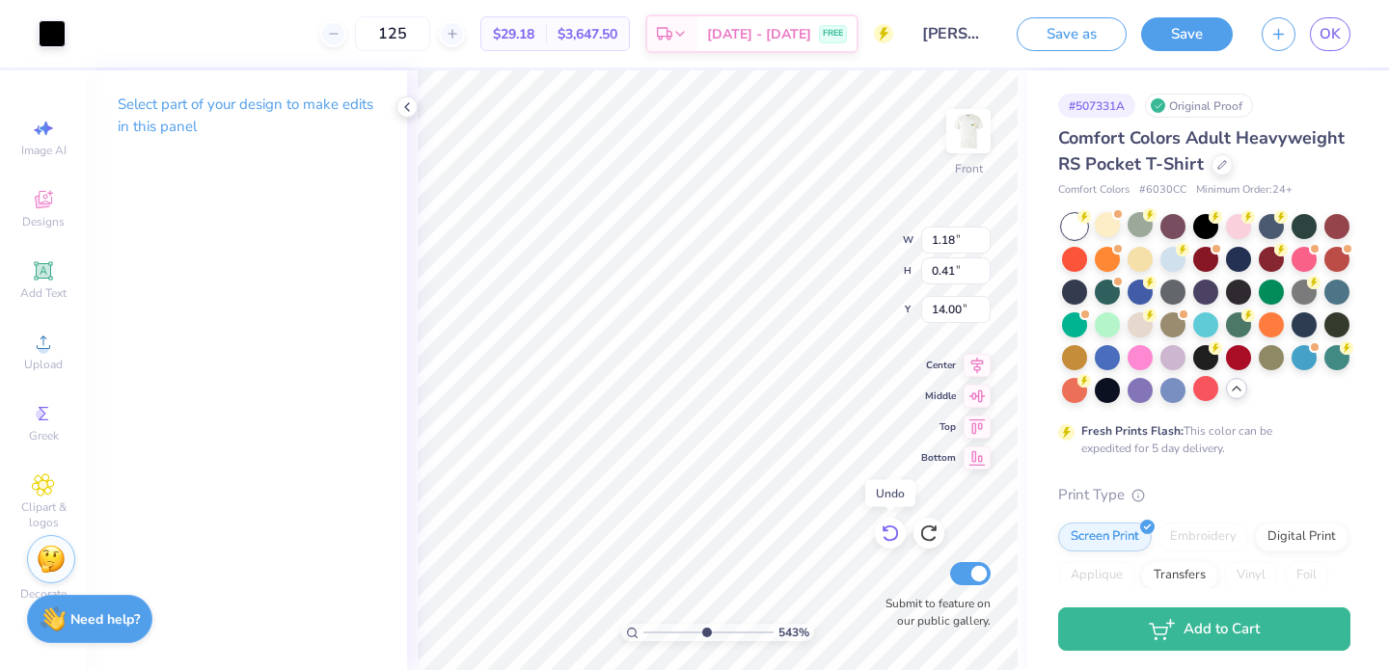
click at [887, 529] on icon at bounding box center [890, 533] width 19 height 19
click at [892, 537] on icon at bounding box center [890, 533] width 19 height 19
type input "1.18"
type input "0.41"
type input "14.00"
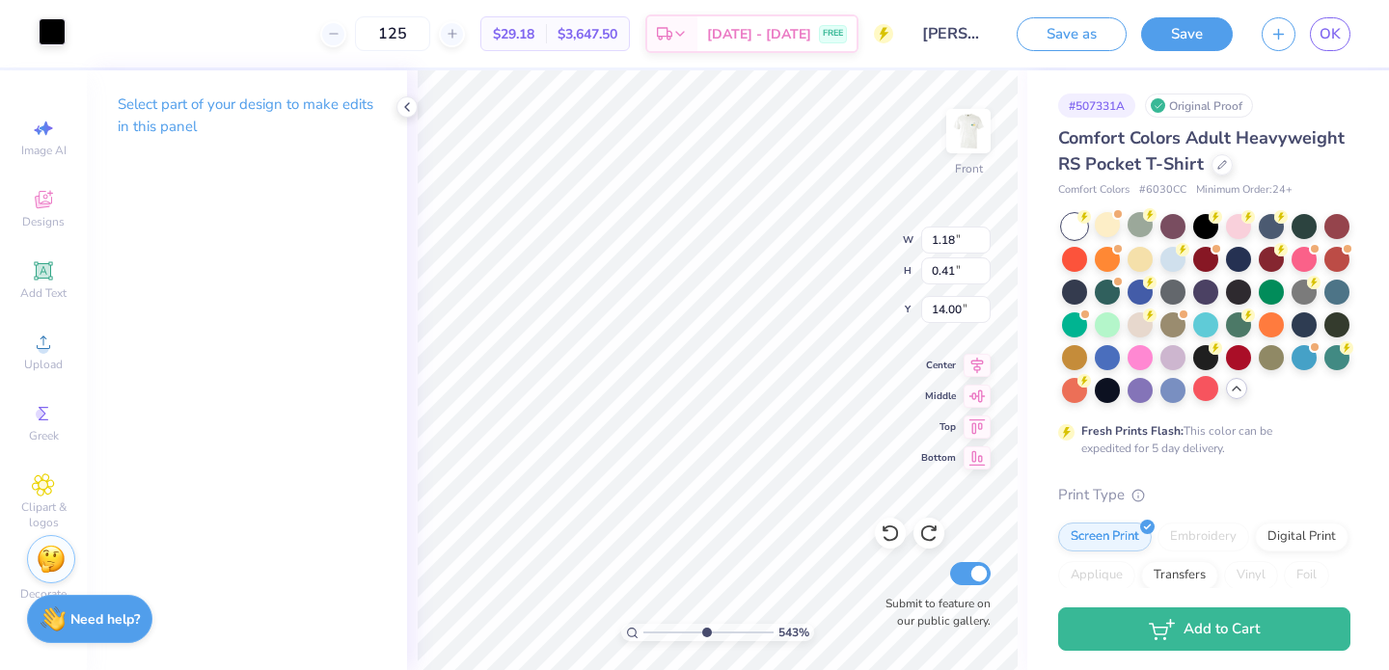
click at [58, 30] on div at bounding box center [52, 31] width 27 height 27
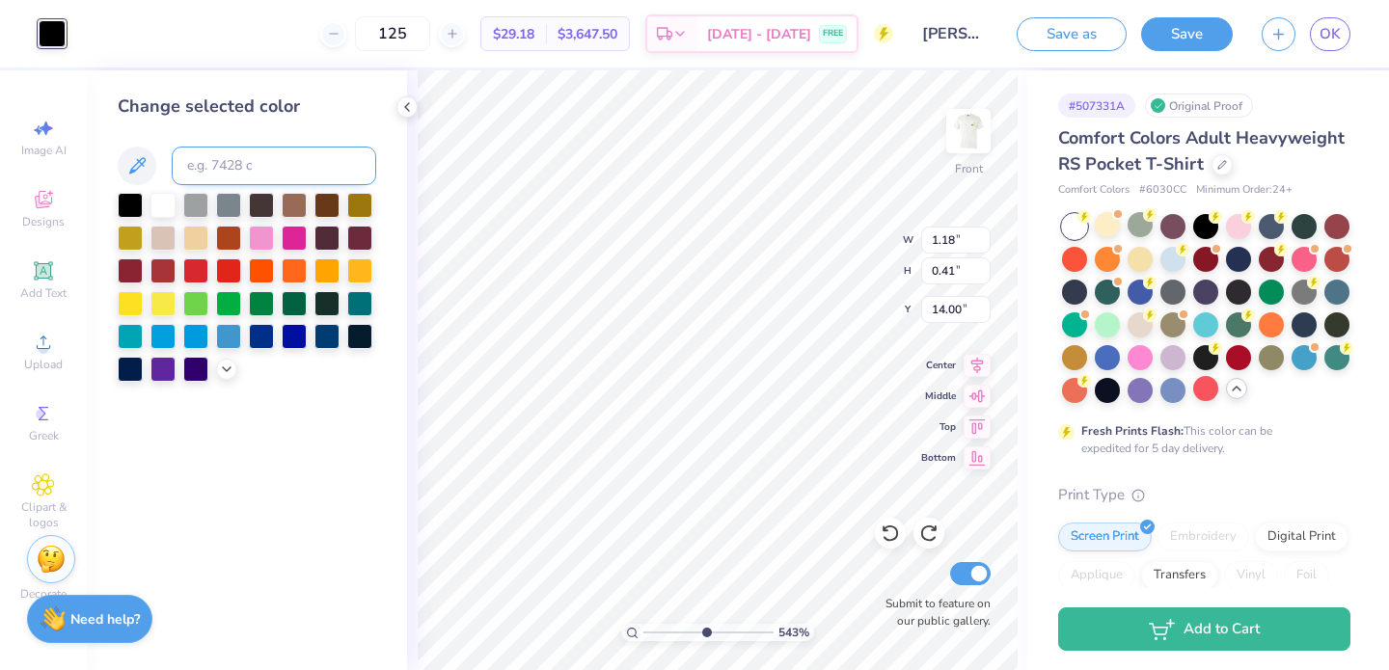
click at [213, 167] on input at bounding box center [274, 166] width 204 height 39
type input "3945"
drag, startPoint x: 704, startPoint y: 626, endPoint x: 601, endPoint y: 626, distance: 103.2
click at [643, 626] on input "range" at bounding box center [708, 632] width 130 height 17
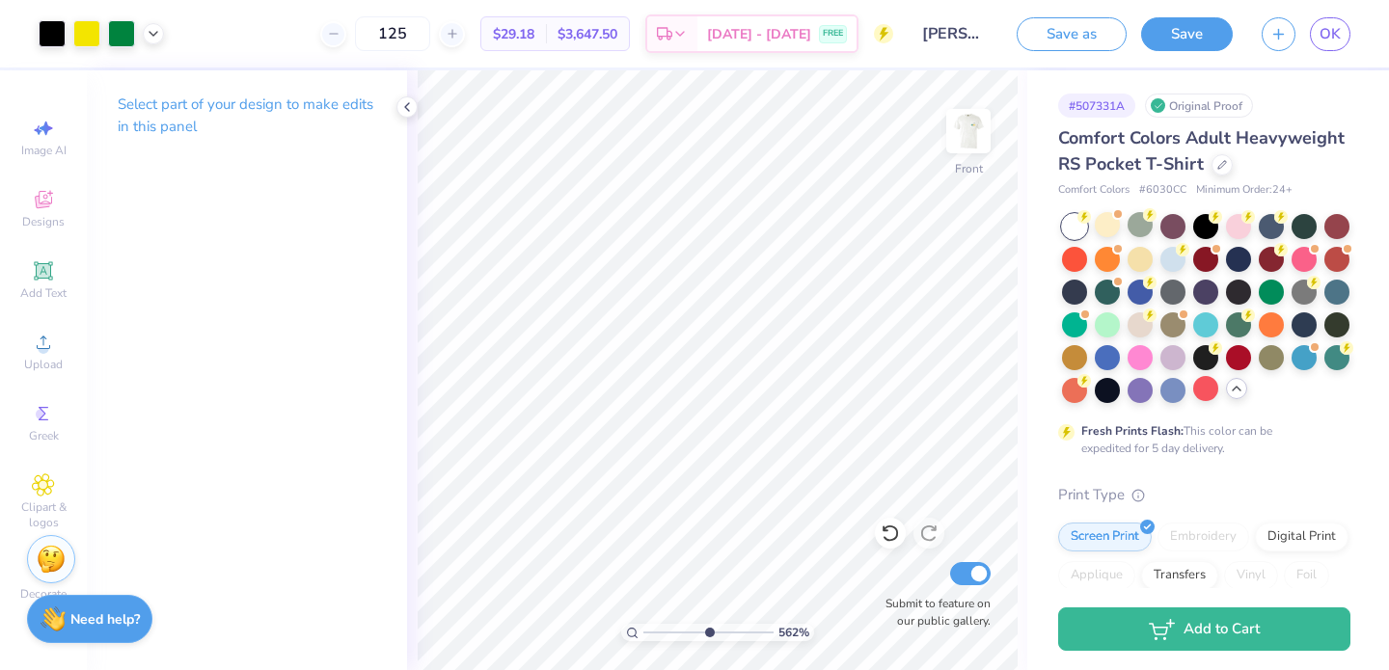
drag, startPoint x: 649, startPoint y: 630, endPoint x: 707, endPoint y: 629, distance: 57.9
click at [707, 629] on input "range" at bounding box center [708, 632] width 130 height 17
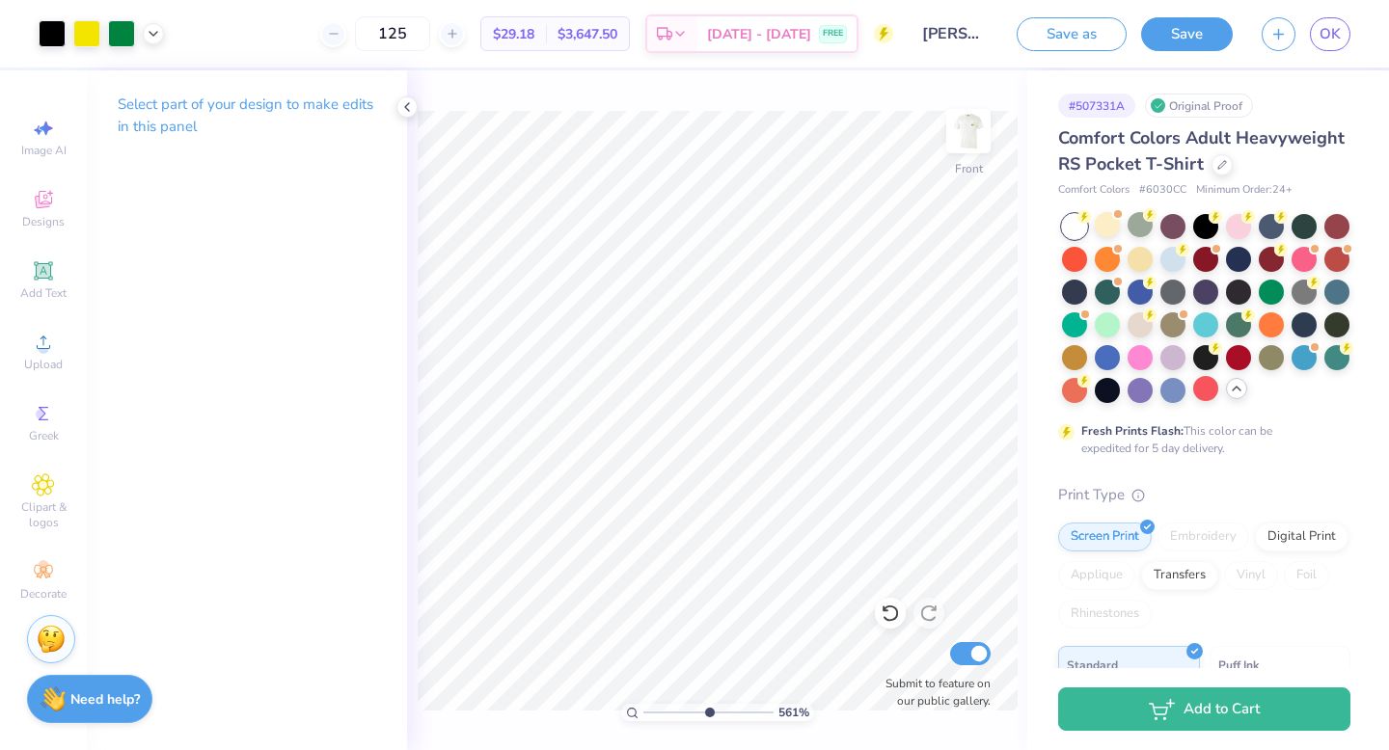
type input "1"
click at [993, 122] on img at bounding box center [968, 131] width 77 height 77
click at [970, 135] on img at bounding box center [968, 131] width 77 height 77
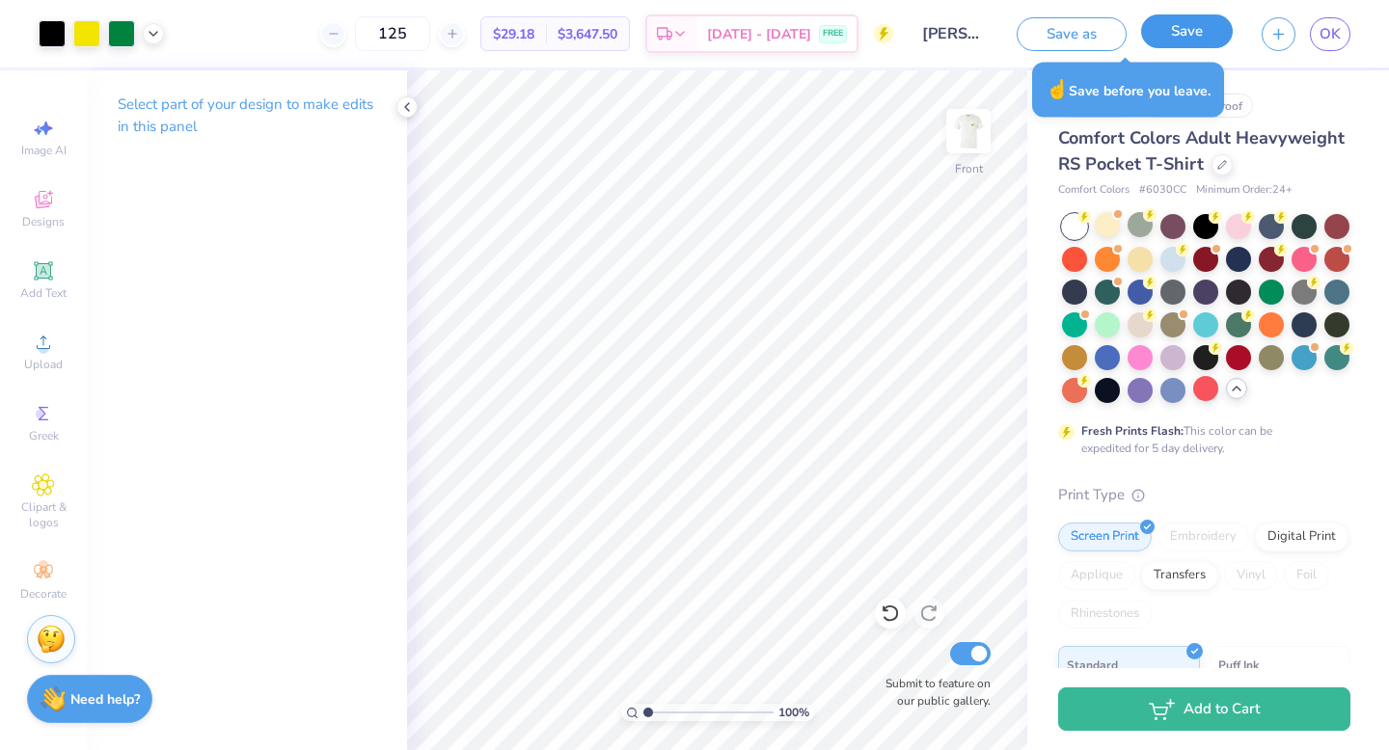
click at [1184, 36] on button "Save" at bounding box center [1187, 31] width 92 height 34
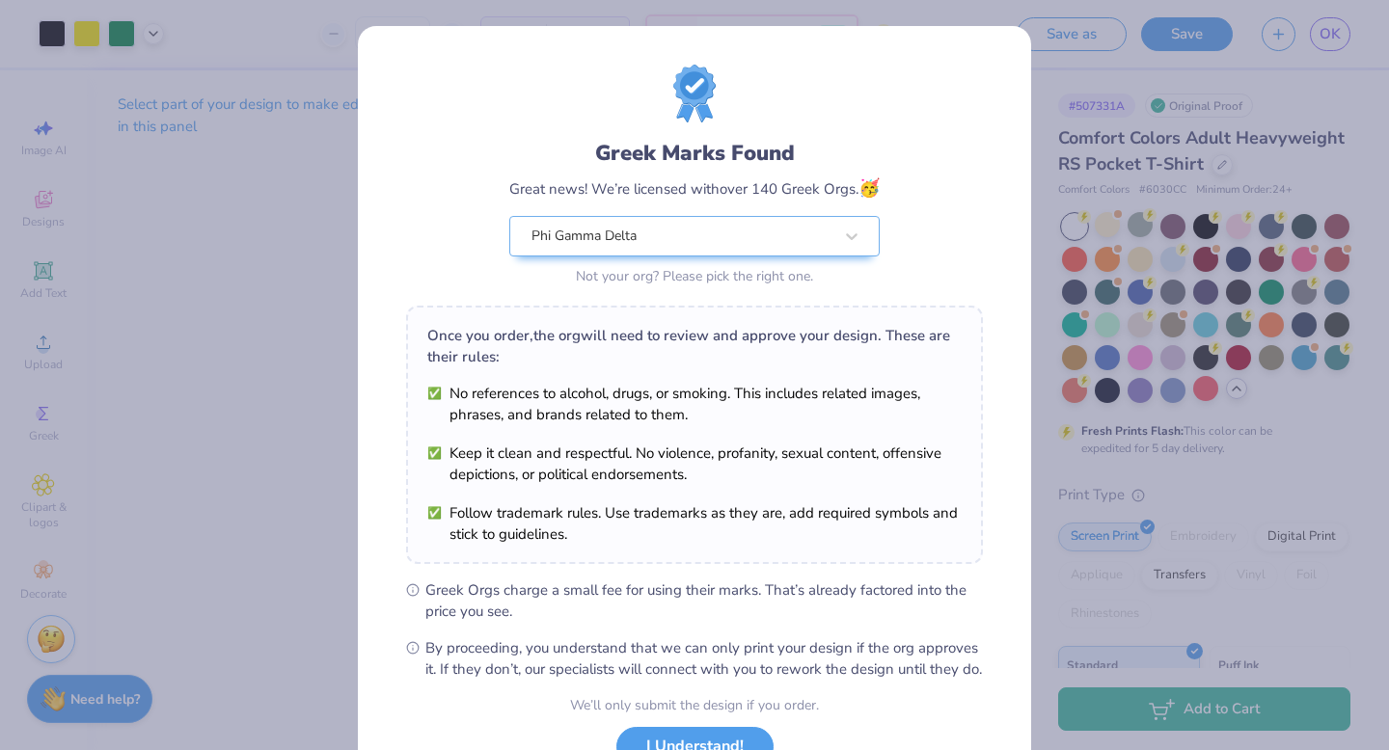
scroll to position [152, 0]
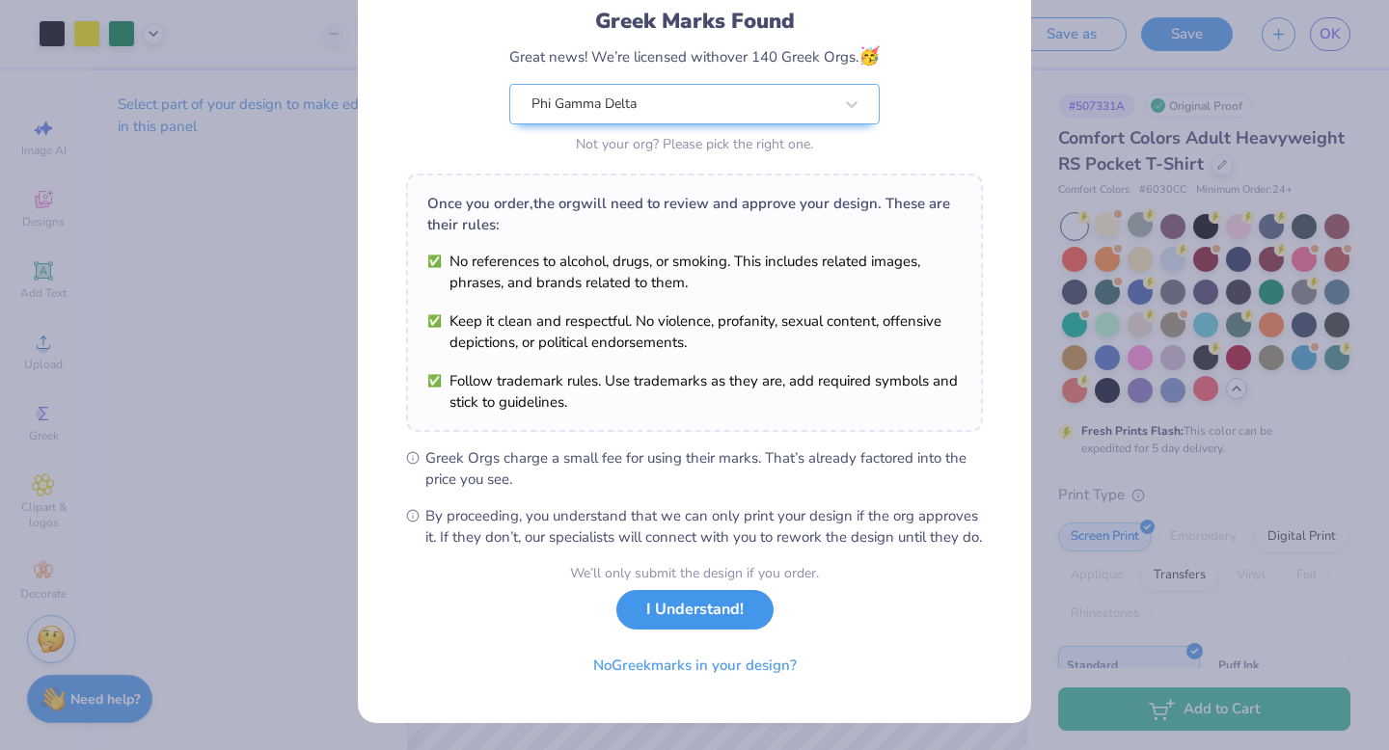
click at [704, 621] on button "I Understand!" at bounding box center [694, 610] width 157 height 40
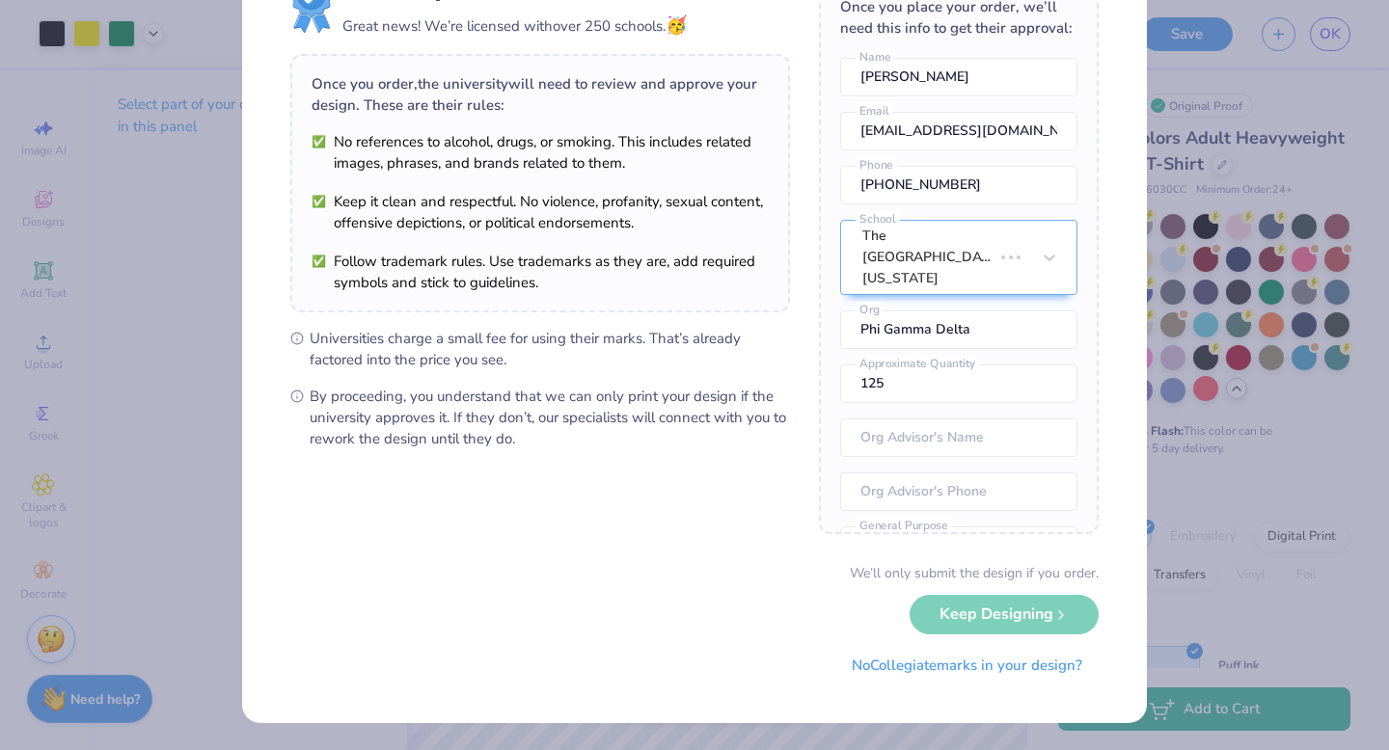
scroll to position [0, 0]
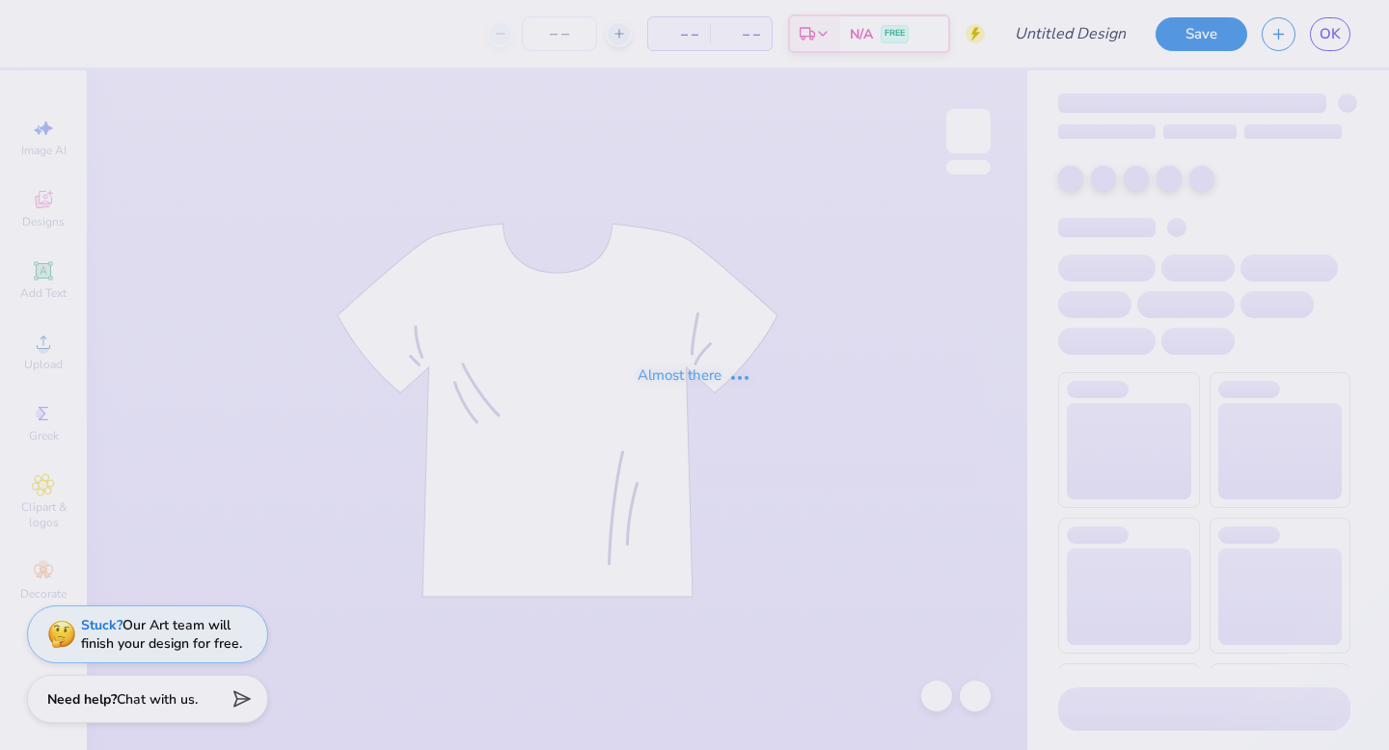
type input "[PERSON_NAME]"
type input "125"
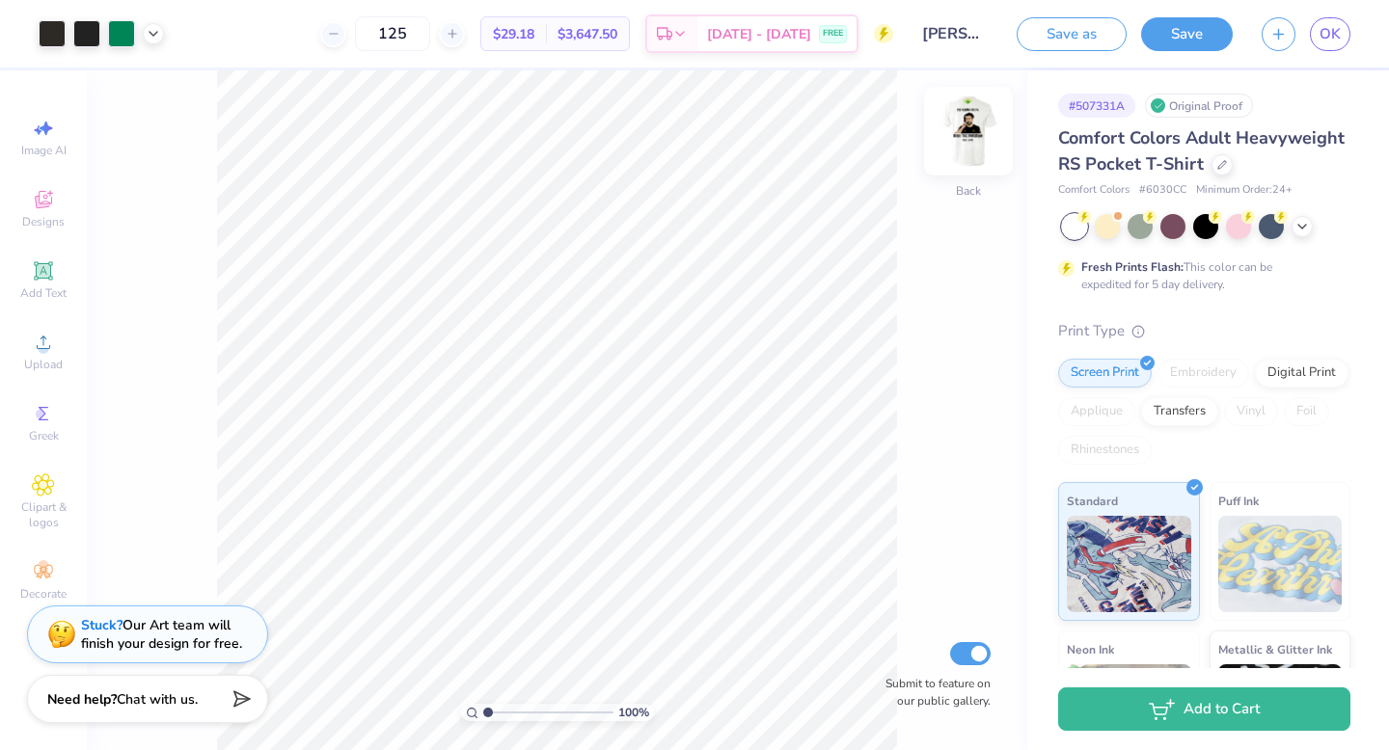
click at [980, 136] on img at bounding box center [968, 131] width 77 height 77
drag, startPoint x: 486, startPoint y: 715, endPoint x: 559, endPoint y: 715, distance: 73.3
type input "6.6"
click at [559, 715] on input "range" at bounding box center [548, 712] width 130 height 17
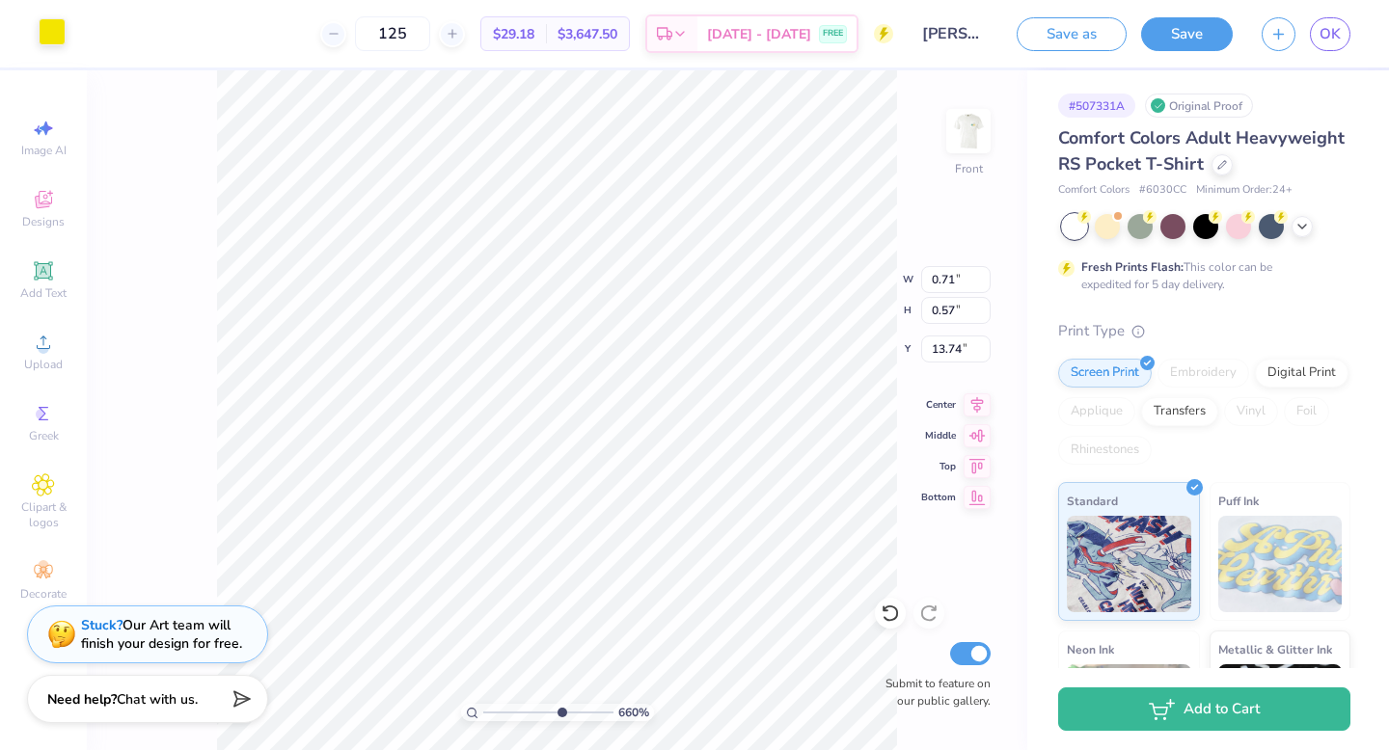
click at [48, 45] on div at bounding box center [52, 31] width 27 height 27
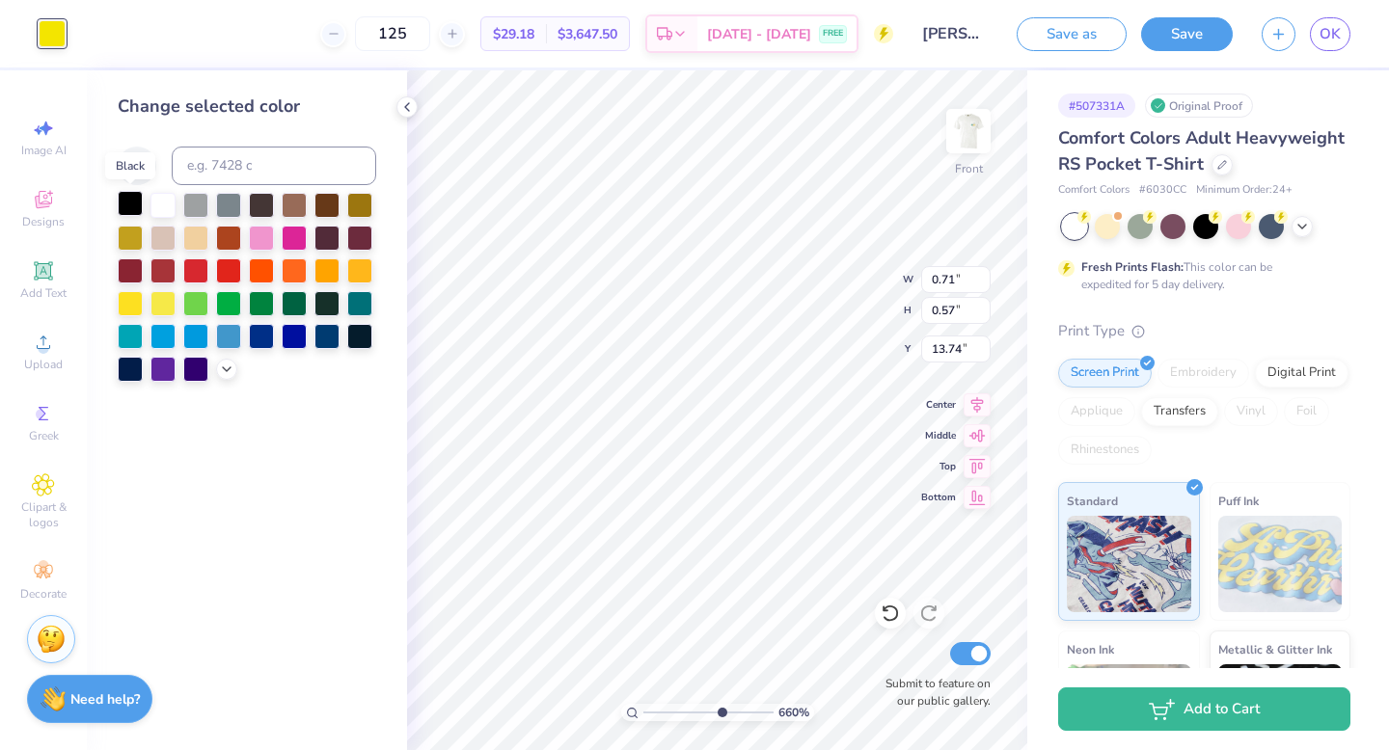
click at [133, 208] on div at bounding box center [130, 203] width 25 height 25
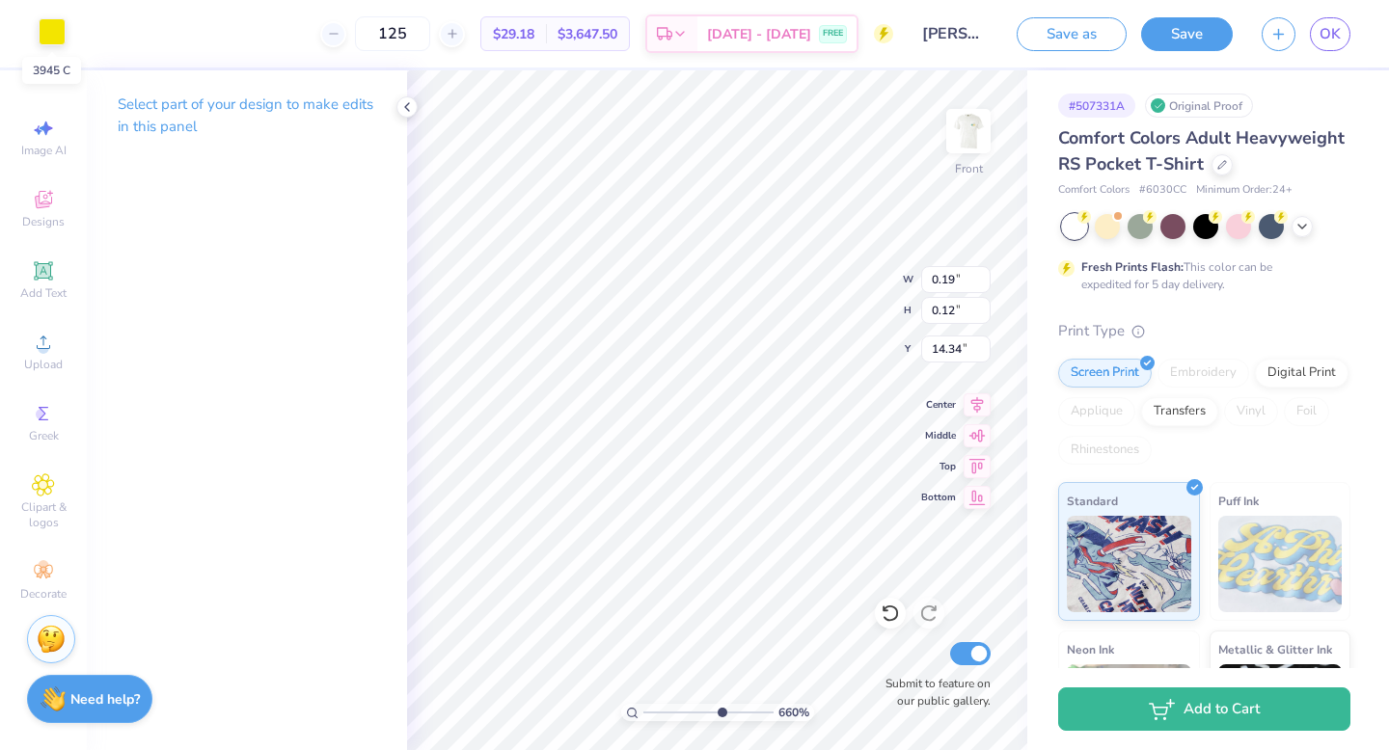
click at [47, 26] on div at bounding box center [52, 31] width 27 height 27
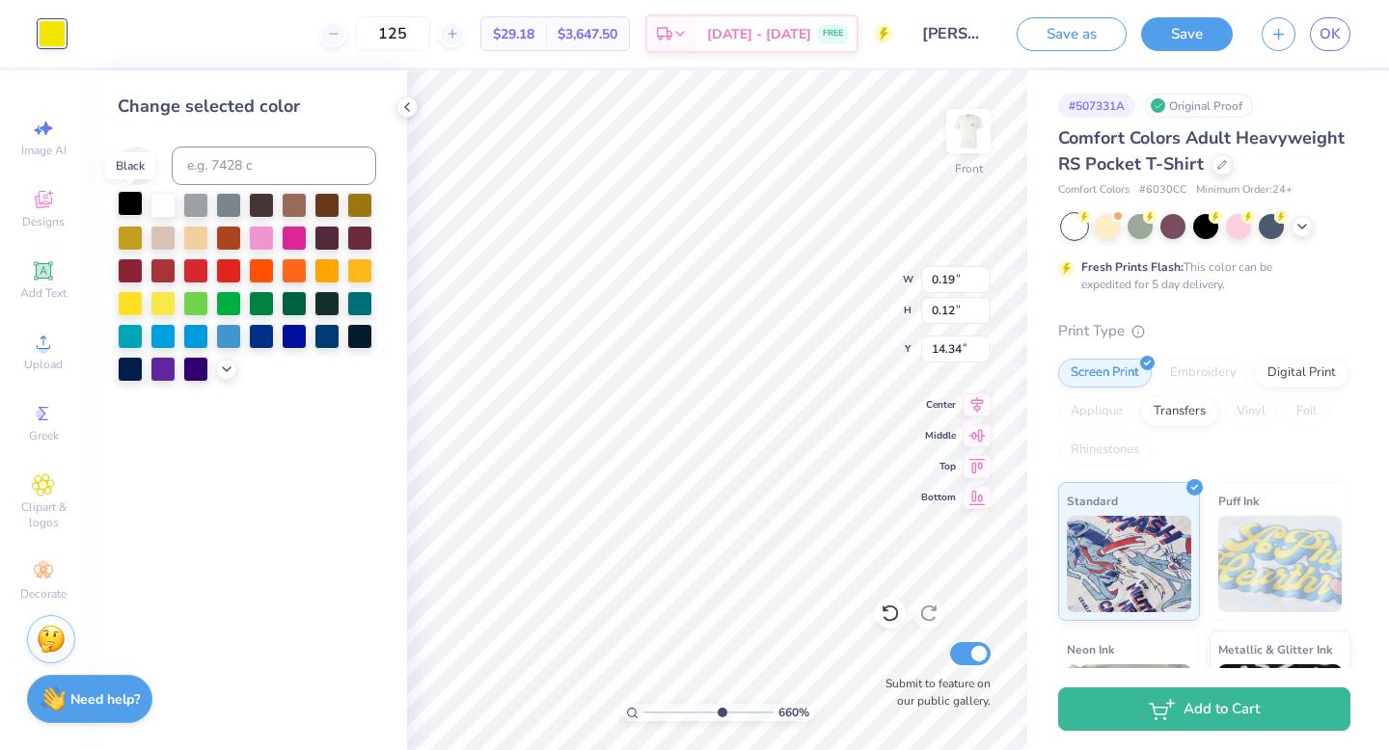
click at [132, 207] on div at bounding box center [130, 203] width 25 height 25
type input "0.09"
type input "0.02"
type input "14.39"
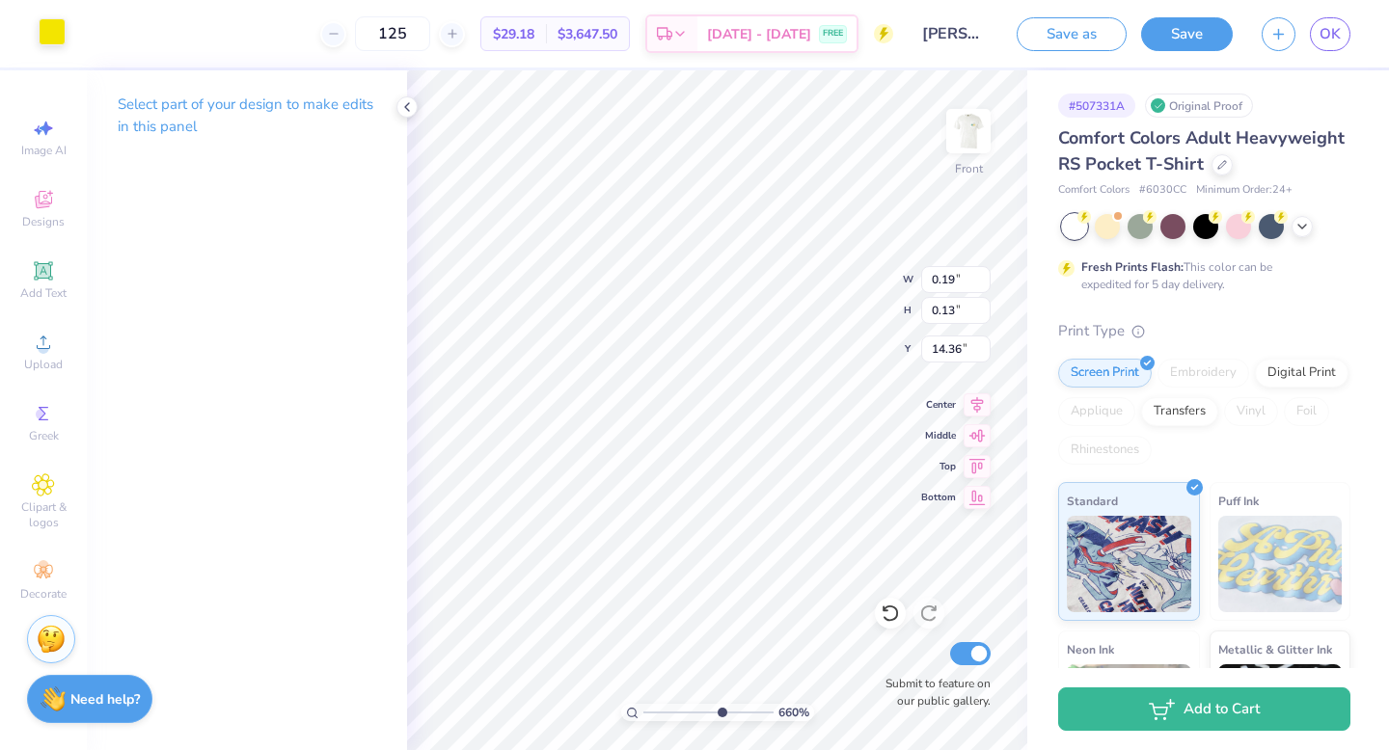
click at [60, 34] on div at bounding box center [52, 31] width 27 height 27
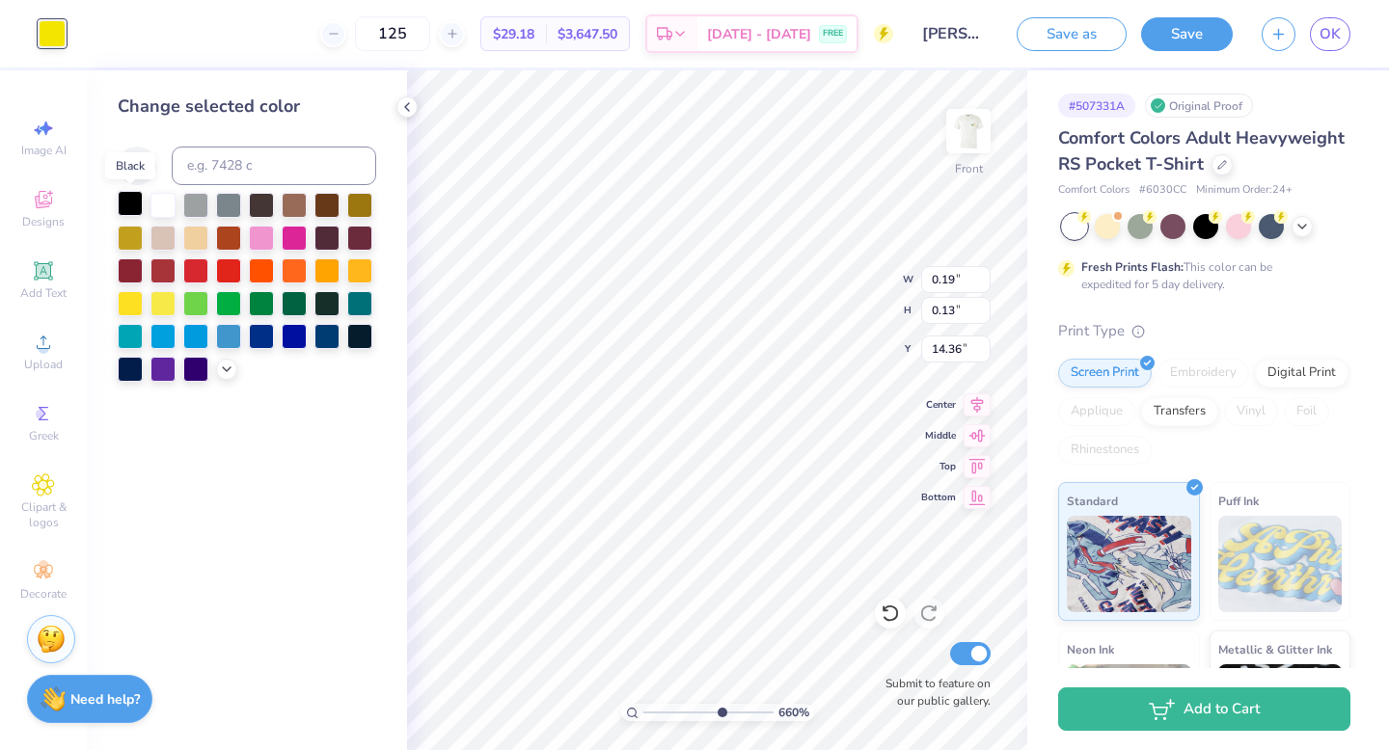
click at [131, 203] on div at bounding box center [130, 203] width 25 height 25
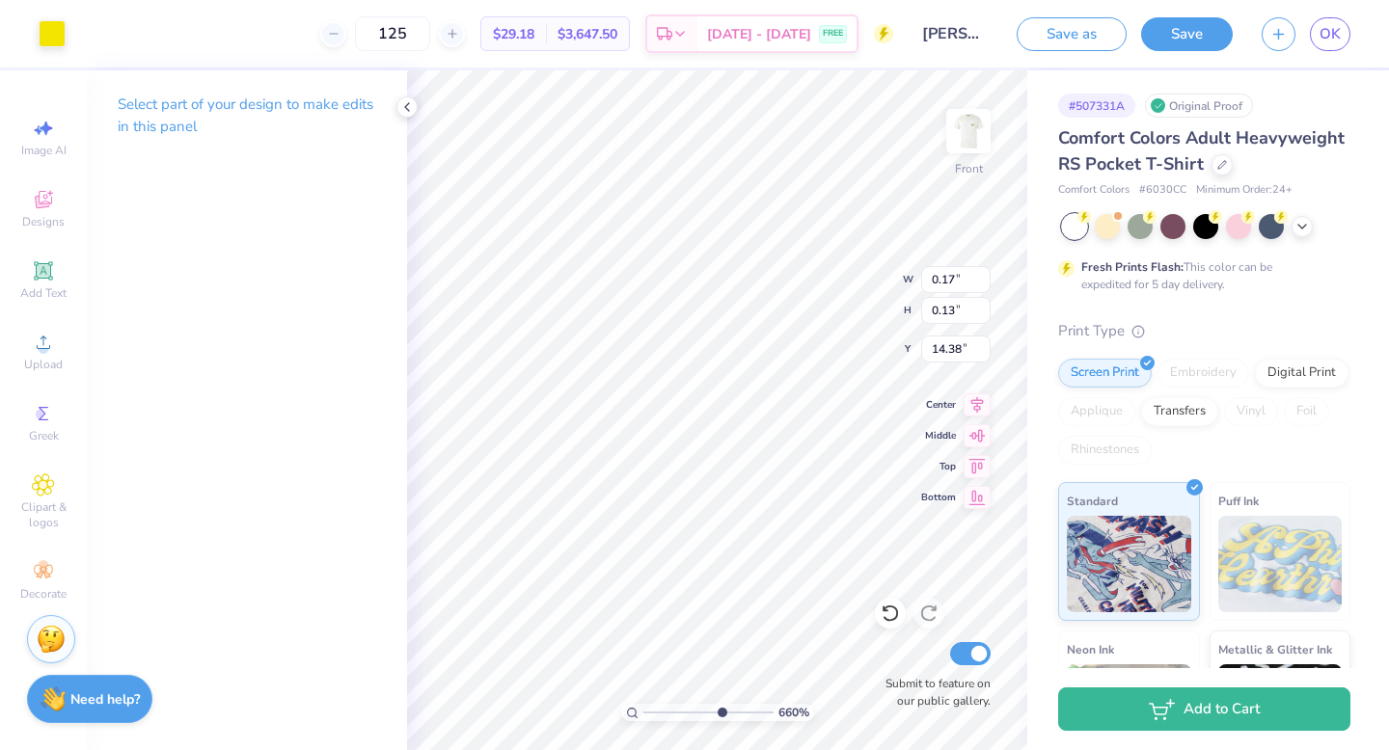
type input "0.17"
type input "14.38"
click at [49, 43] on div at bounding box center [52, 31] width 27 height 27
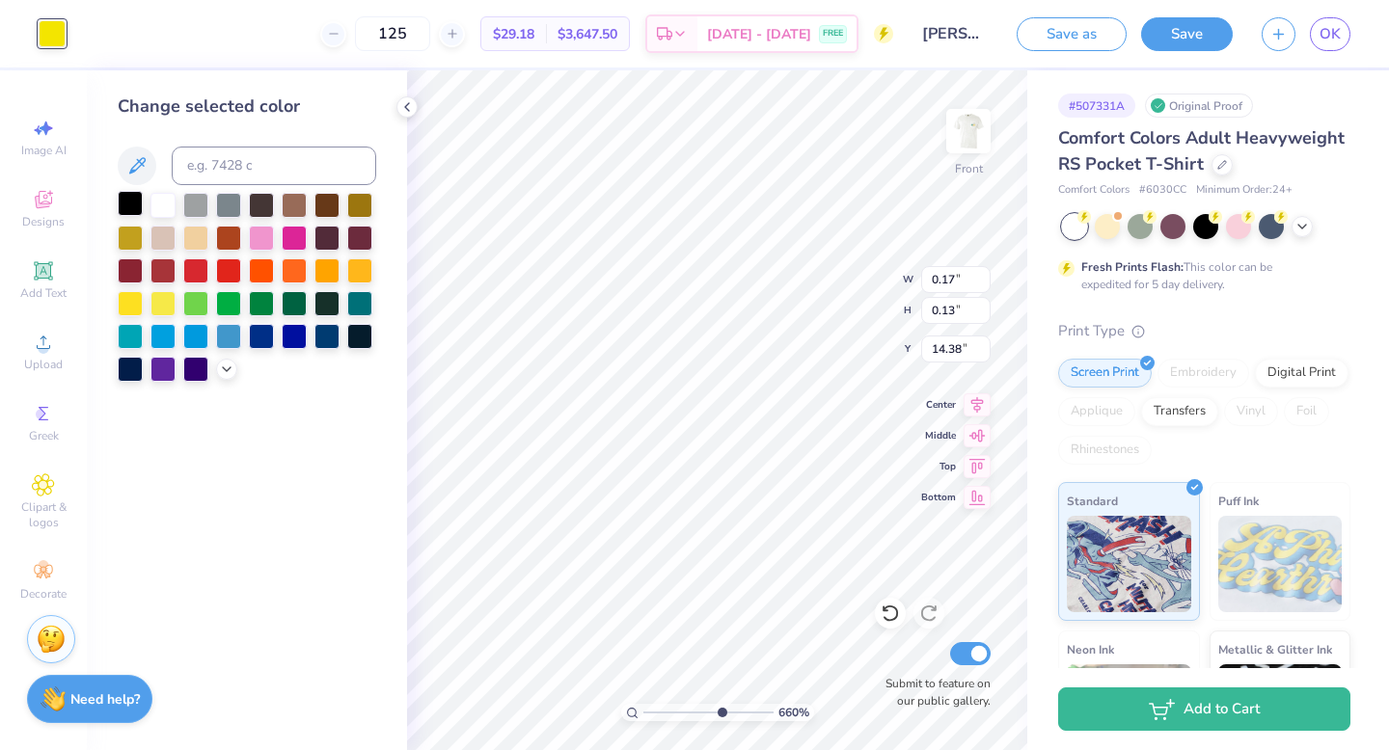
click at [128, 197] on div at bounding box center [130, 203] width 25 height 25
type input "4.44"
type input "4.01"
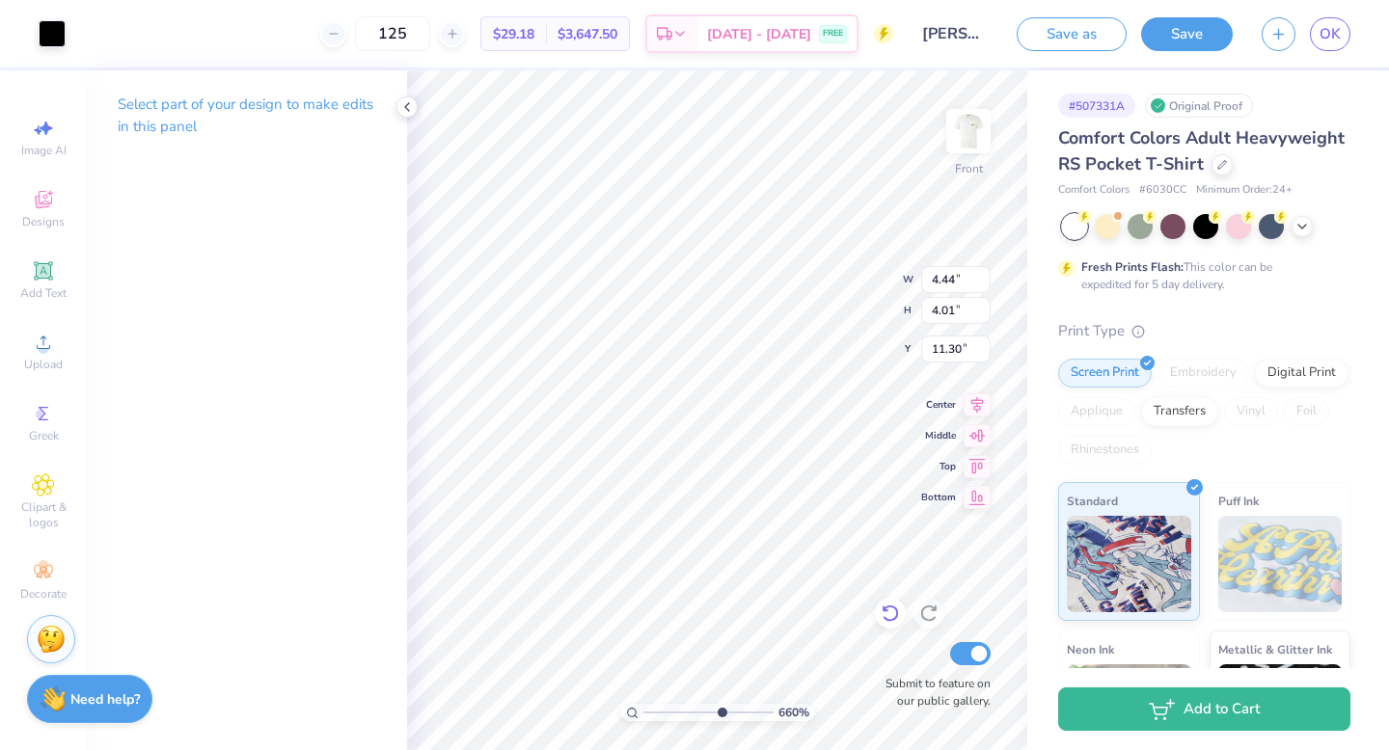
click at [892, 619] on icon at bounding box center [890, 614] width 16 height 17
type input "11.29"
type input "0.18"
type input "0.13"
type input "14.39"
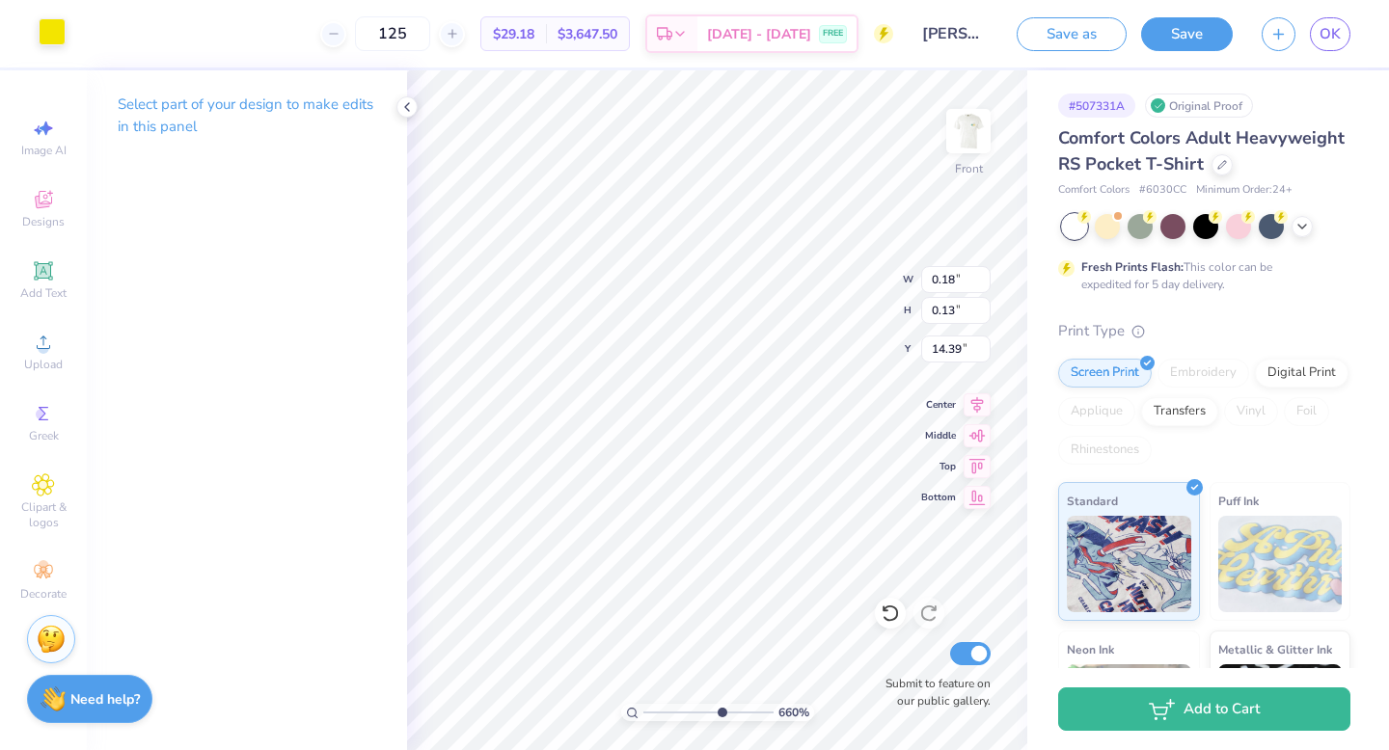
click at [50, 36] on div at bounding box center [52, 31] width 27 height 27
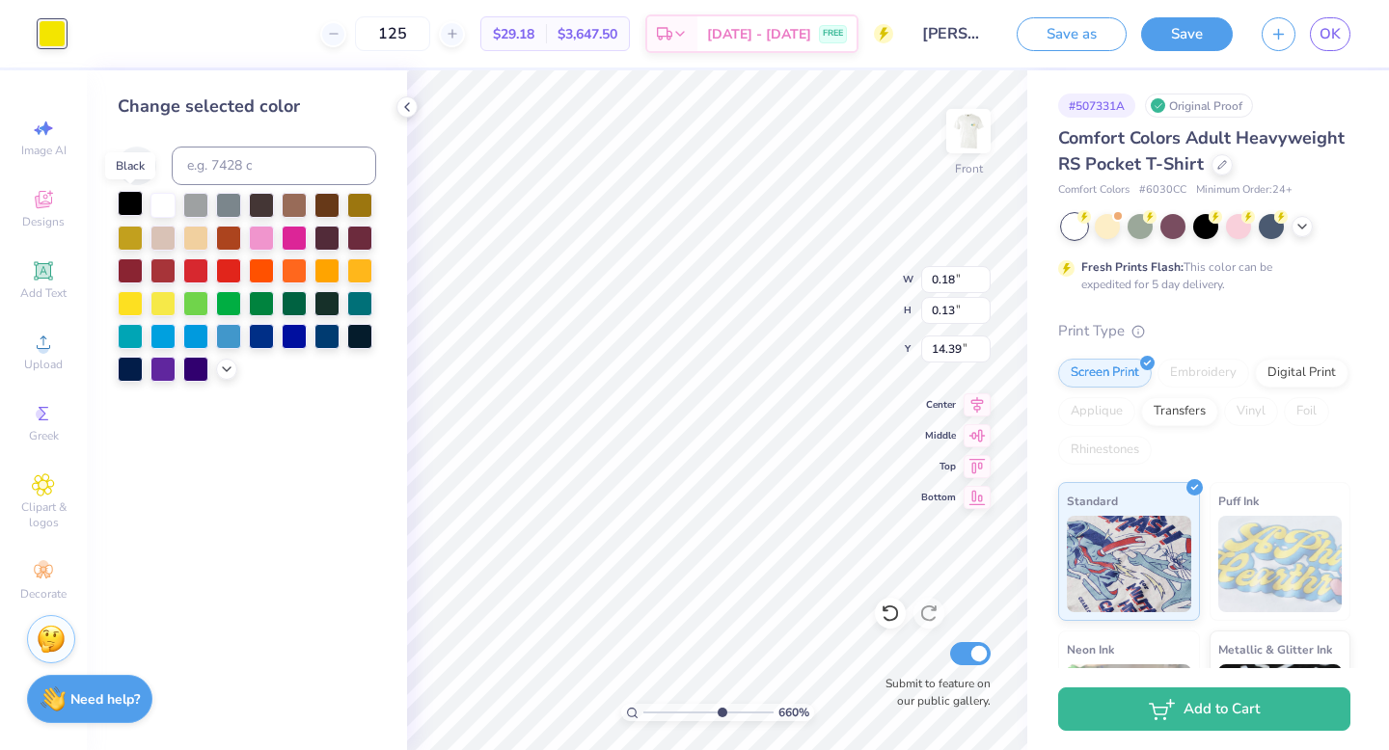
click at [122, 204] on div at bounding box center [130, 203] width 25 height 25
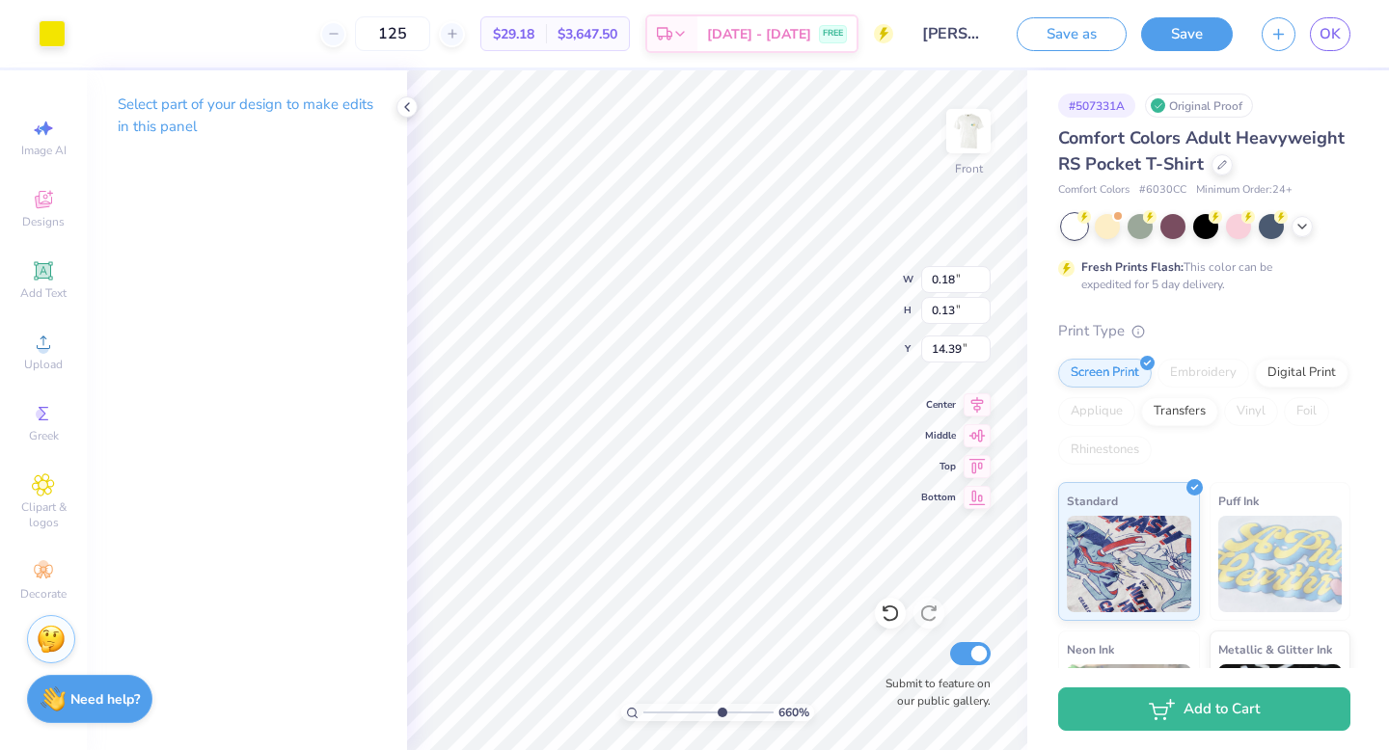
type input "0.19"
type input "14.42"
click at [39, 29] on div at bounding box center [52, 31] width 27 height 27
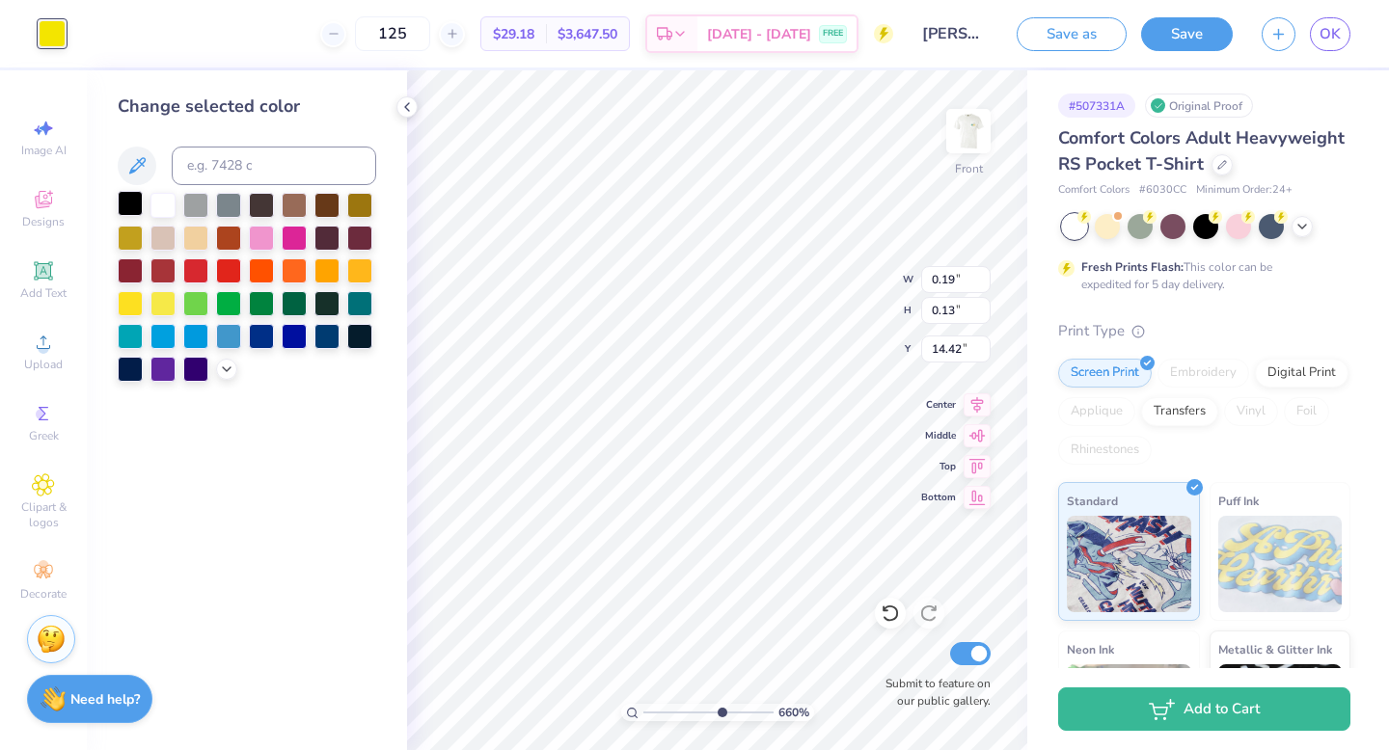
click at [137, 206] on div at bounding box center [130, 203] width 25 height 25
type input "0.09"
type input "0.08"
type input "14.45"
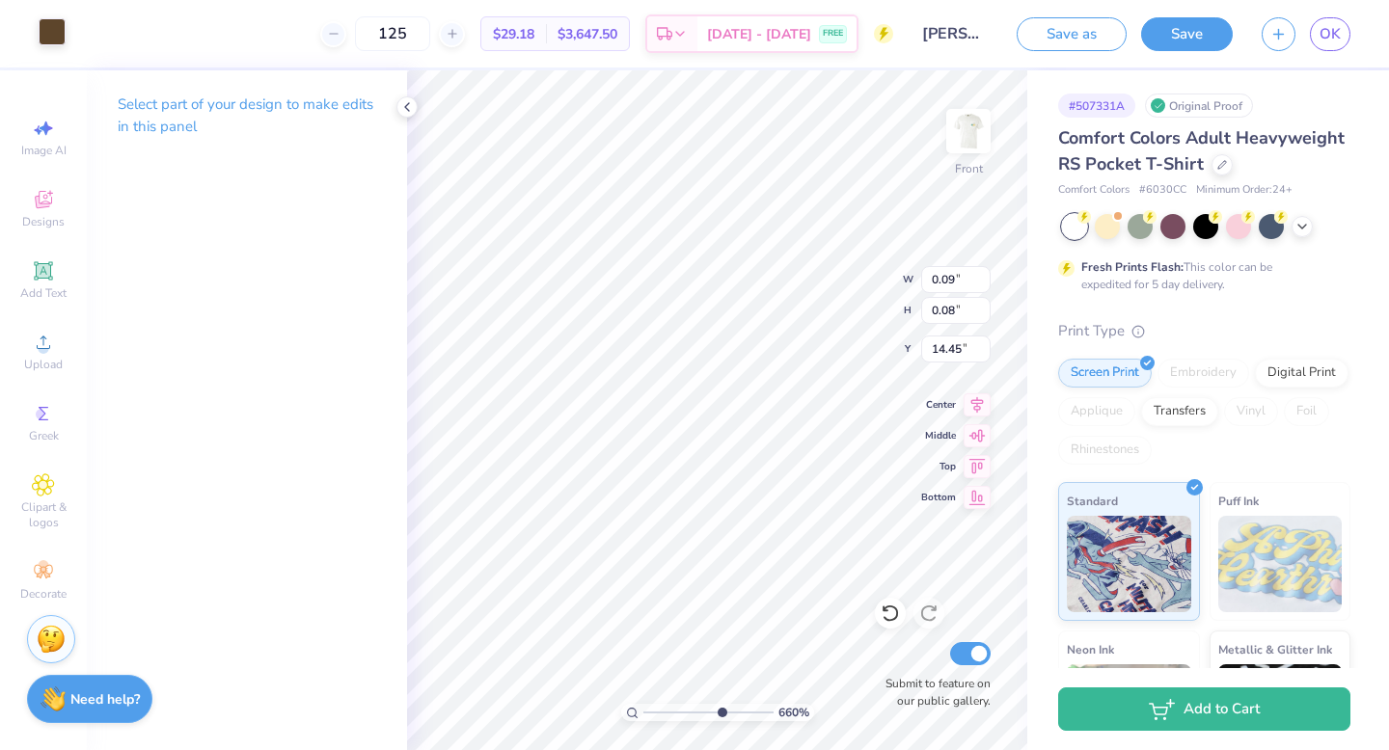
click at [59, 35] on div at bounding box center [52, 31] width 27 height 27
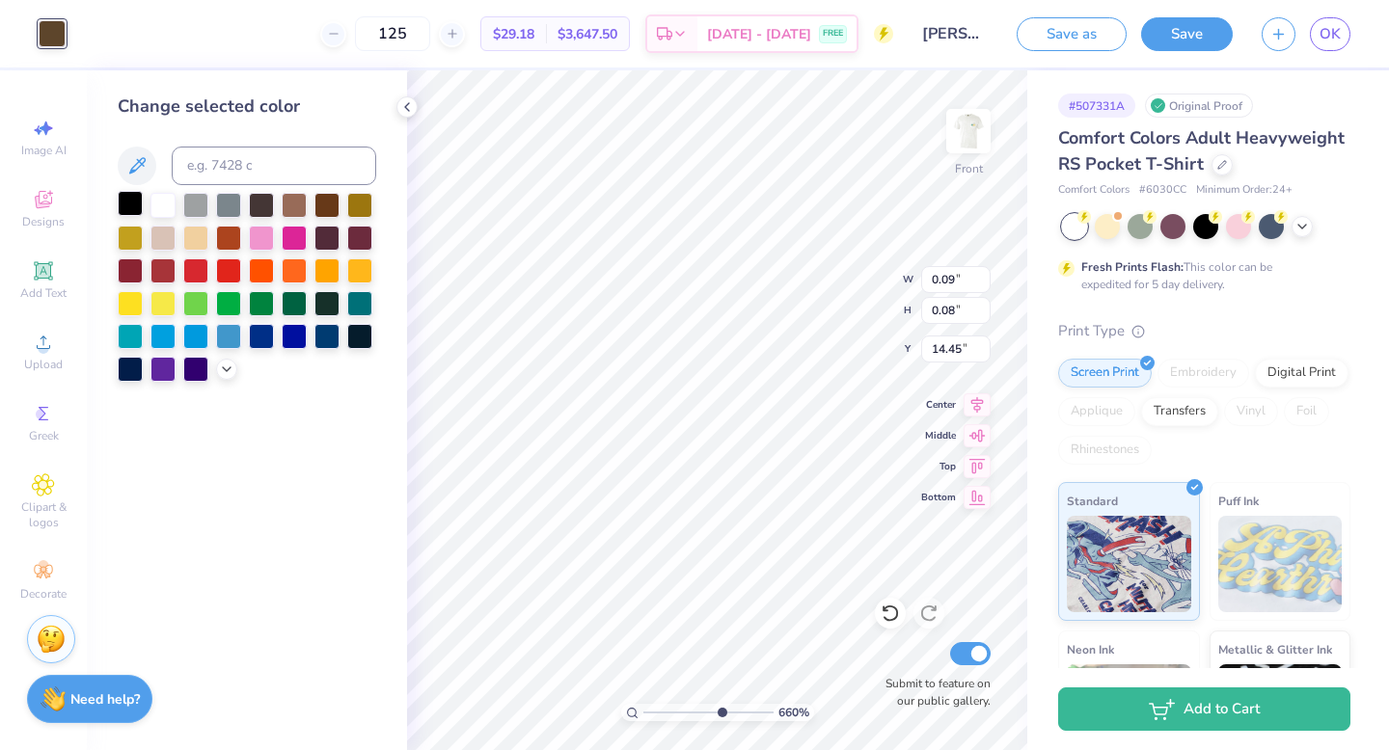
click at [128, 200] on div at bounding box center [130, 203] width 25 height 25
type input "0.02"
type input "14.39"
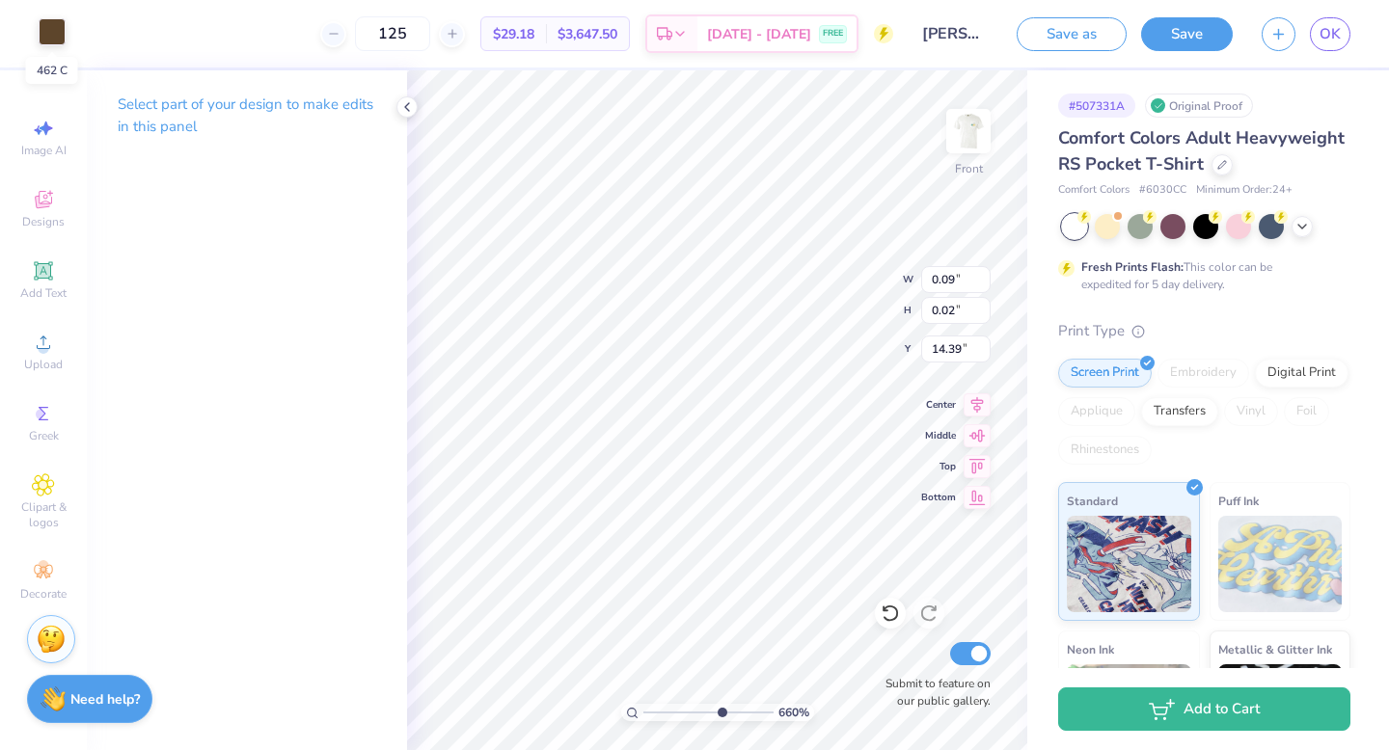
click at [54, 21] on div at bounding box center [52, 31] width 27 height 27
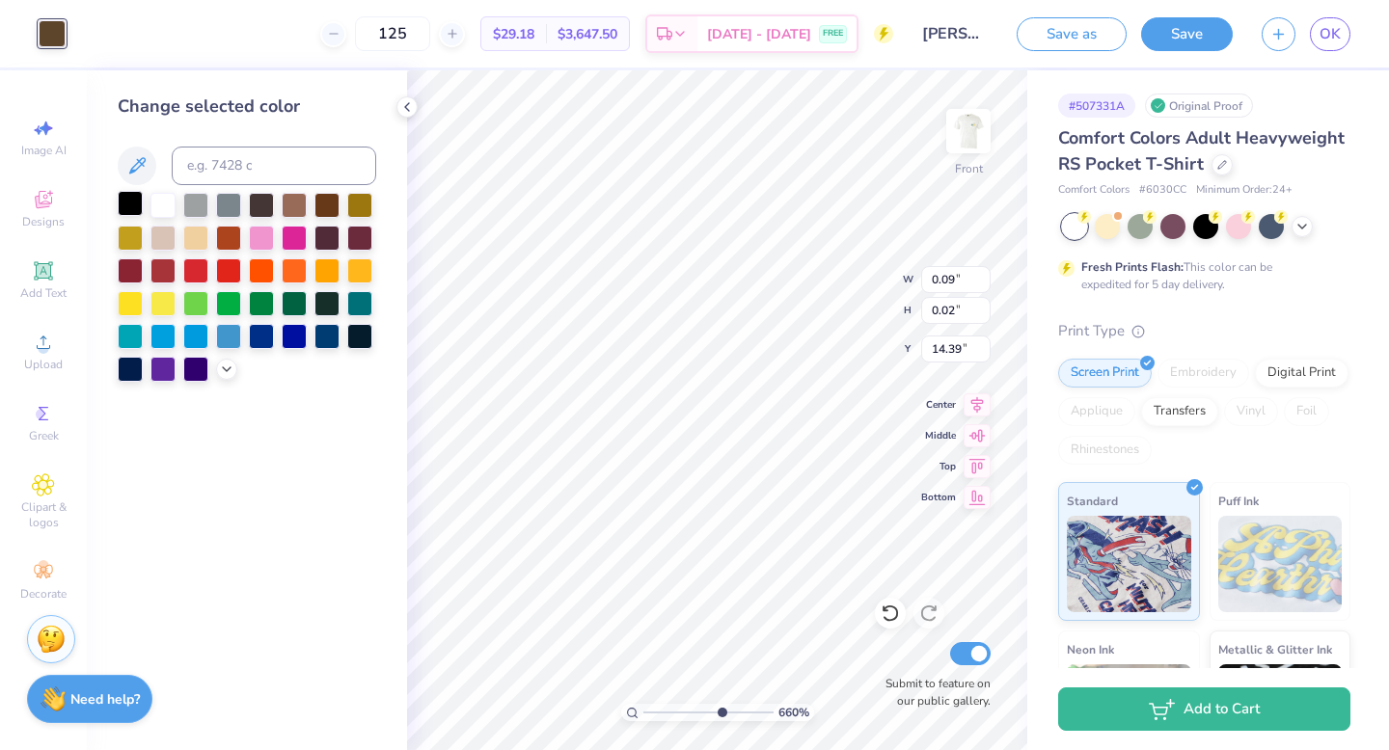
click at [127, 204] on div at bounding box center [130, 203] width 25 height 25
type input "0.18"
type input "0.13"
type input "14.45"
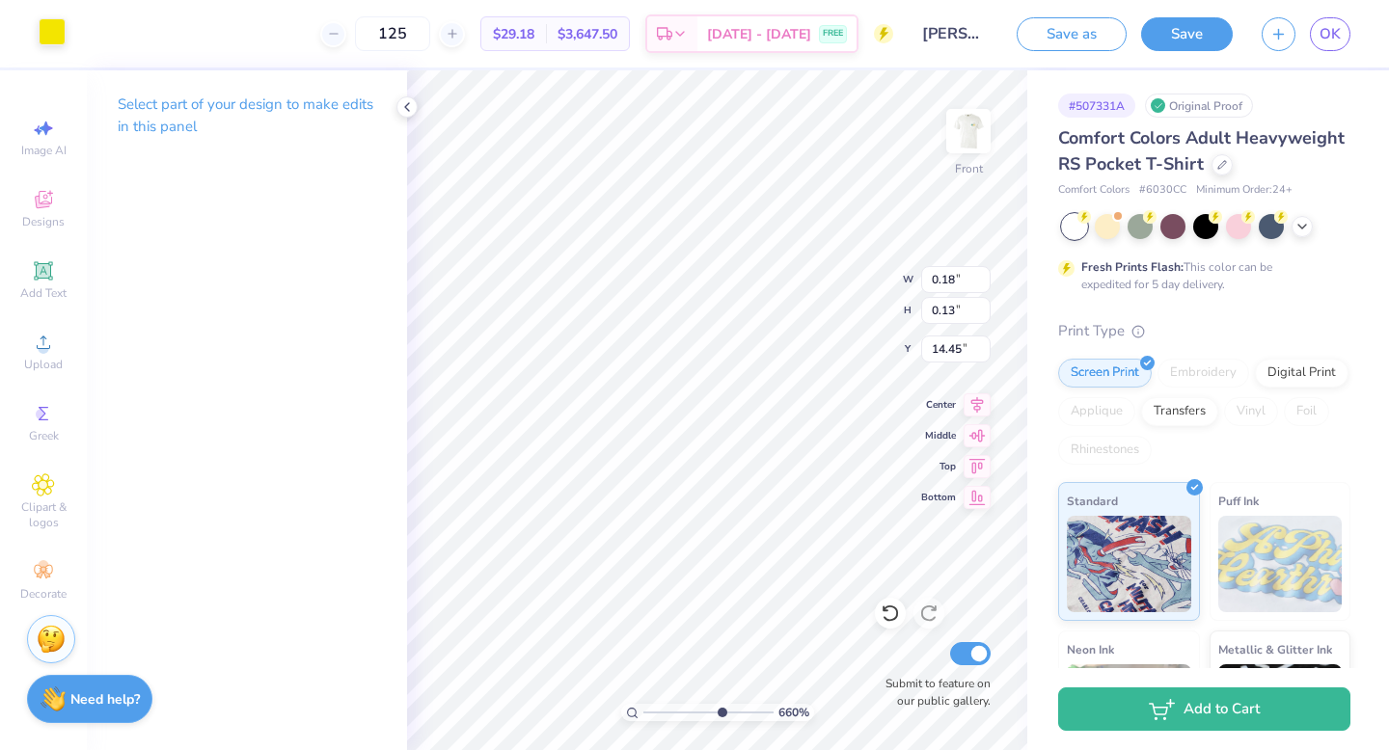
click at [51, 36] on div at bounding box center [52, 31] width 27 height 27
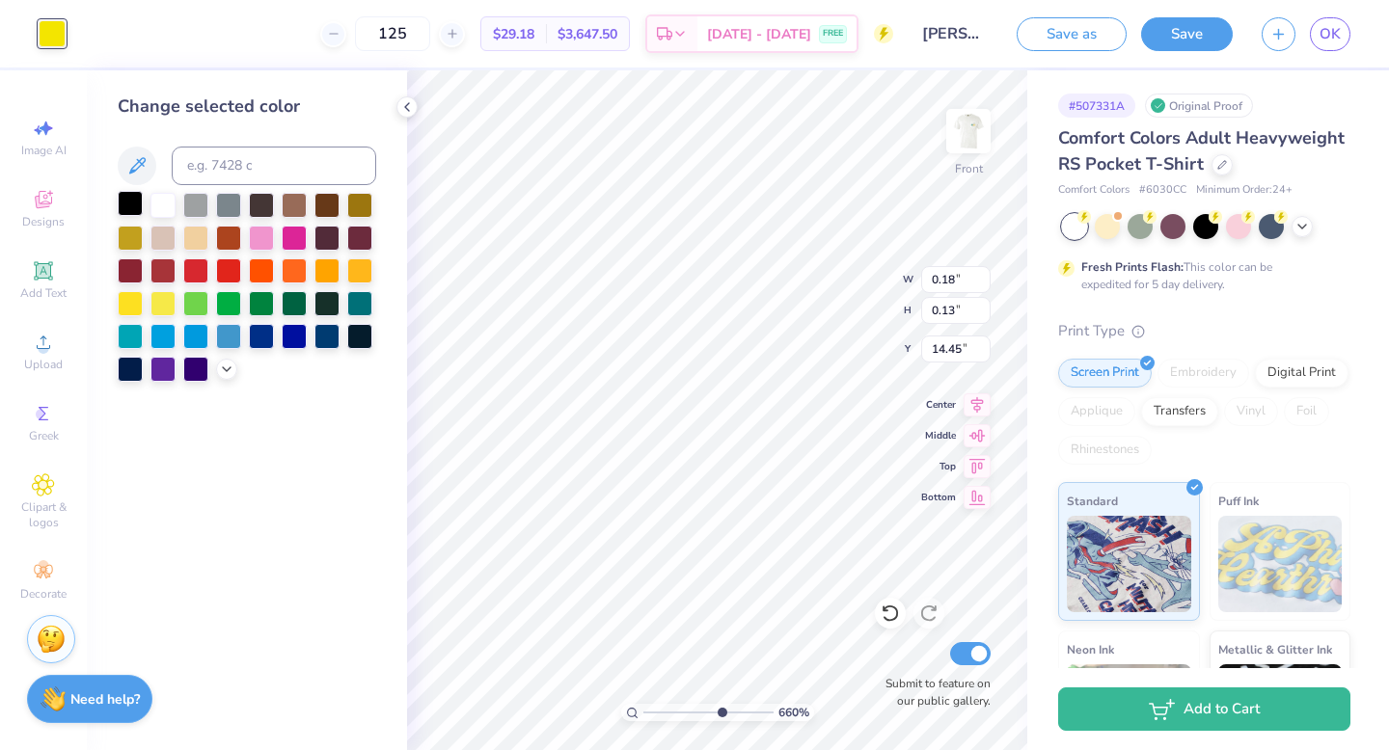
click at [128, 201] on div at bounding box center [130, 203] width 25 height 25
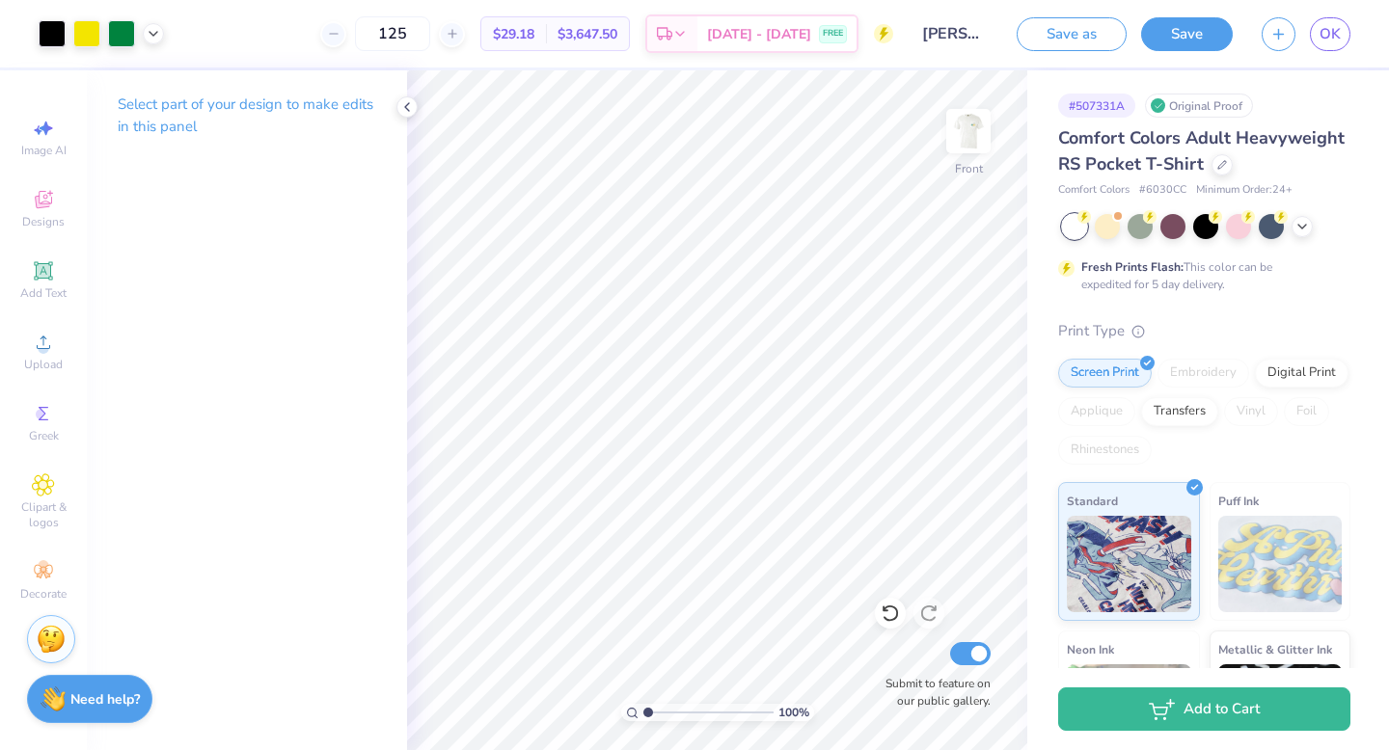
drag, startPoint x: 717, startPoint y: 714, endPoint x: 592, endPoint y: 720, distance: 124.6
type input "1"
click at [643, 720] on input "range" at bounding box center [708, 712] width 130 height 17
click at [957, 145] on img at bounding box center [968, 131] width 77 height 77
click at [972, 122] on img at bounding box center [968, 131] width 77 height 77
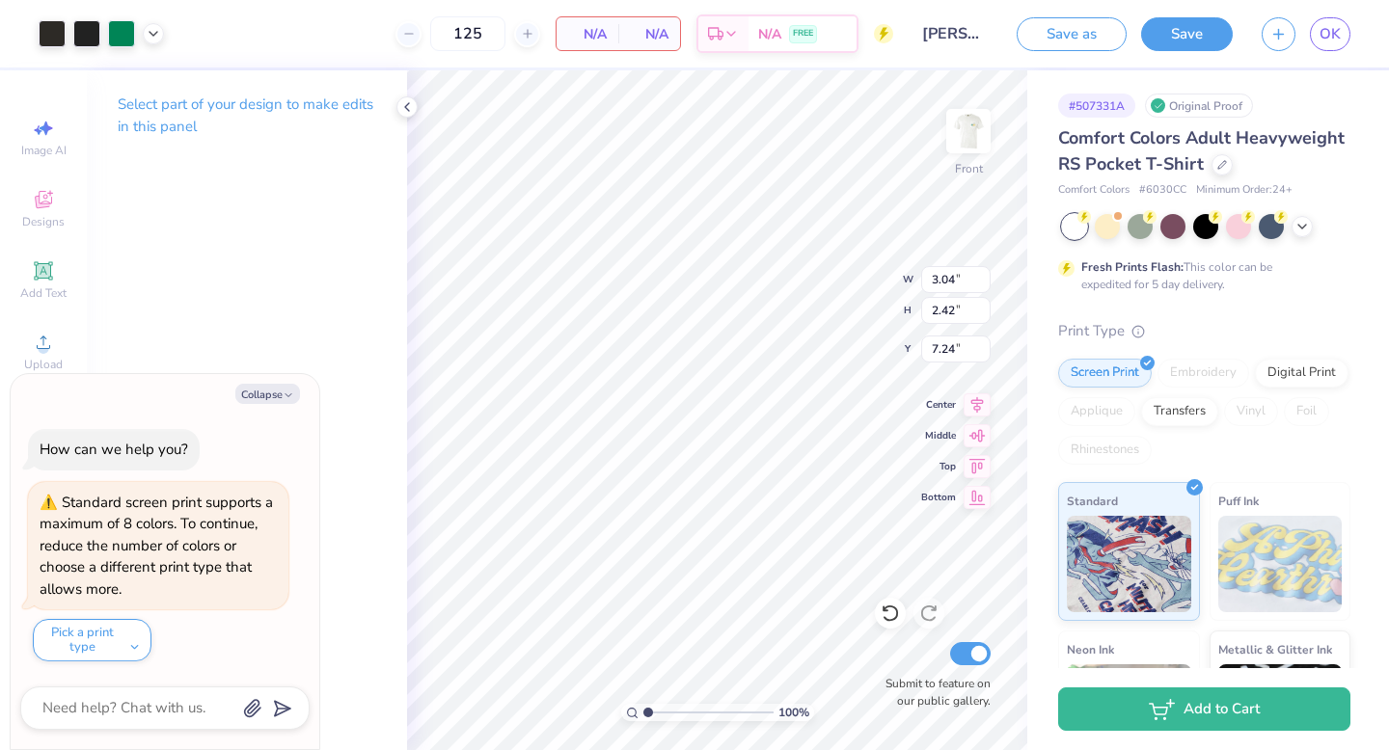
type textarea "x"
type input "1.19"
type input "0.95"
type input "8.72"
type textarea "x"
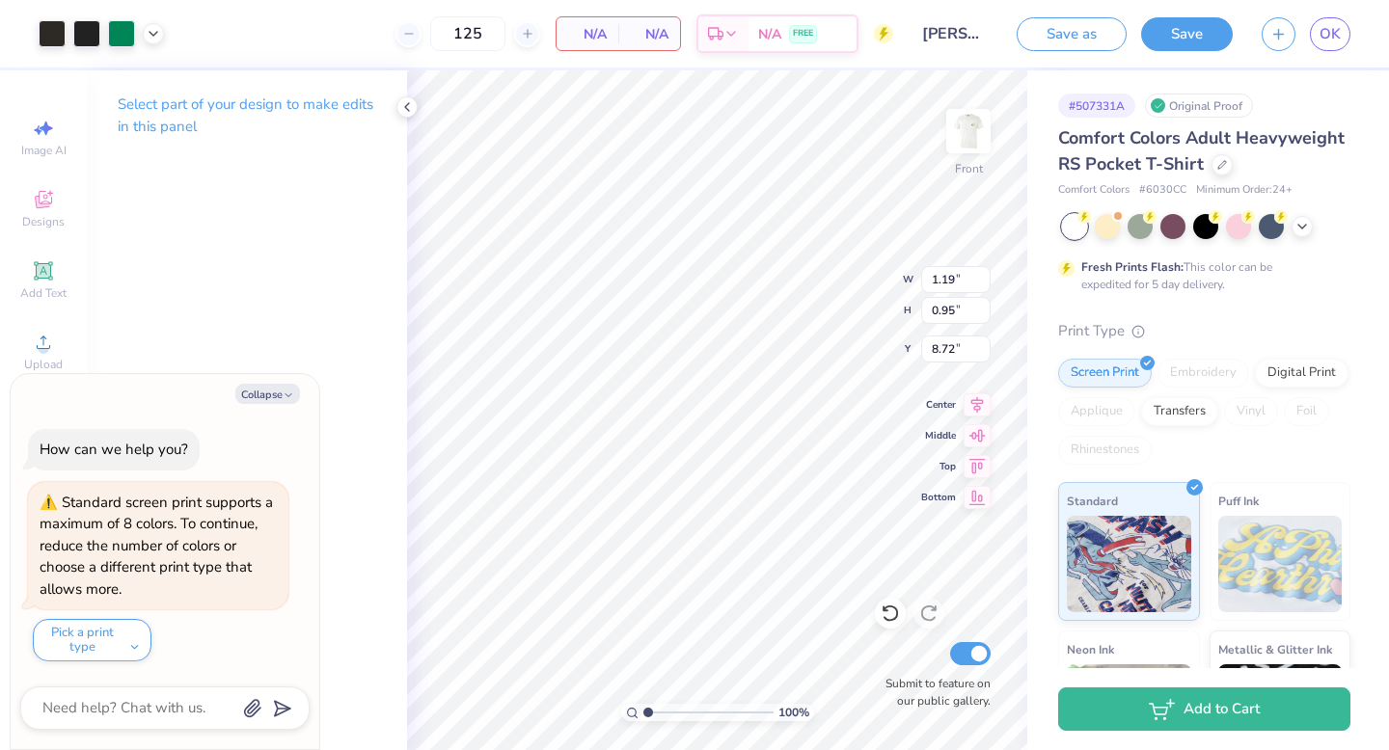
type input "13.77"
drag, startPoint x: 647, startPoint y: 713, endPoint x: 703, endPoint y: 713, distance: 55.9
type input "5.29"
click at [703, 713] on input "range" at bounding box center [708, 712] width 130 height 17
type textarea "x"
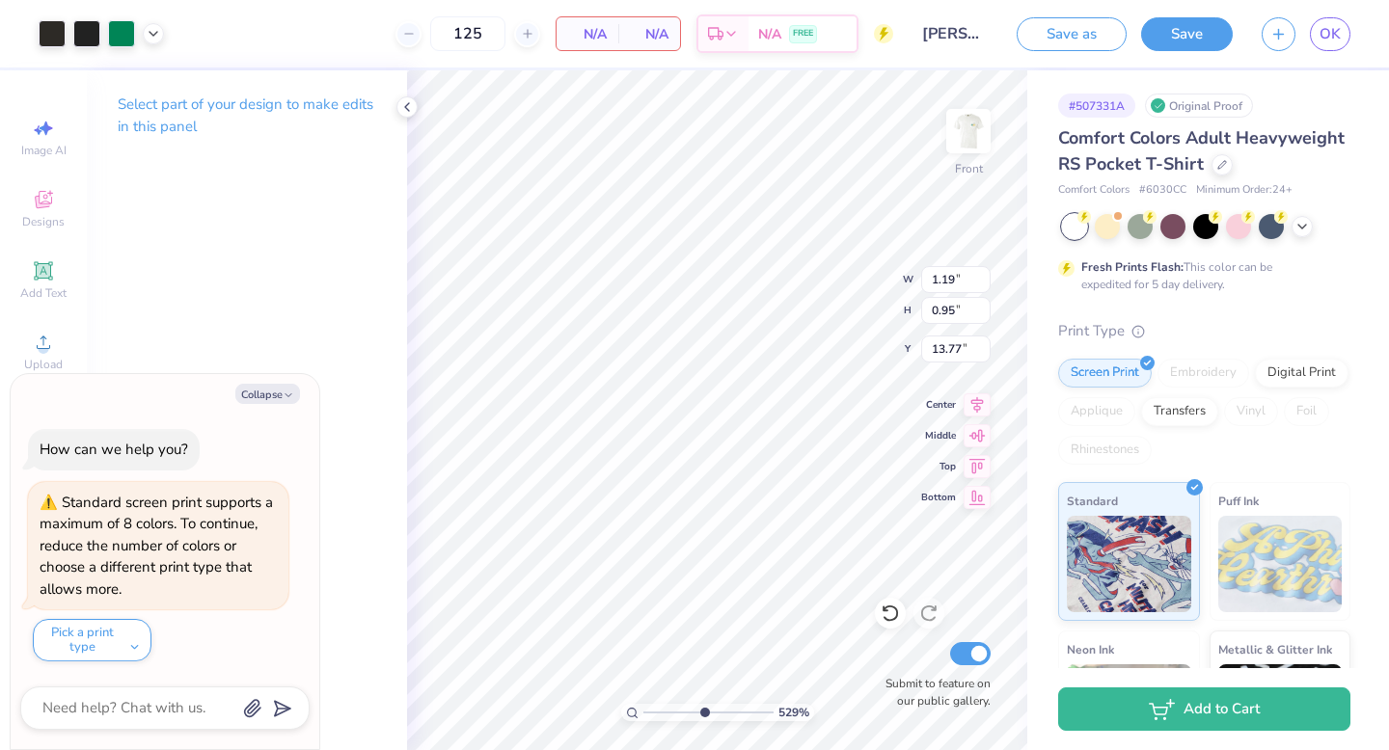
type input "13.50"
type textarea "x"
type input "1.20"
type input "1.01"
type input "13.48"
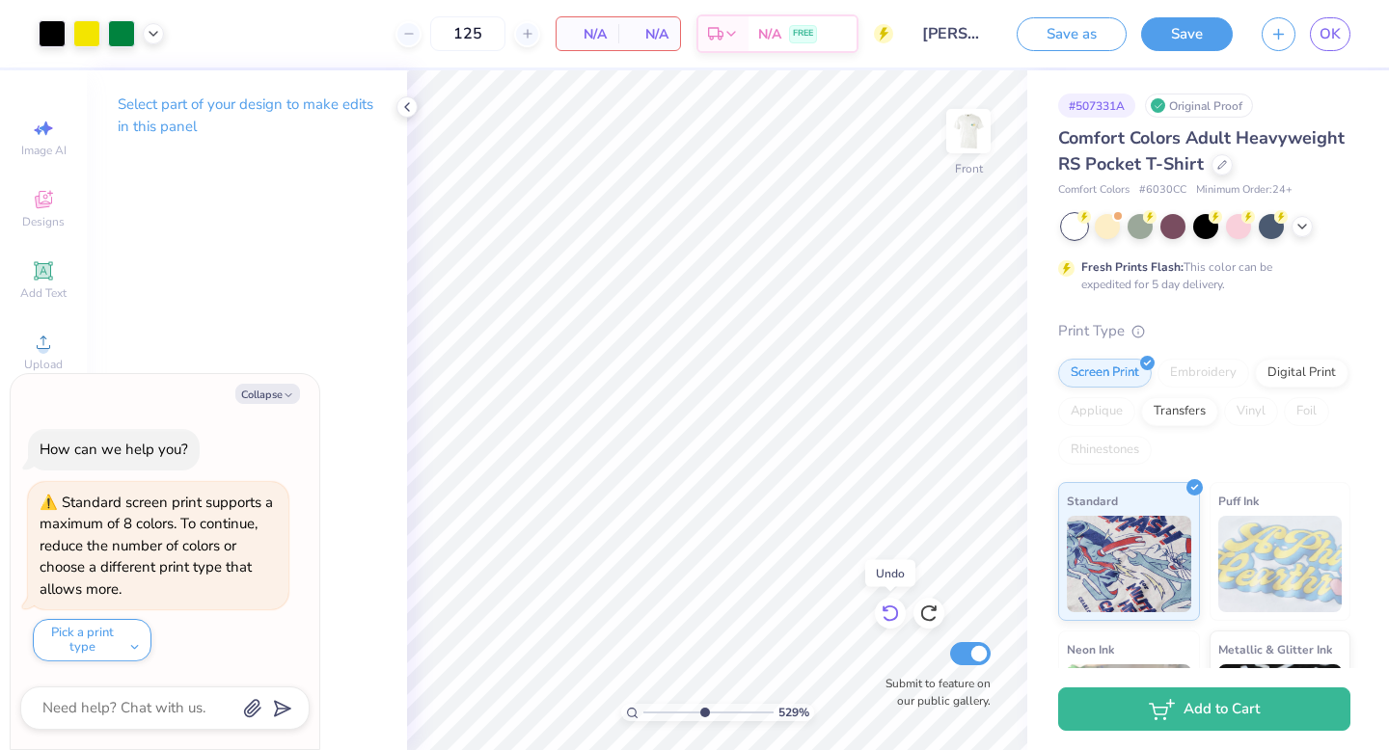
click at [894, 616] on icon at bounding box center [890, 613] width 19 height 19
click at [975, 129] on img at bounding box center [968, 131] width 77 height 77
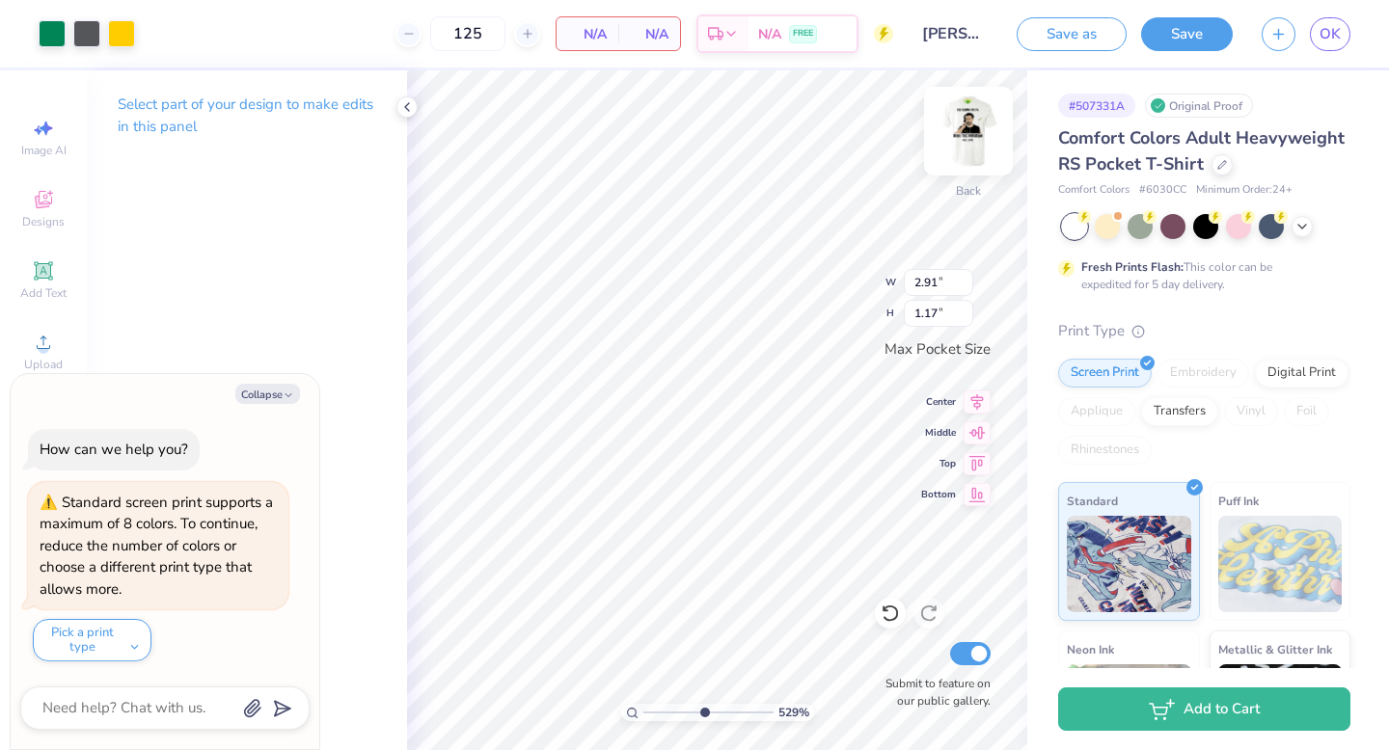
click at [964, 149] on img at bounding box center [968, 131] width 77 height 77
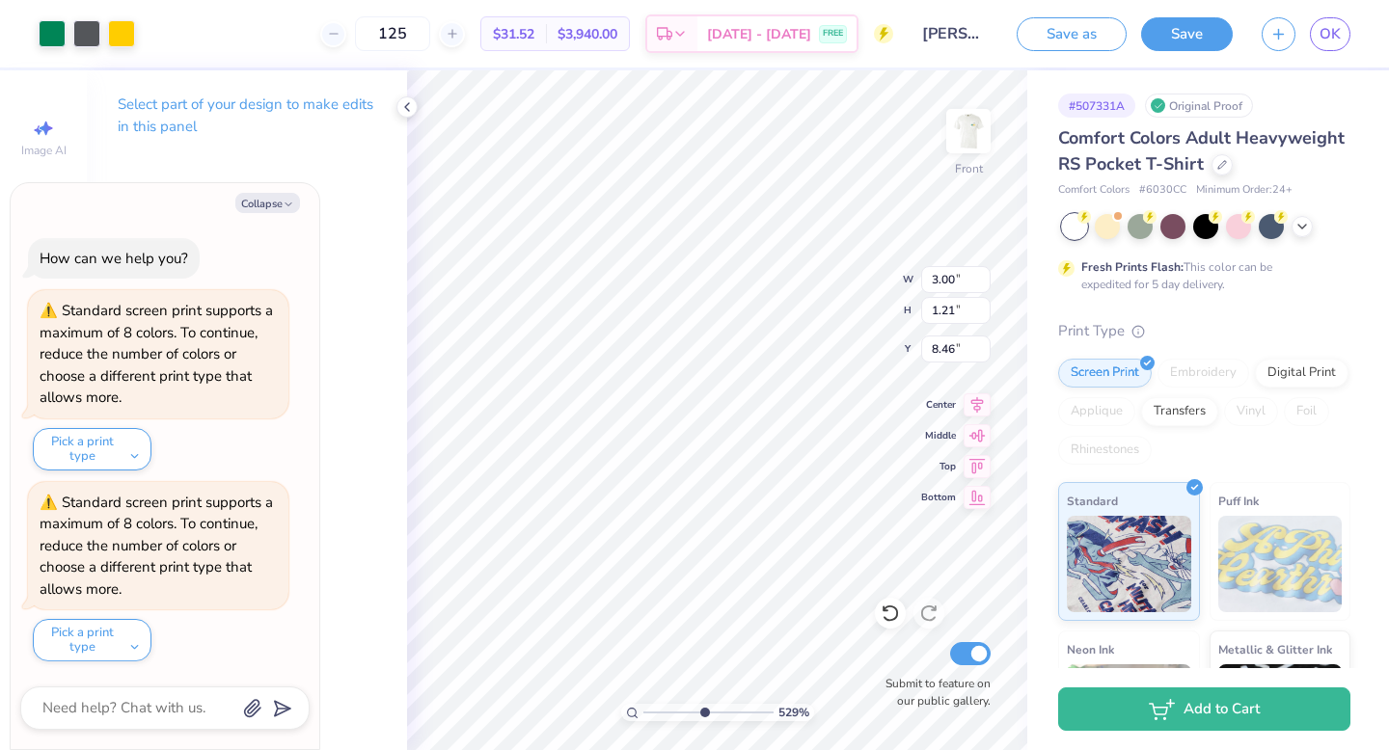
type textarea "x"
type input "9.48"
type textarea "x"
type input "1.46"
type input "0.59"
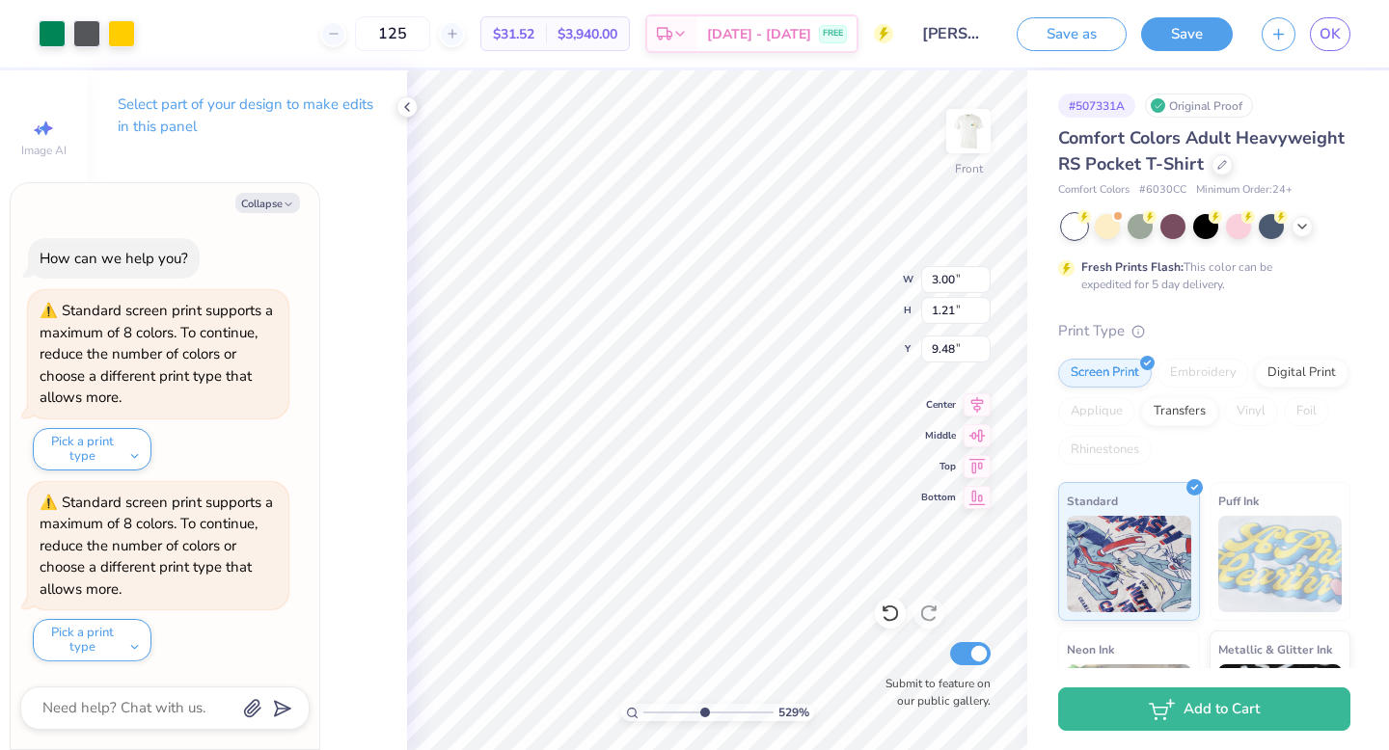
type input "10.10"
type textarea "x"
type input "10.46"
type textarea "x"
type input "13.90"
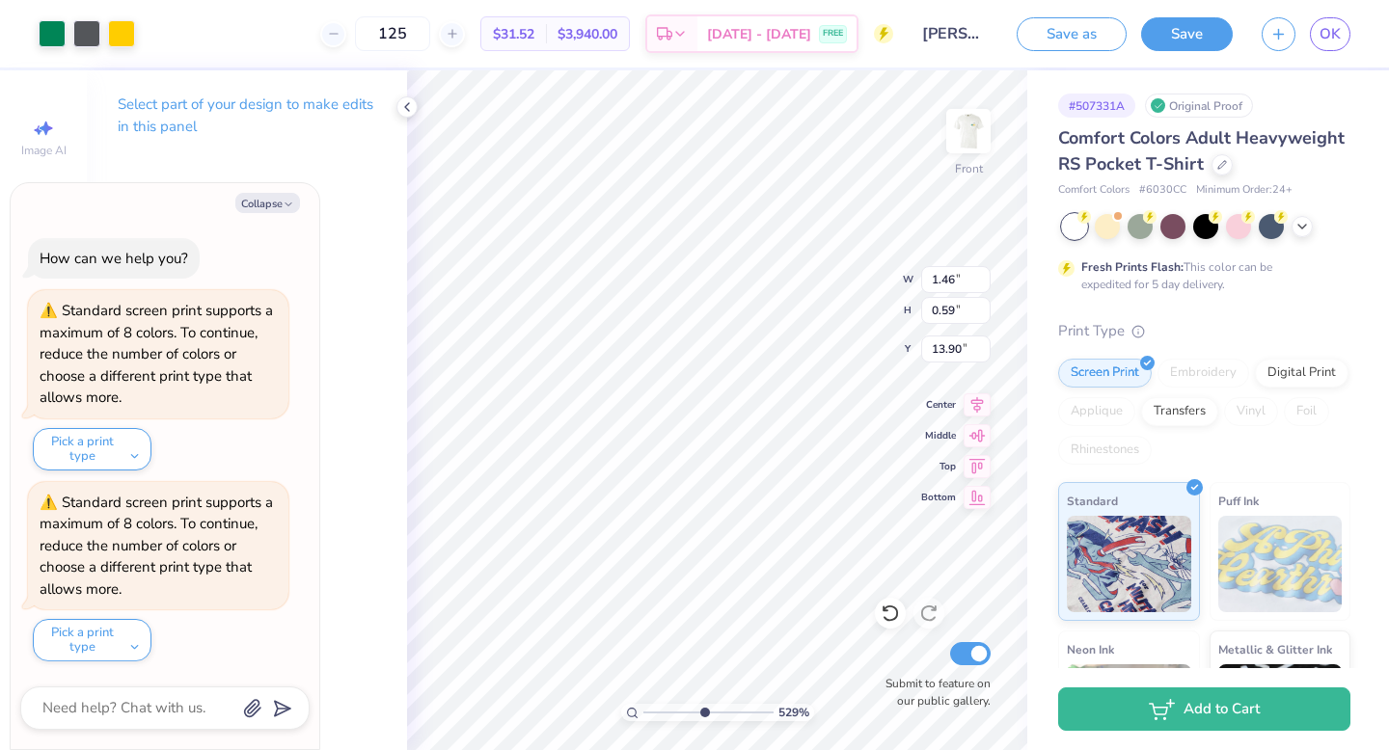
type textarea "x"
type input "1.48"
type input "0.66"
type input "13.87"
type textarea "x"
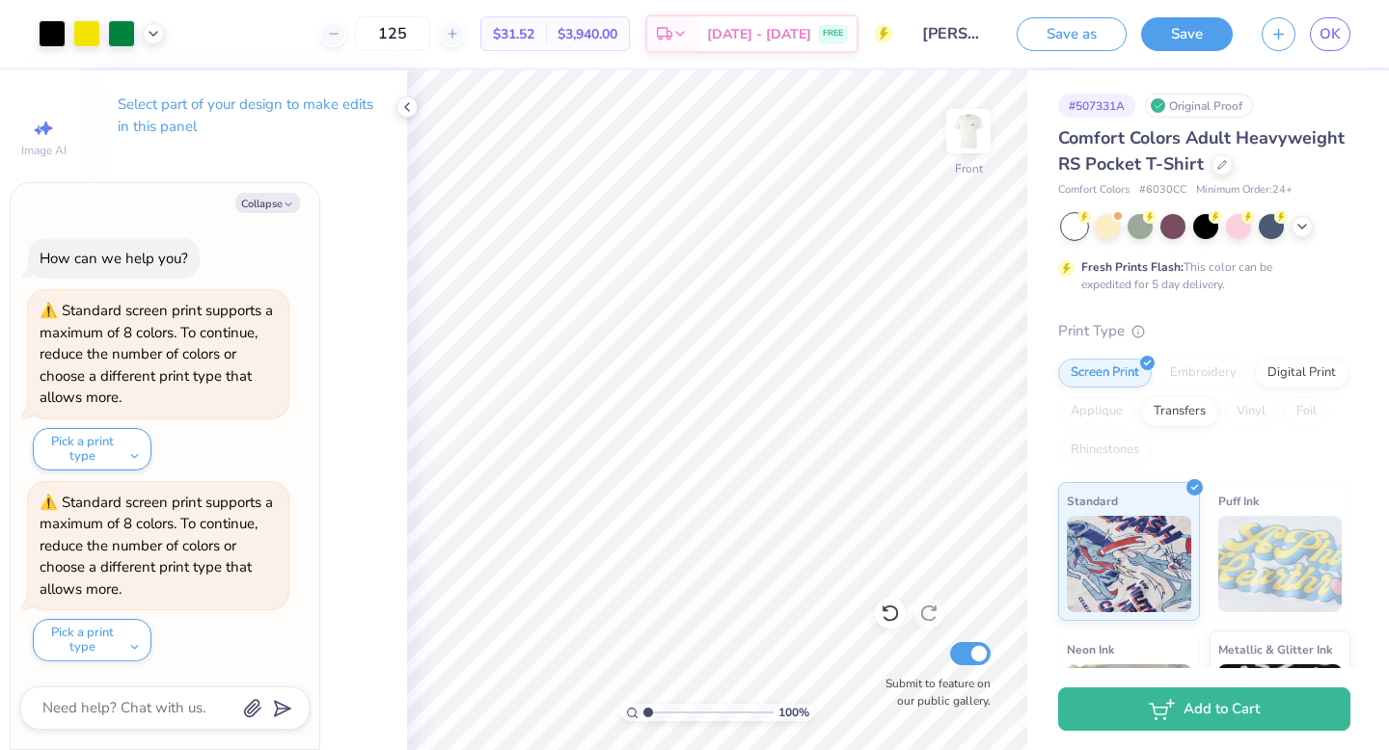
drag, startPoint x: 705, startPoint y: 716, endPoint x: 602, endPoint y: 715, distance: 103.2
click at [643, 715] on input "range" at bounding box center [708, 712] width 130 height 17
drag, startPoint x: 652, startPoint y: 713, endPoint x: 699, endPoint y: 713, distance: 47.3
type input "5.04"
click at [699, 713] on input "range" at bounding box center [708, 712] width 130 height 17
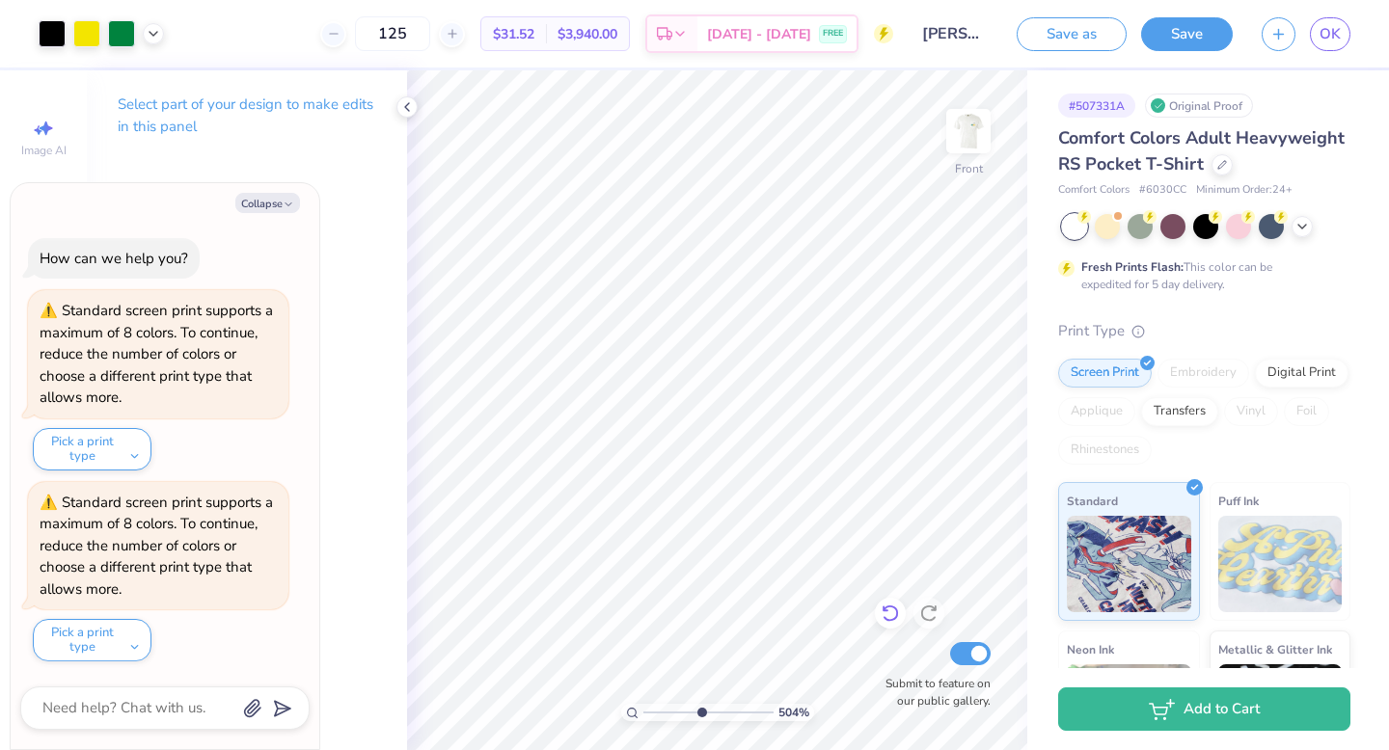
click at [897, 621] on icon at bounding box center [890, 613] width 19 height 19
click at [887, 617] on icon at bounding box center [890, 613] width 19 height 19
type textarea "x"
type input "10.46"
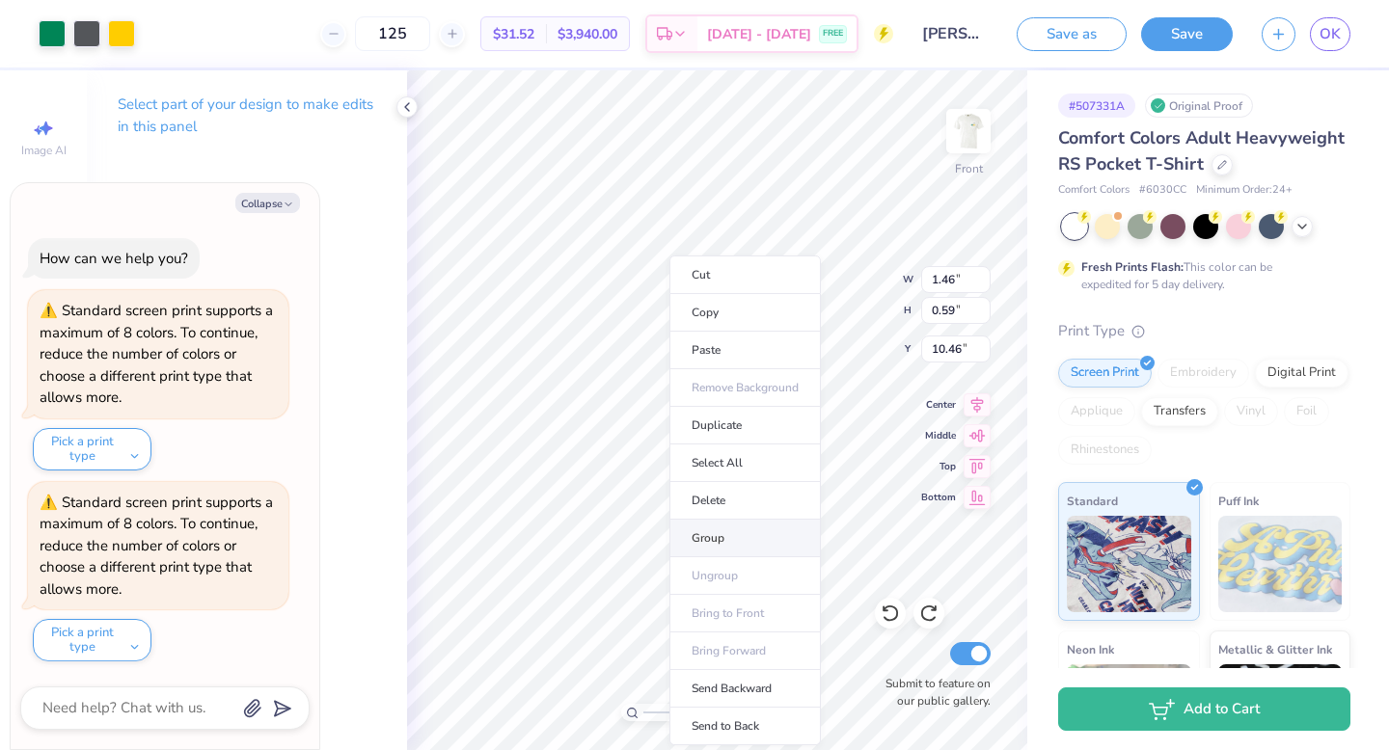
click at [744, 525] on li "Group" at bounding box center [744, 539] width 151 height 38
type textarea "x"
type input "1.19"
type input "0.48"
type input "10.57"
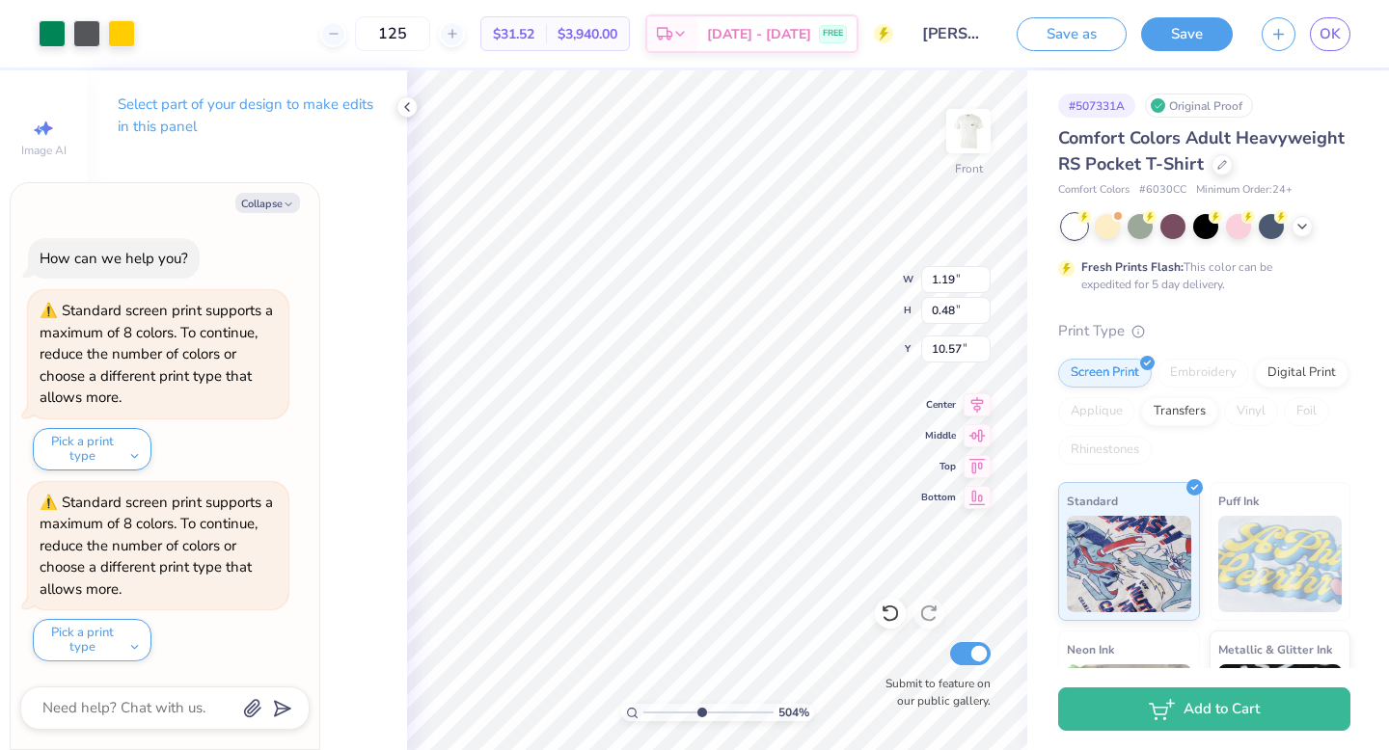
type textarea "x"
type input "13.91"
type textarea "x"
type input "1.23"
type input "0.58"
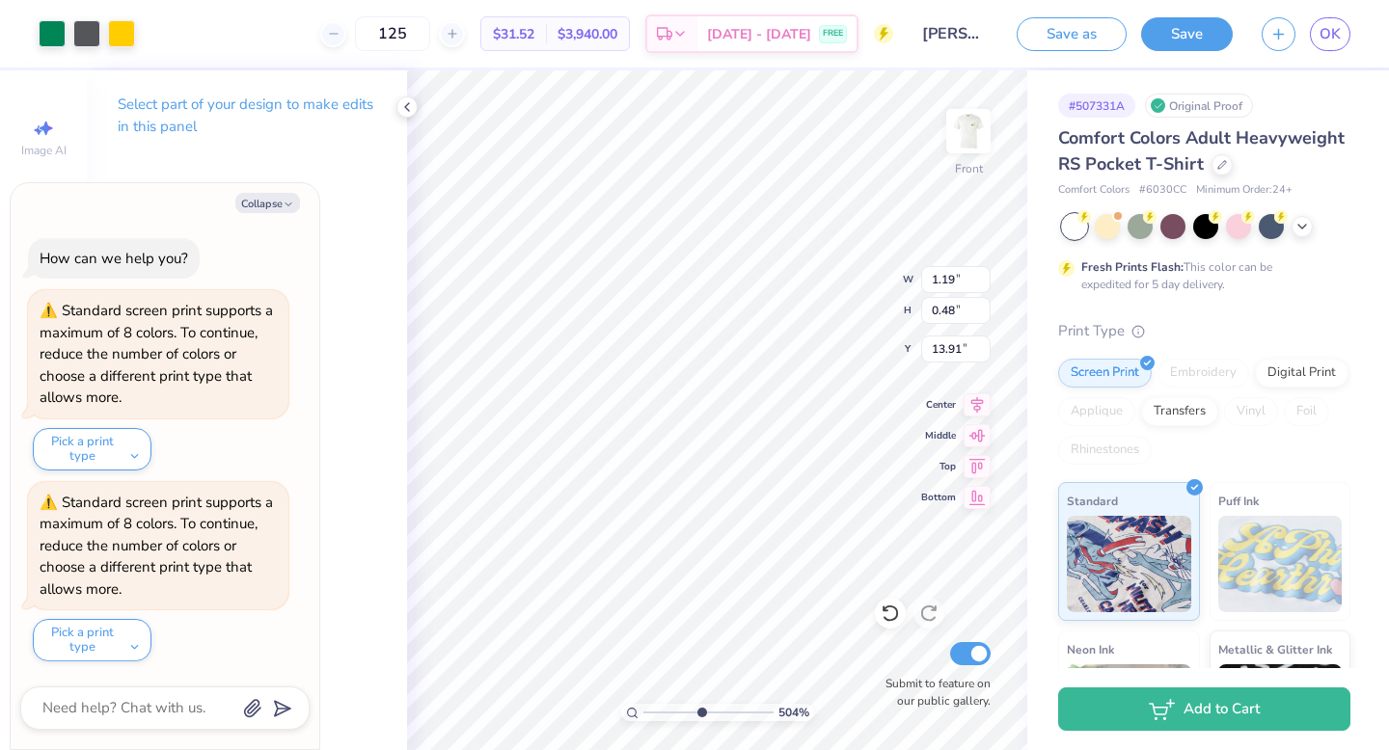
type input "13.86"
type textarea "x"
drag, startPoint x: 696, startPoint y: 713, endPoint x: 626, endPoint y: 713, distance: 70.4
click at [626, 713] on div "100 %" at bounding box center [717, 712] width 193 height 17
drag, startPoint x: 646, startPoint y: 706, endPoint x: 709, endPoint y: 703, distance: 62.8
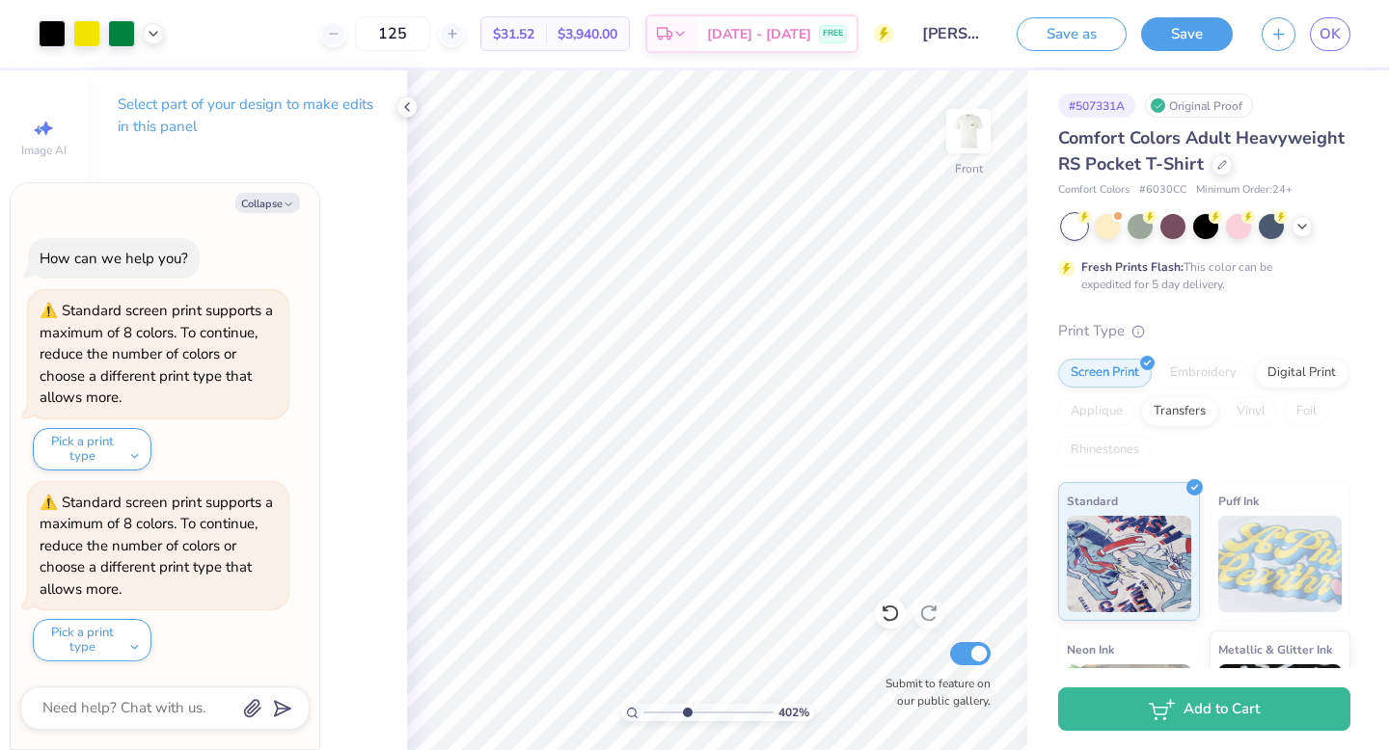
type input "5.74"
click at [709, 704] on input "range" at bounding box center [708, 712] width 130 height 17
click at [50, 41] on div at bounding box center [52, 31] width 27 height 27
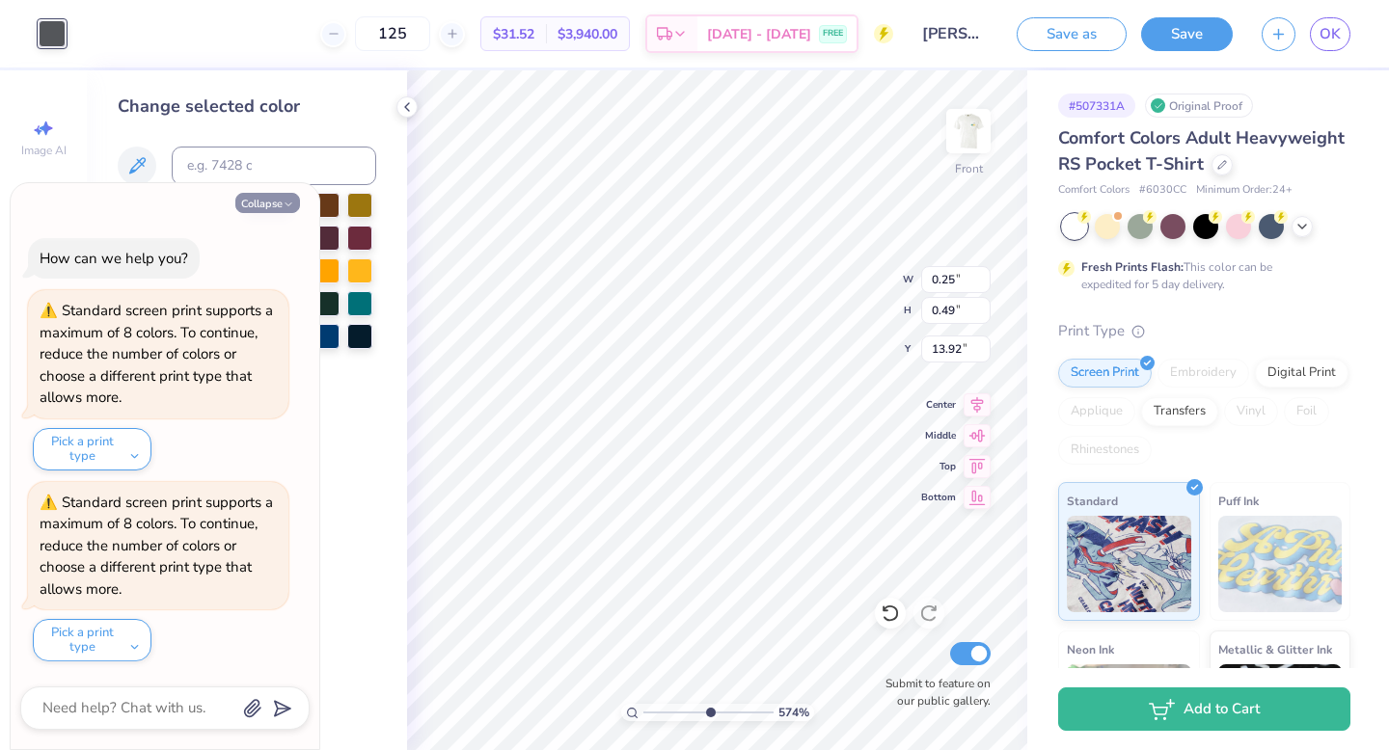
click at [288, 199] on icon "button" at bounding box center [289, 205] width 12 height 12
type textarea "x"
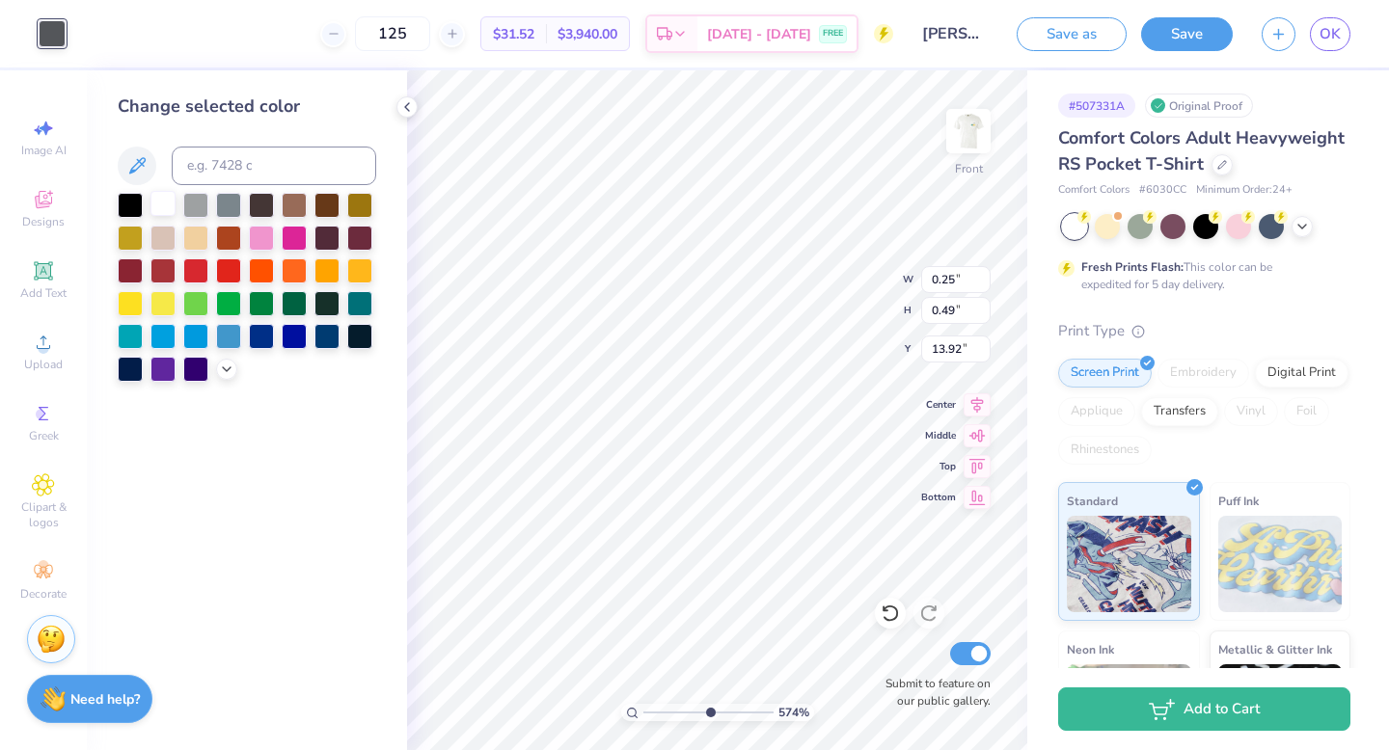
click at [160, 207] on div at bounding box center [162, 203] width 25 height 25
type input "1"
click at [577, 720] on div "100 %" at bounding box center [717, 410] width 680 height 680
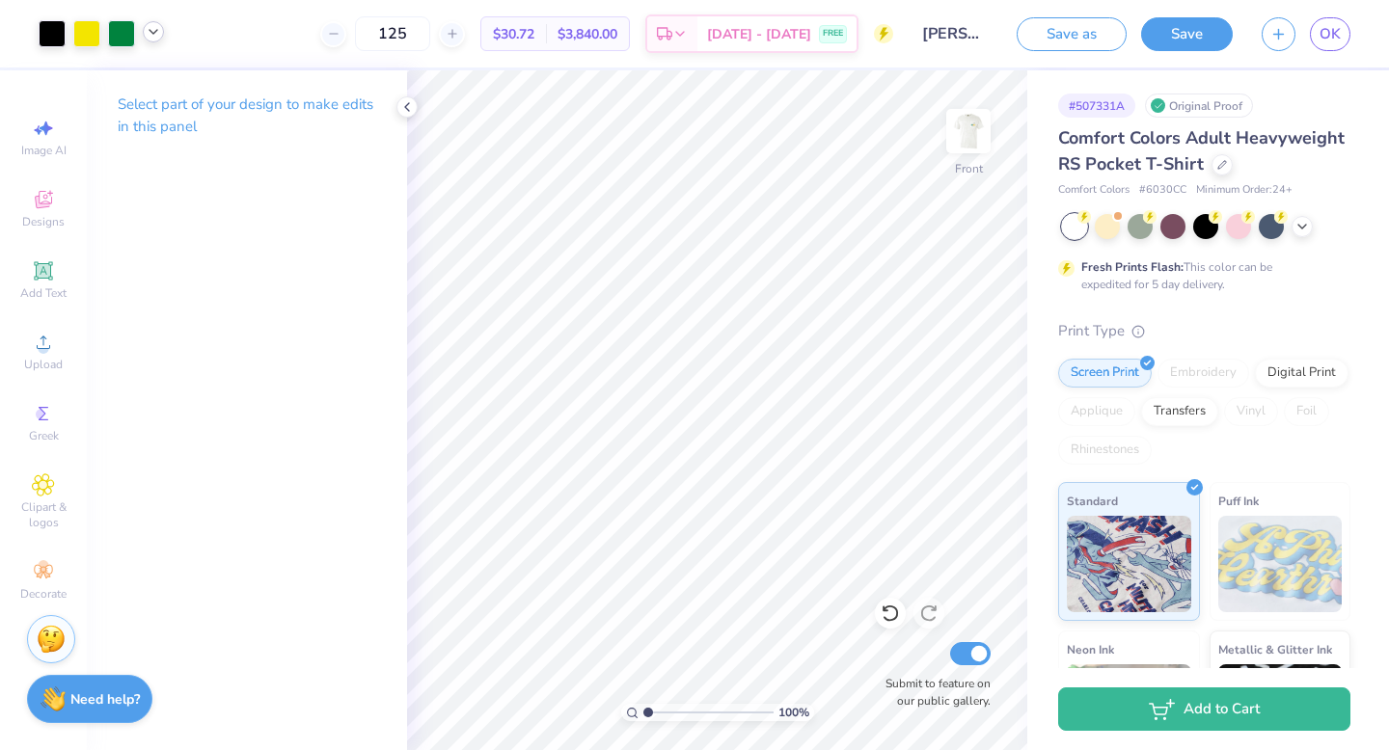
click at [152, 27] on icon at bounding box center [153, 31] width 15 height 15
click at [83, 30] on div at bounding box center [86, 31] width 27 height 27
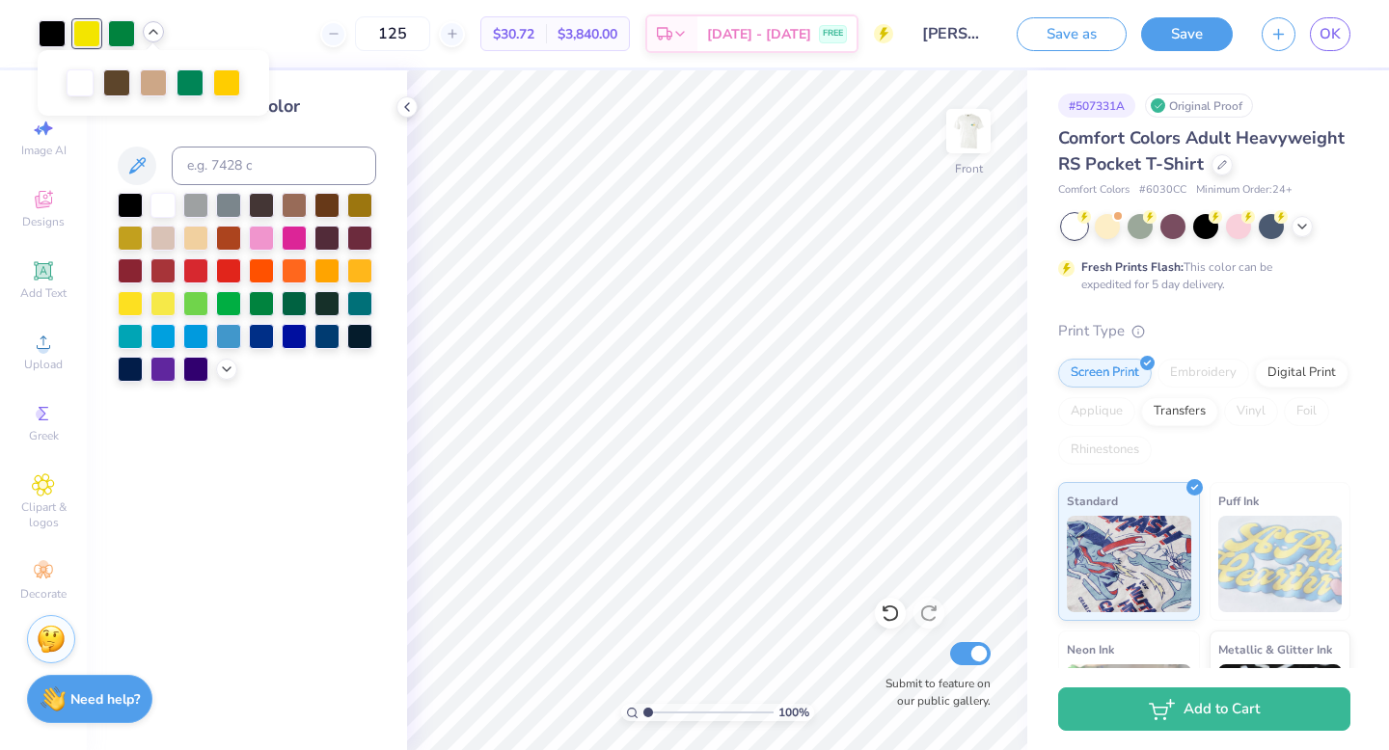
click at [220, 141] on div "Change selected color" at bounding box center [247, 238] width 258 height 288
click at [212, 154] on input at bounding box center [274, 166] width 204 height 39
type input "3945"
click at [156, 32] on icon at bounding box center [153, 31] width 15 height 15
click at [84, 37] on div at bounding box center [86, 33] width 27 height 27
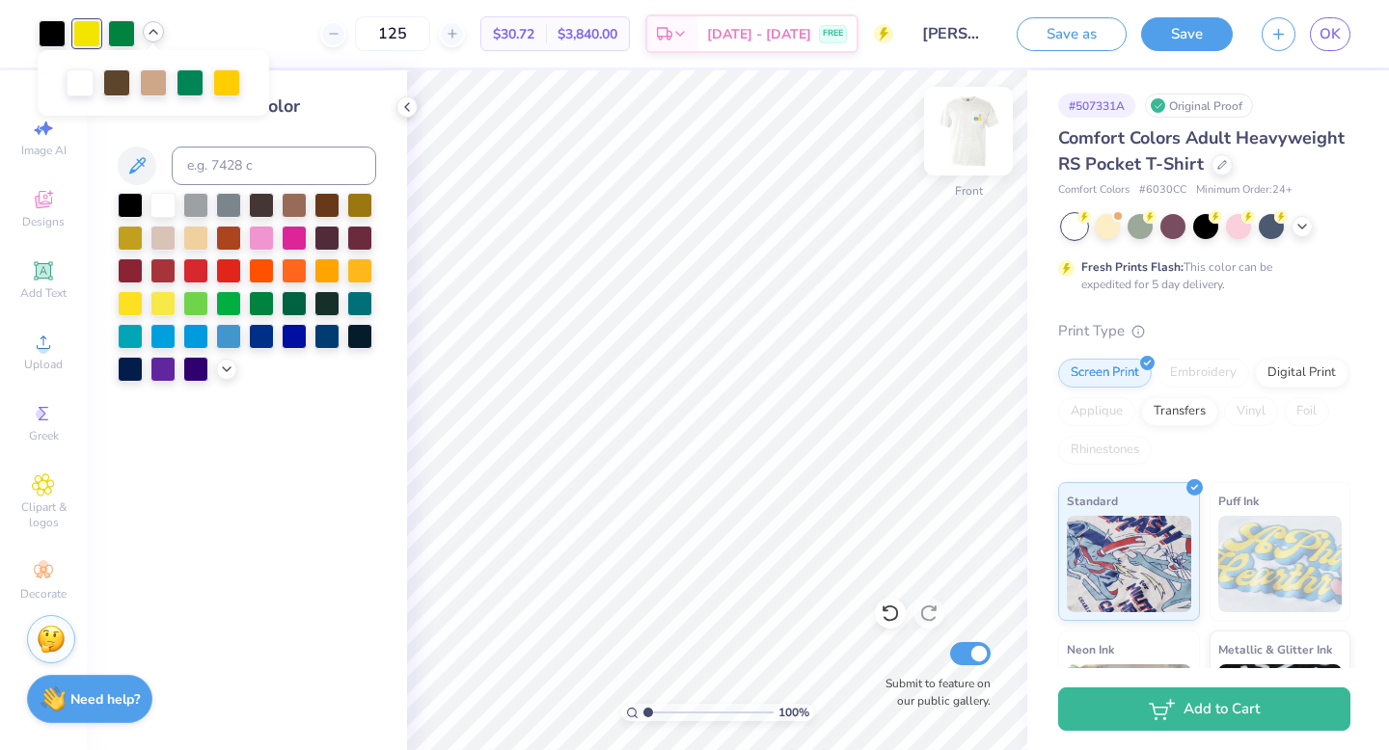
click at [969, 136] on img at bounding box center [968, 131] width 77 height 77
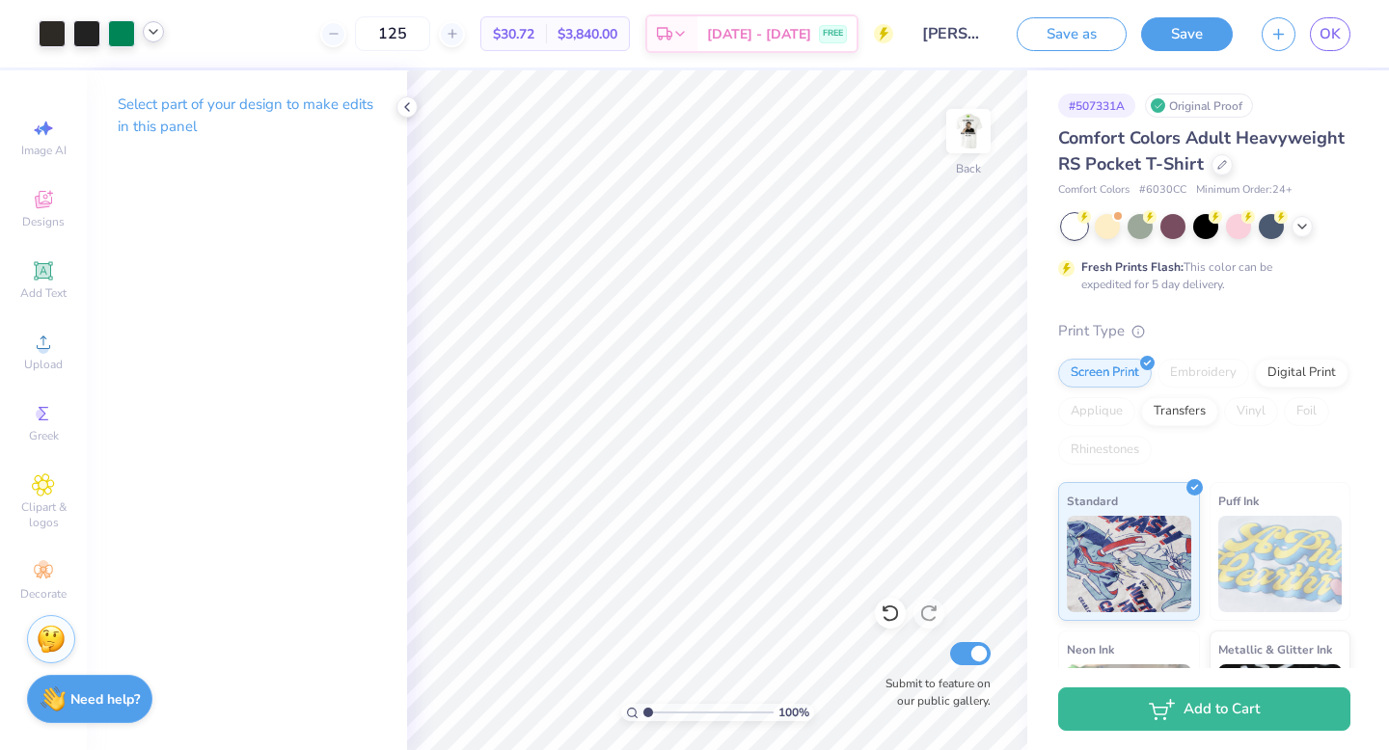
click at [969, 137] on img at bounding box center [968, 131] width 39 height 39
click at [152, 29] on icon at bounding box center [153, 31] width 15 height 15
click at [86, 27] on div at bounding box center [86, 31] width 27 height 27
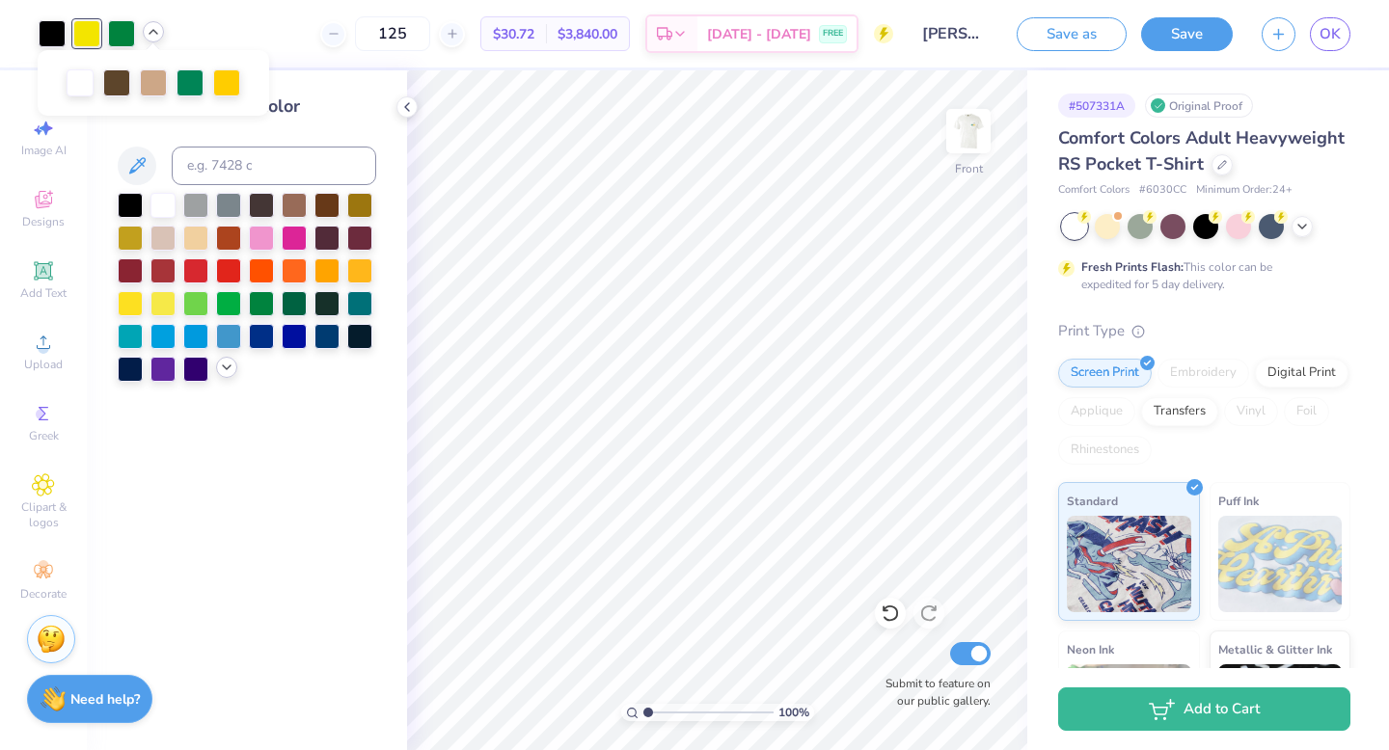
click at [228, 375] on div at bounding box center [226, 367] width 21 height 21
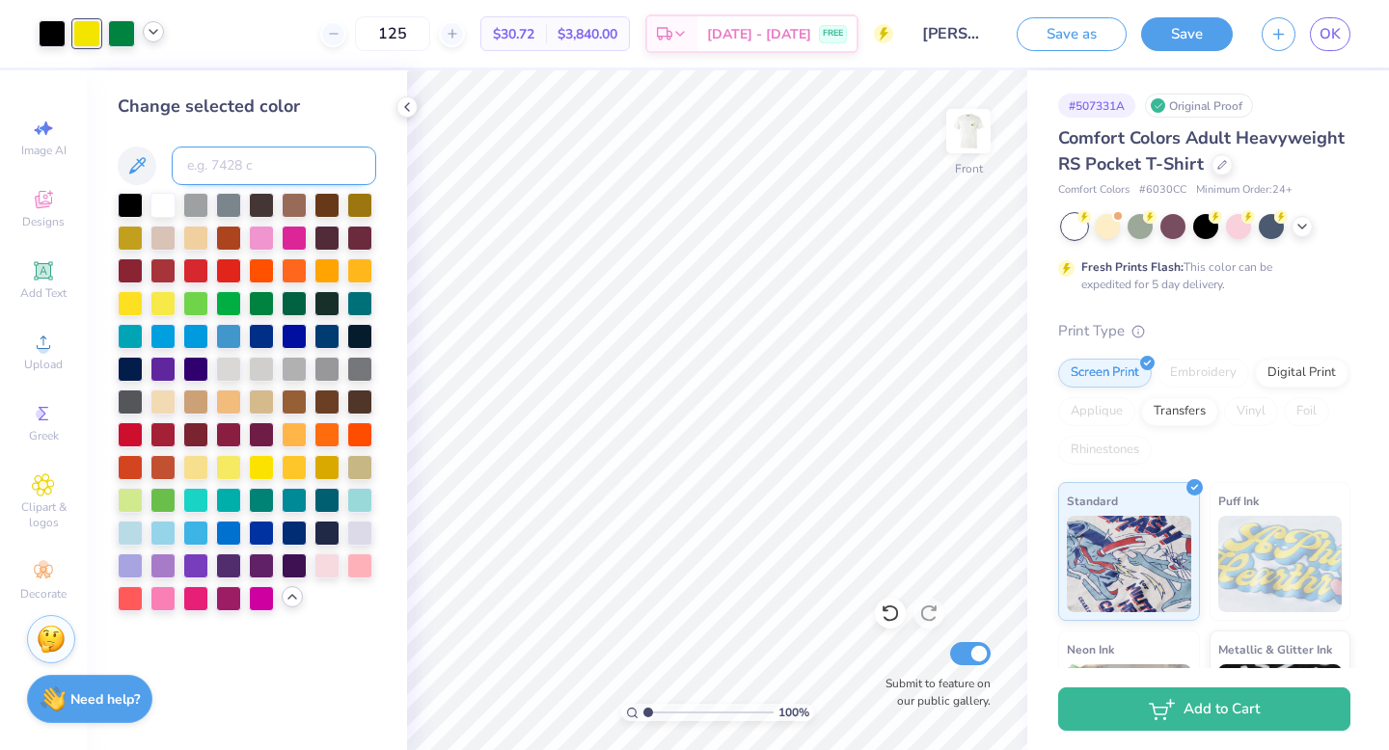
click at [271, 165] on input at bounding box center [274, 166] width 204 height 39
type input "116"
click at [122, 305] on div at bounding box center [130, 301] width 25 height 25
click at [989, 151] on img at bounding box center [968, 131] width 77 height 77
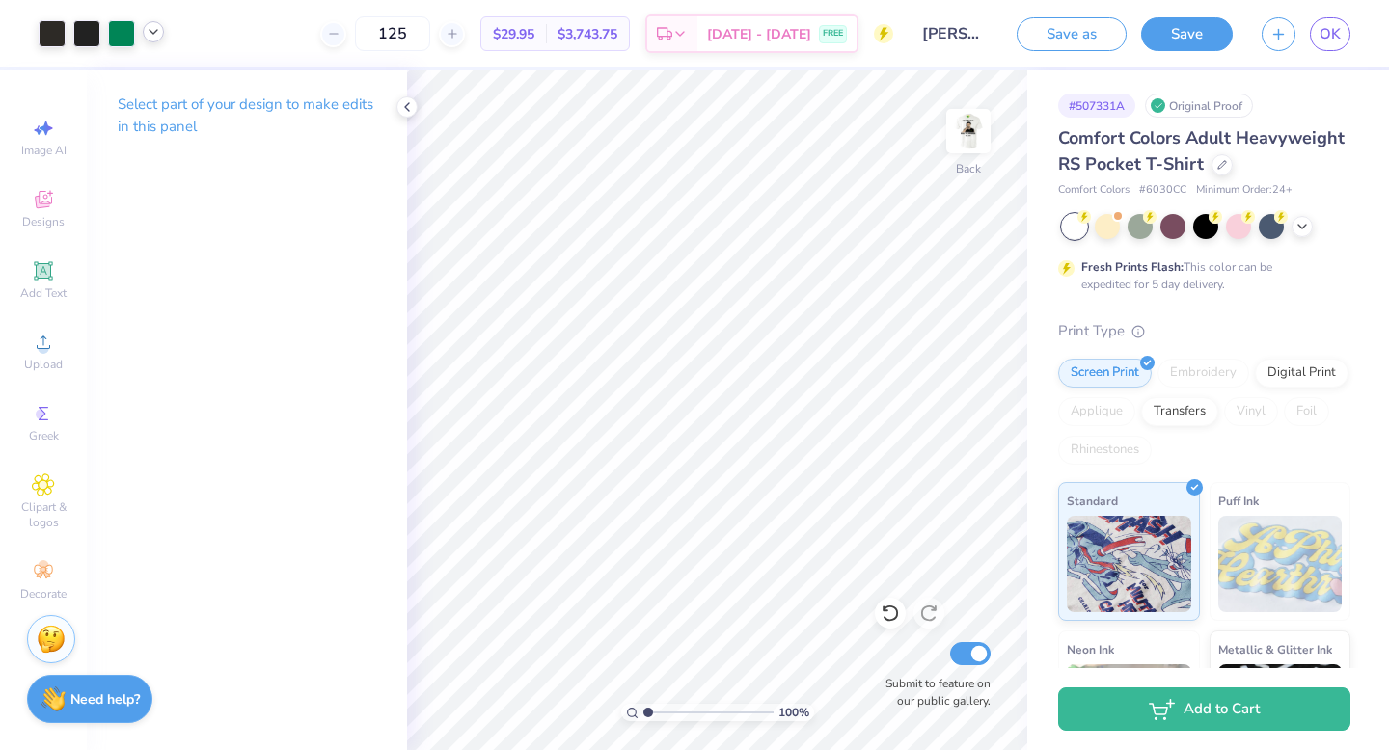
click at [149, 38] on icon at bounding box center [153, 31] width 15 height 15
click at [166, 82] on div at bounding box center [171, 81] width 27 height 27
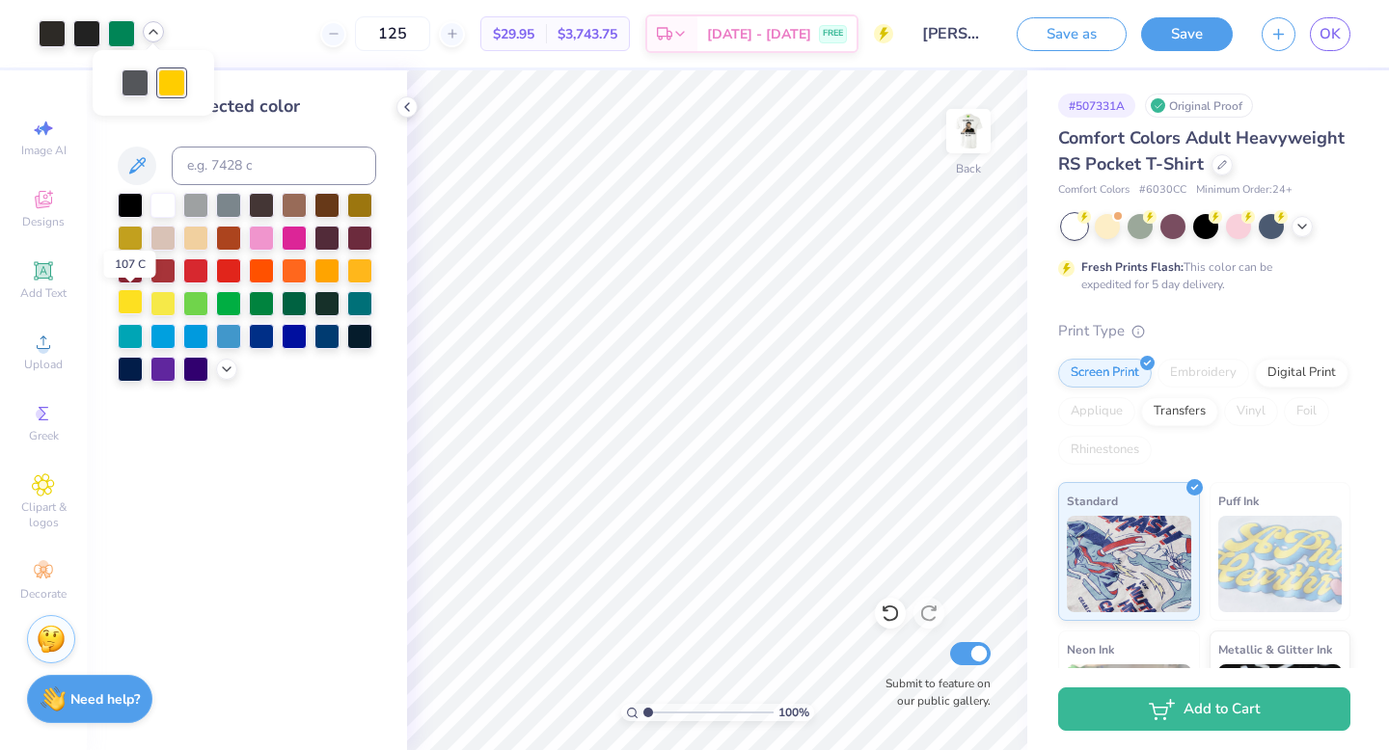
click at [136, 299] on div at bounding box center [130, 301] width 25 height 25
click at [247, 161] on input at bounding box center [274, 166] width 204 height 39
type input "3945"
click at [890, 618] on icon at bounding box center [890, 613] width 19 height 19
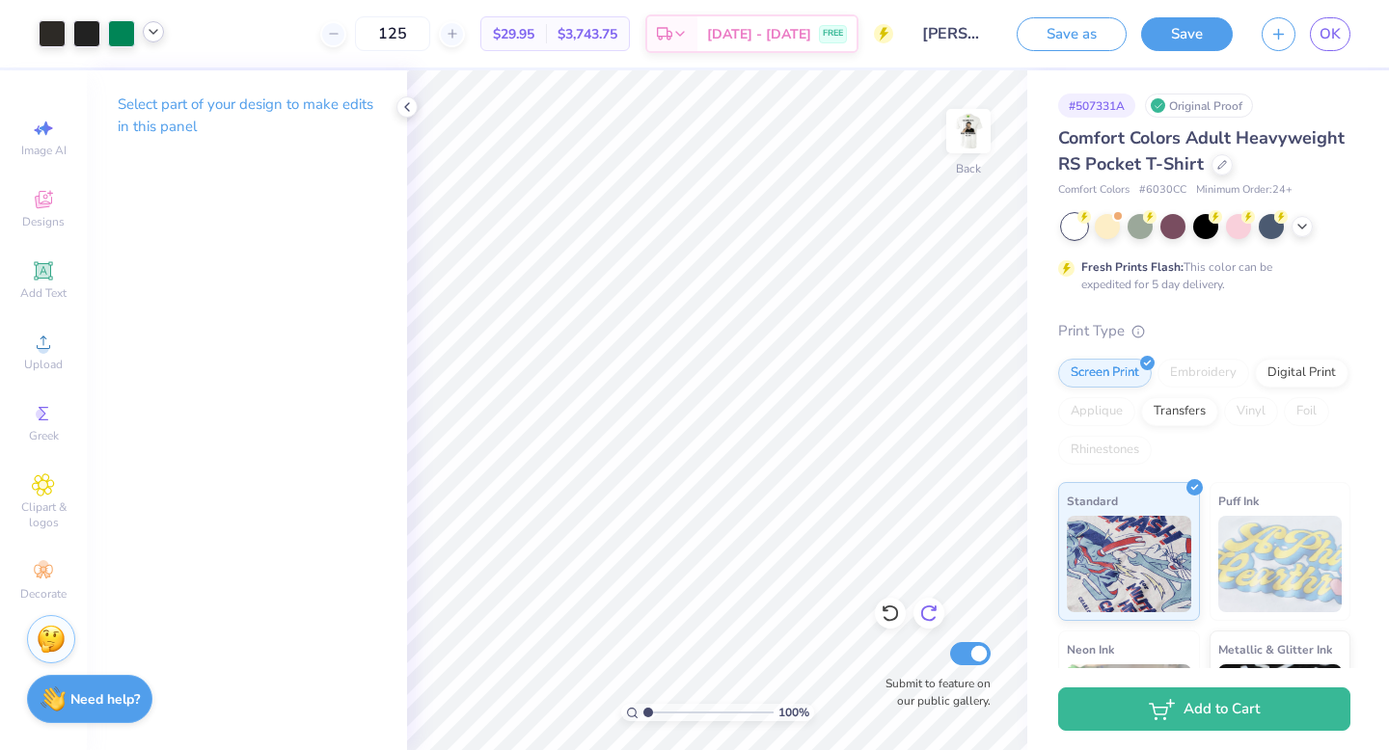
click at [936, 613] on icon at bounding box center [928, 613] width 19 height 19
click at [887, 611] on icon at bounding box center [885, 610] width 4 height 4
click at [961, 127] on img at bounding box center [968, 131] width 77 height 77
click at [87, 33] on div at bounding box center [86, 31] width 27 height 27
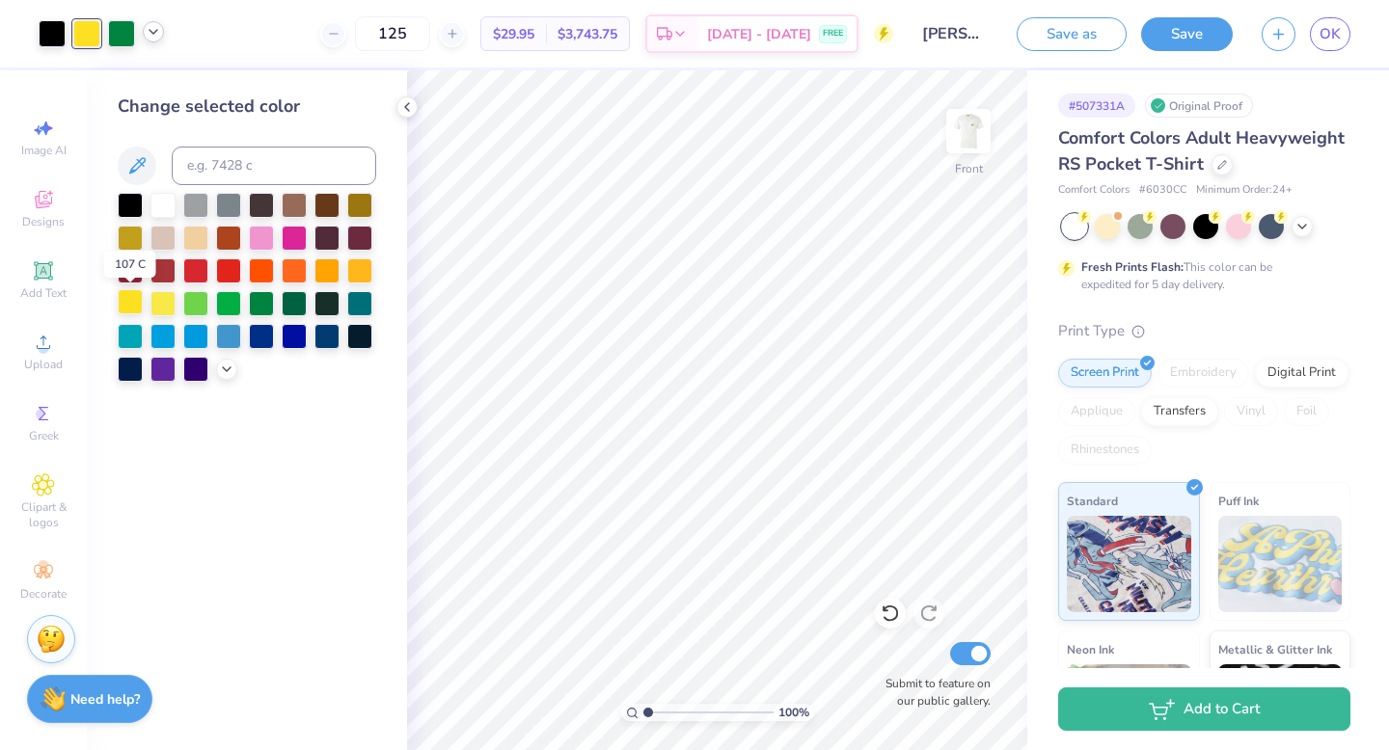
click at [126, 311] on div at bounding box center [130, 301] width 25 height 25
click at [312, 465] on div "Change selected color" at bounding box center [247, 410] width 320 height 680
click at [405, 110] on icon at bounding box center [406, 106] width 15 height 15
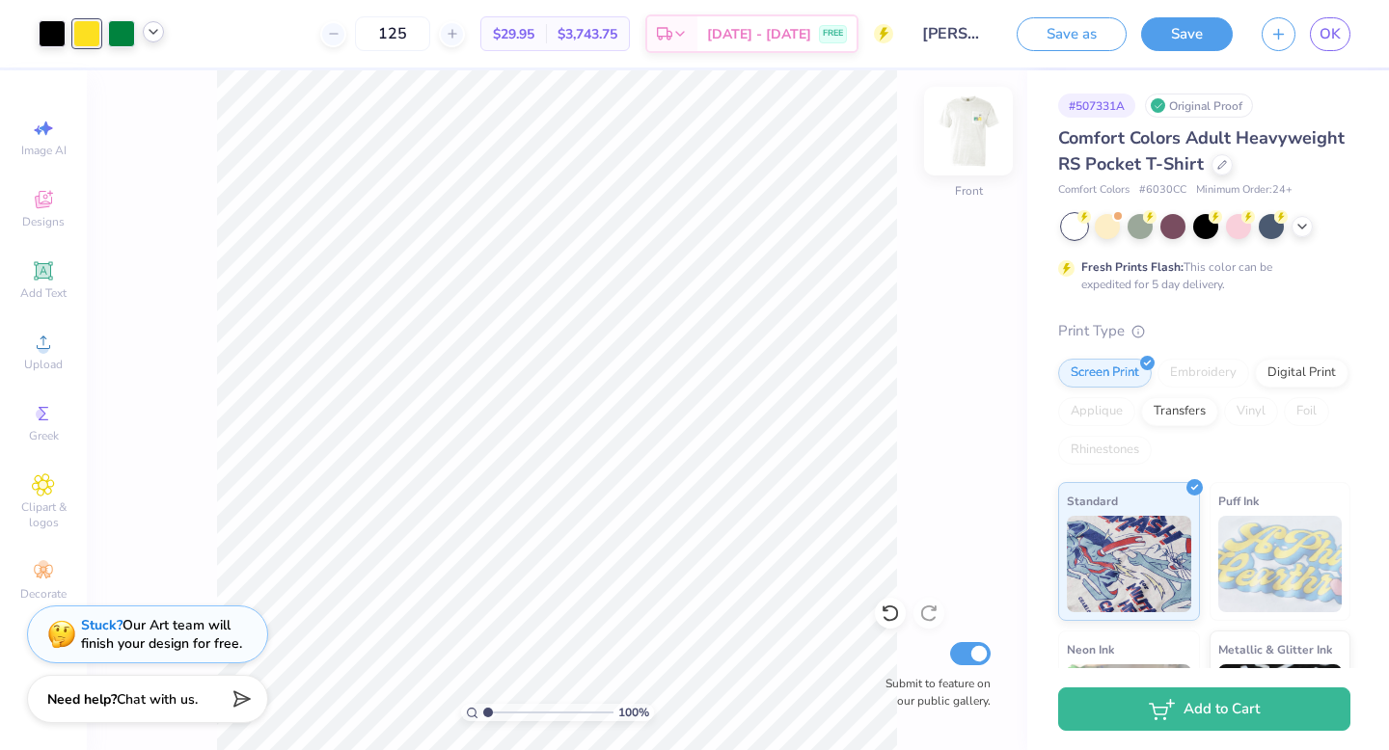
click at [965, 150] on img at bounding box center [968, 131] width 77 height 77
click at [966, 151] on img at bounding box center [968, 131] width 77 height 77
click at [150, 35] on icon at bounding box center [153, 31] width 15 height 15
click at [208, 70] on div at bounding box center [208, 81] width 27 height 27
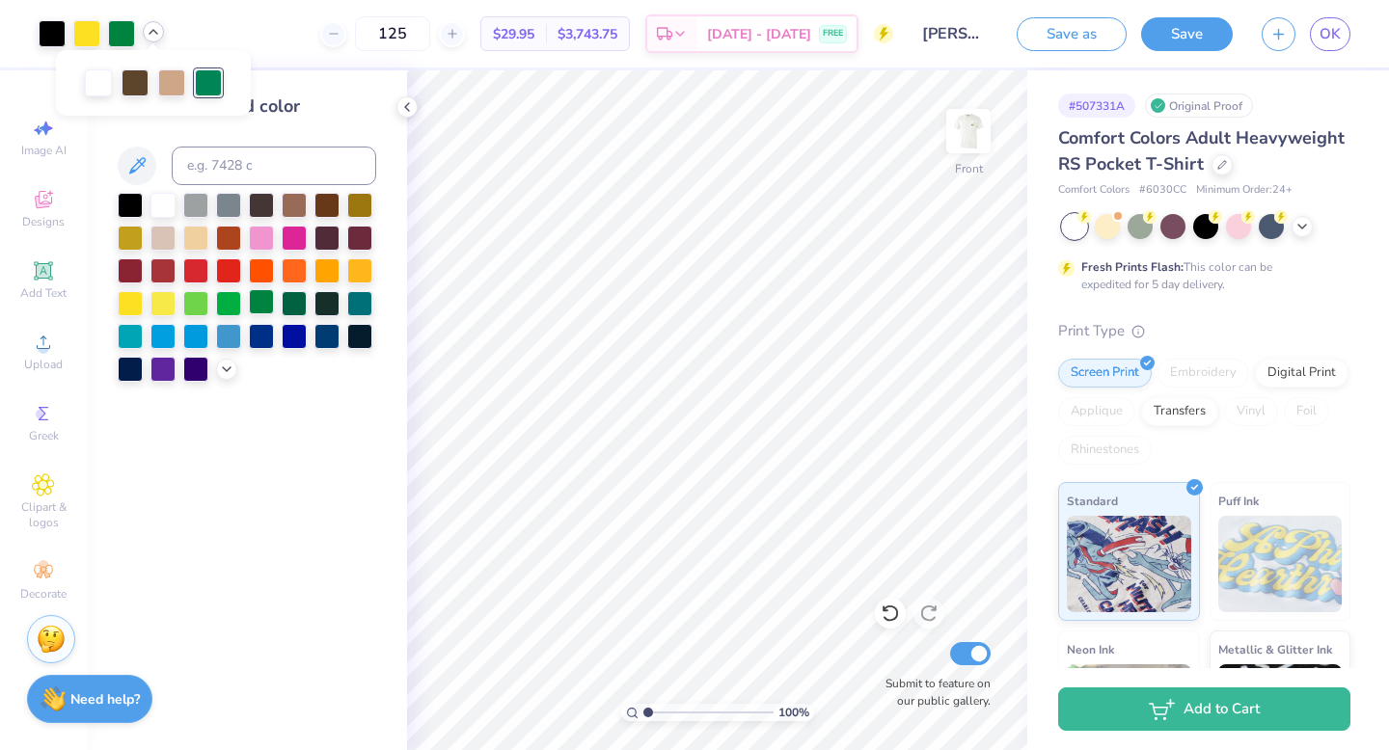
click at [256, 300] on div at bounding box center [261, 301] width 25 height 25
click at [273, 456] on div "Change selected color" at bounding box center [247, 410] width 320 height 680
click at [396, 104] on div at bounding box center [406, 106] width 21 height 21
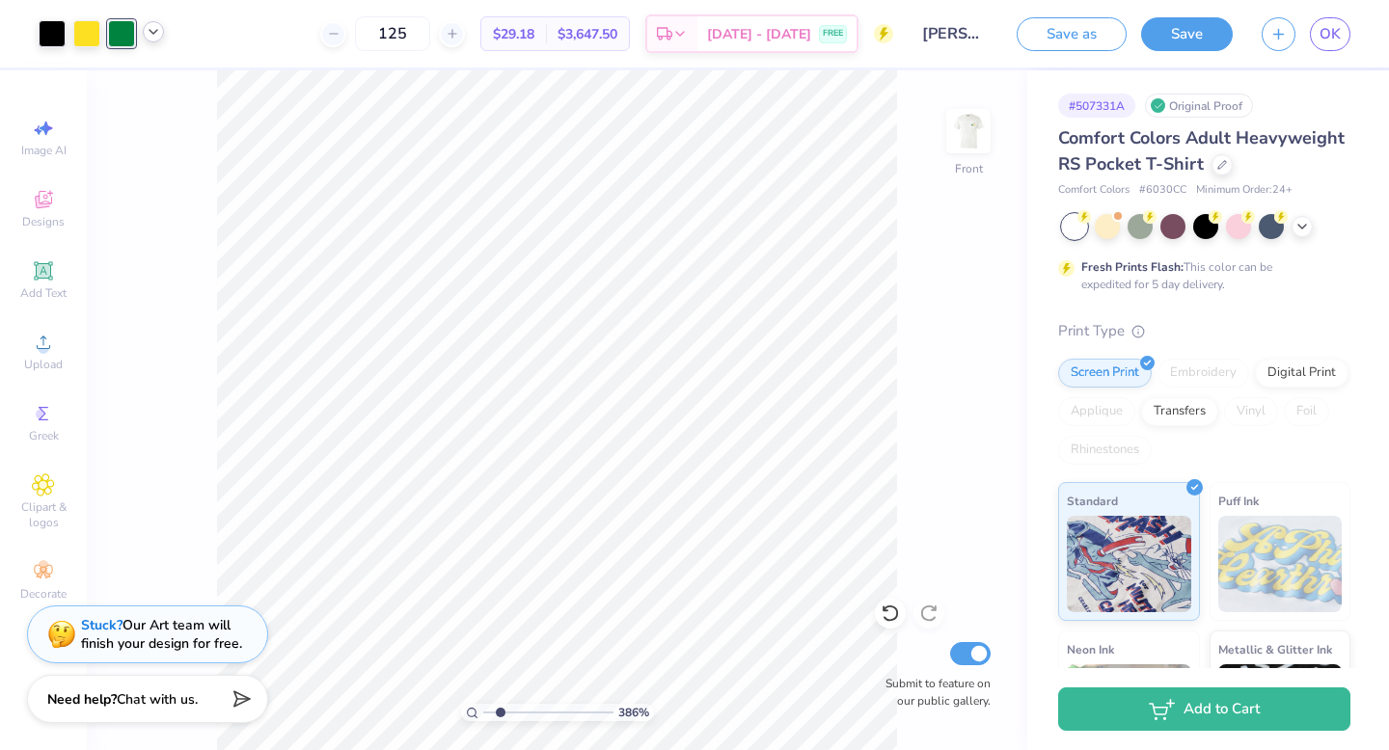
type input "1"
click at [424, 705] on div "100 %" at bounding box center [557, 410] width 680 height 680
click at [981, 121] on img at bounding box center [968, 131] width 77 height 77
click at [982, 121] on img at bounding box center [968, 131] width 77 height 77
click at [971, 121] on img at bounding box center [968, 131] width 77 height 77
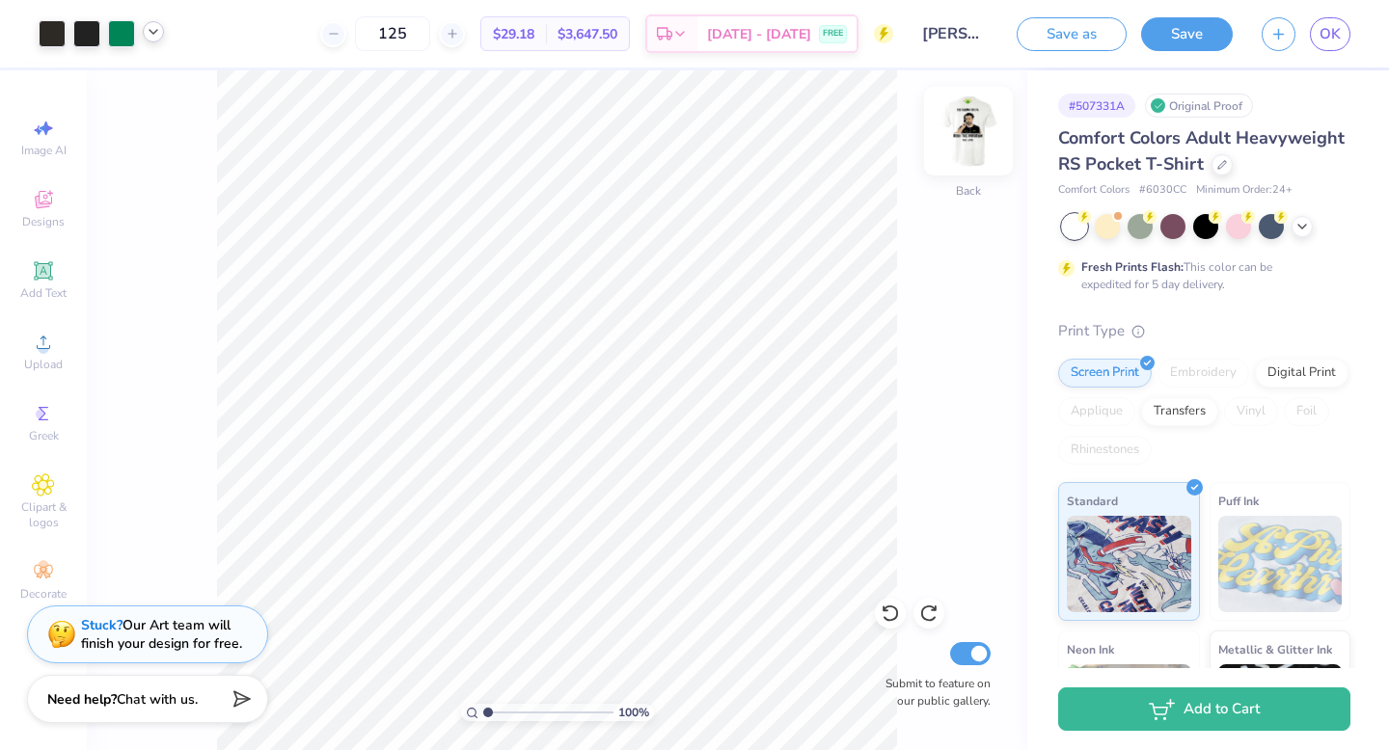
click at [971, 122] on img at bounding box center [968, 131] width 77 height 77
click at [970, 122] on img at bounding box center [968, 131] width 77 height 77
click at [979, 122] on img at bounding box center [968, 131] width 77 height 77
click at [964, 138] on img at bounding box center [968, 131] width 77 height 77
